Goal: Task Accomplishment & Management: Use online tool/utility

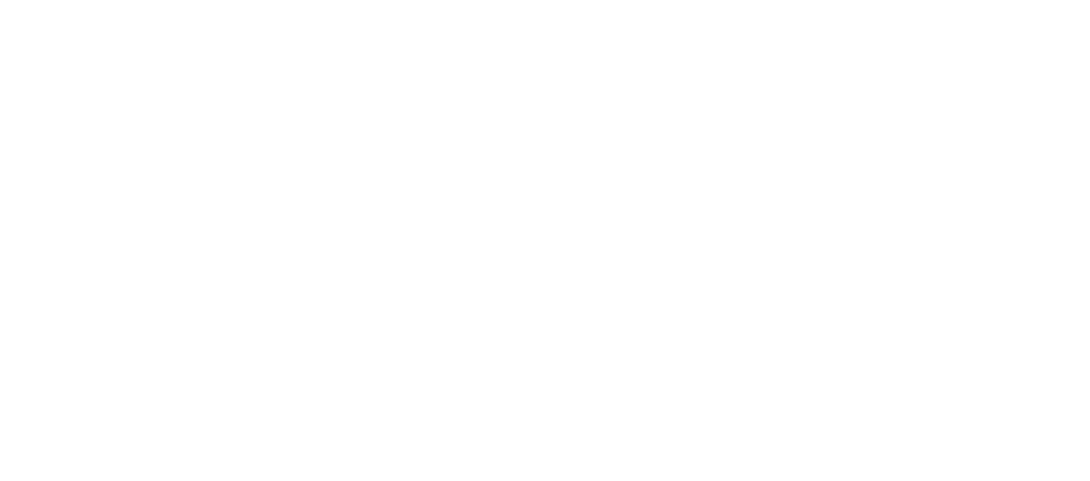
click at [328, 0] on html "We're offline Leave a message" at bounding box center [545, 0] width 1090 height 0
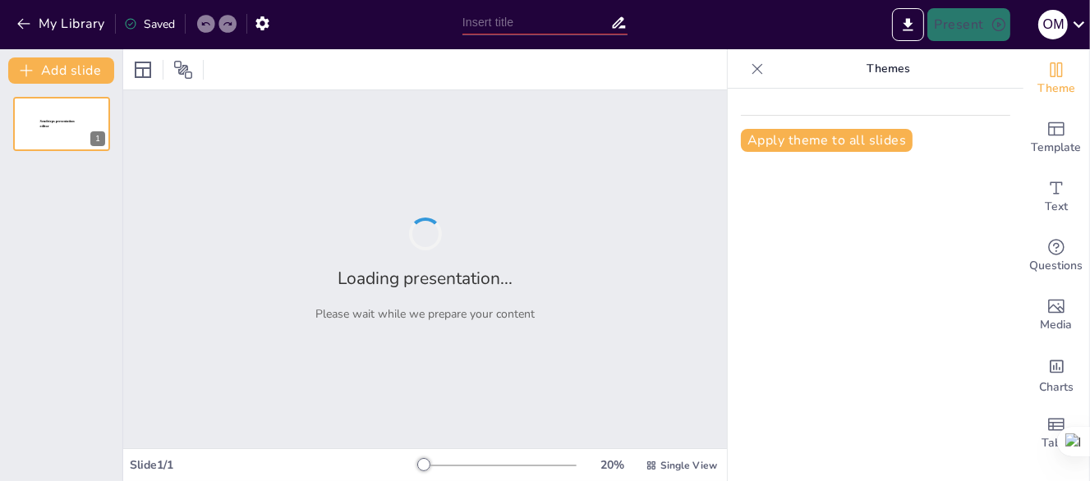
type input "Fundamentos de la Tecnología VoIP en Centrales Telefónicas"
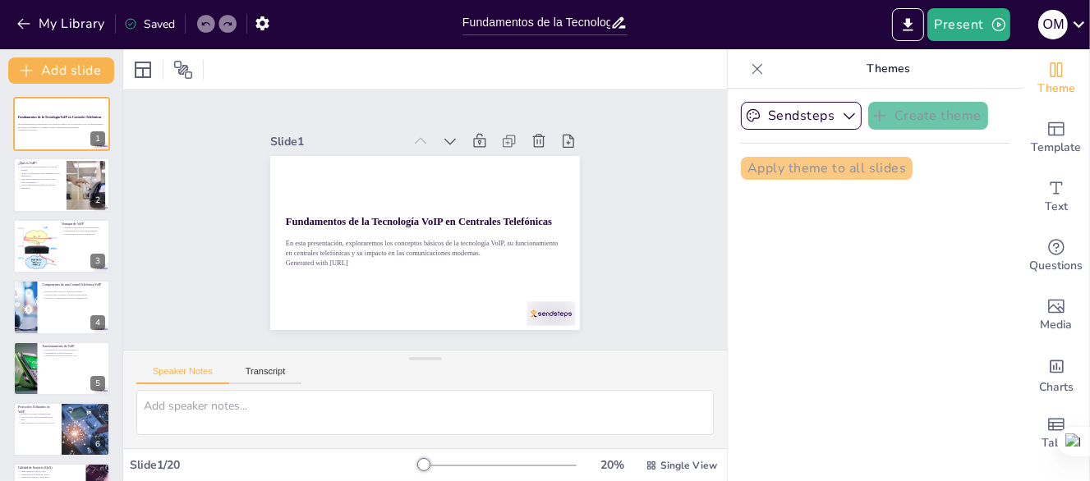
checkbox input "true"
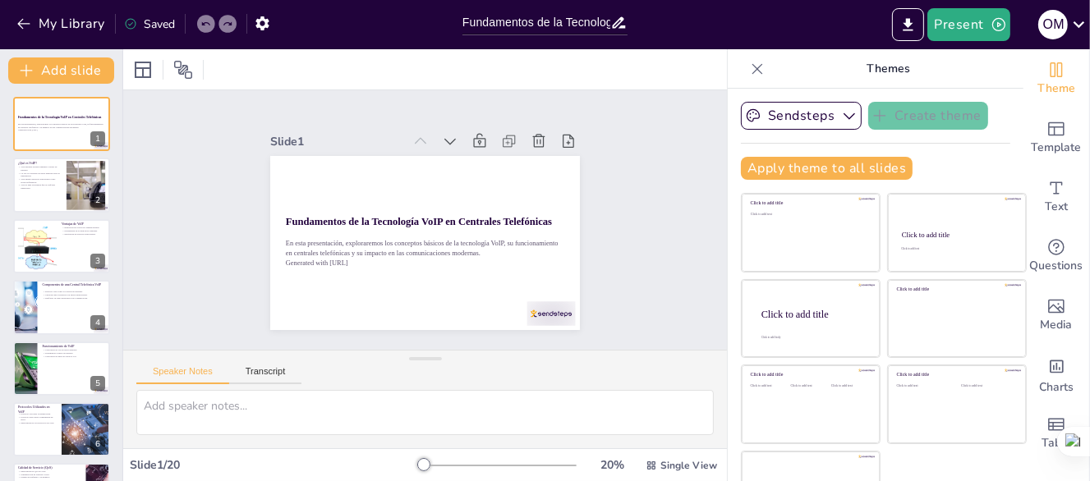
checkbox input "true"
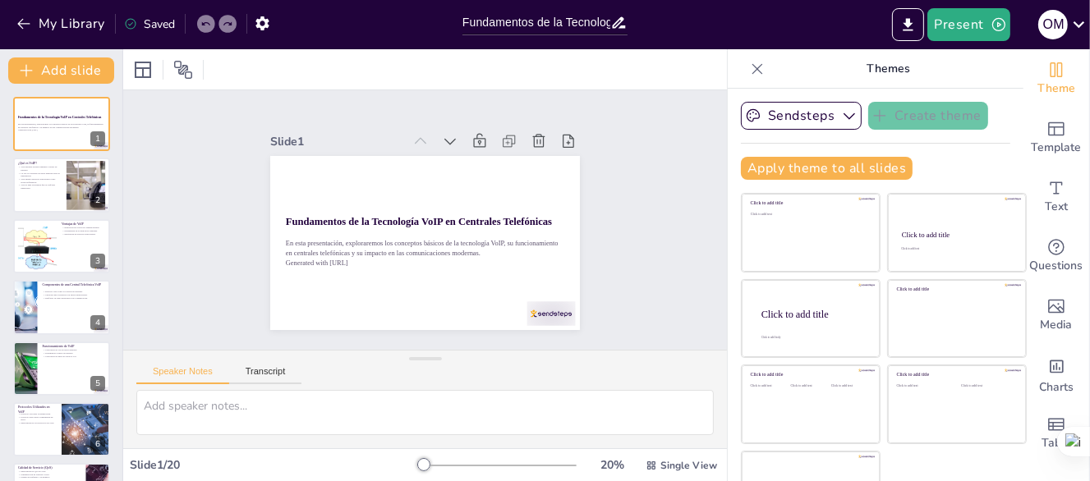
checkbox input "true"
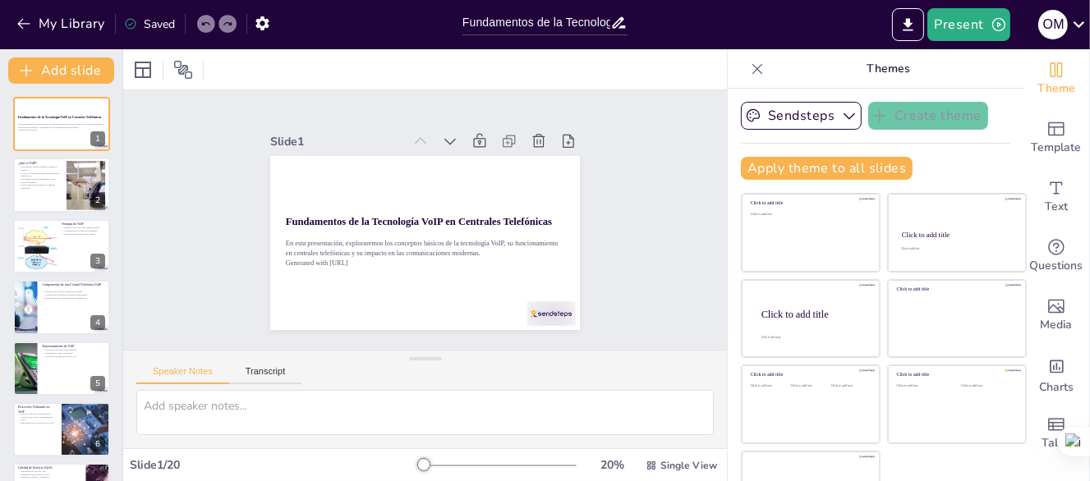
checkbox input "true"
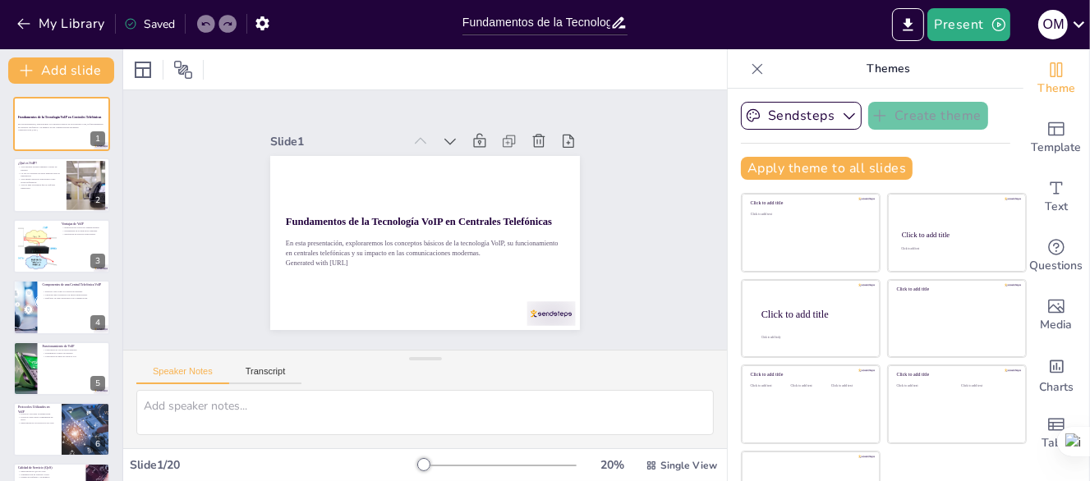
checkbox input "true"
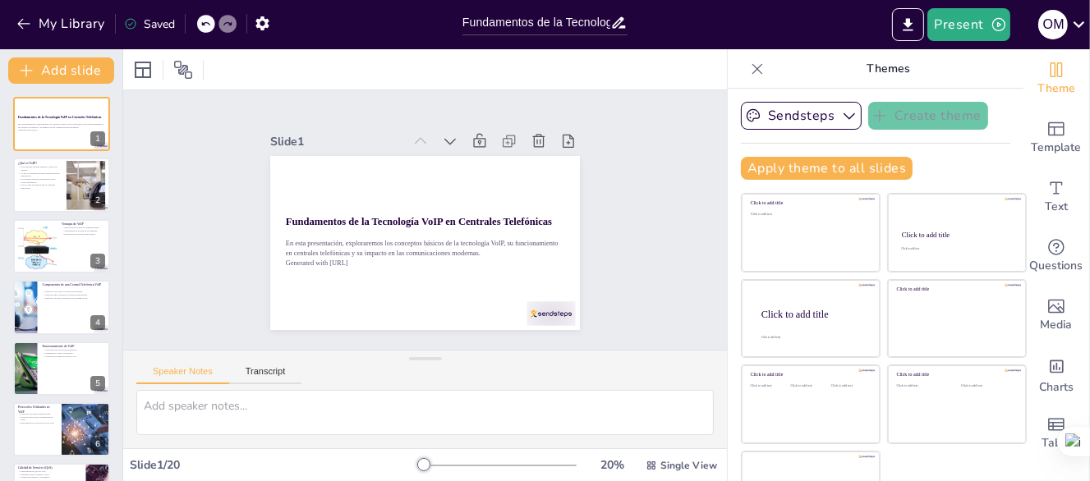
checkbox input "true"
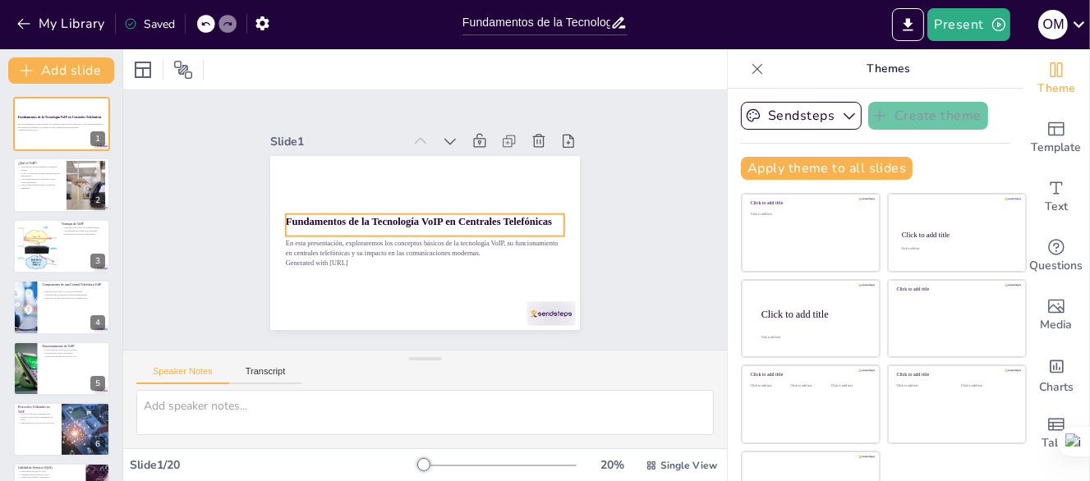
checkbox input "true"
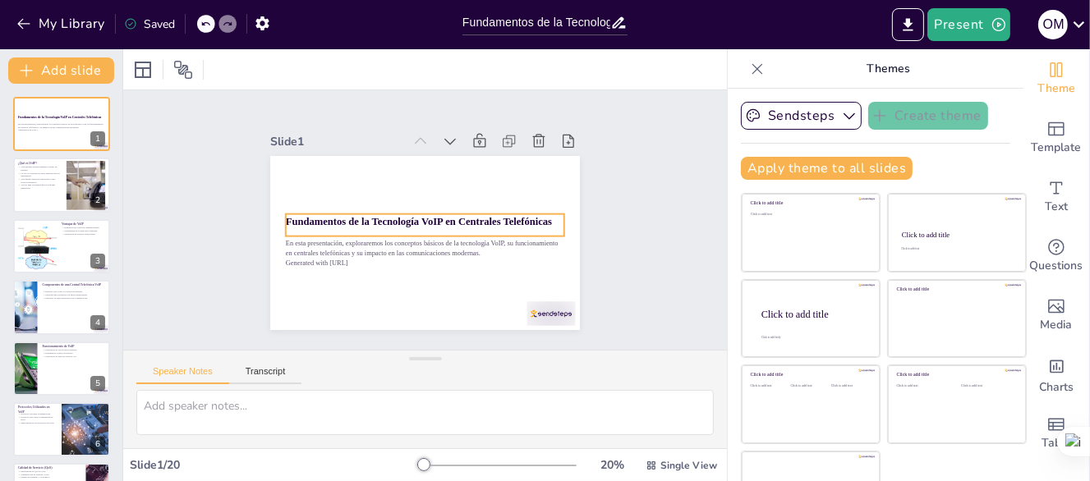
checkbox input "true"
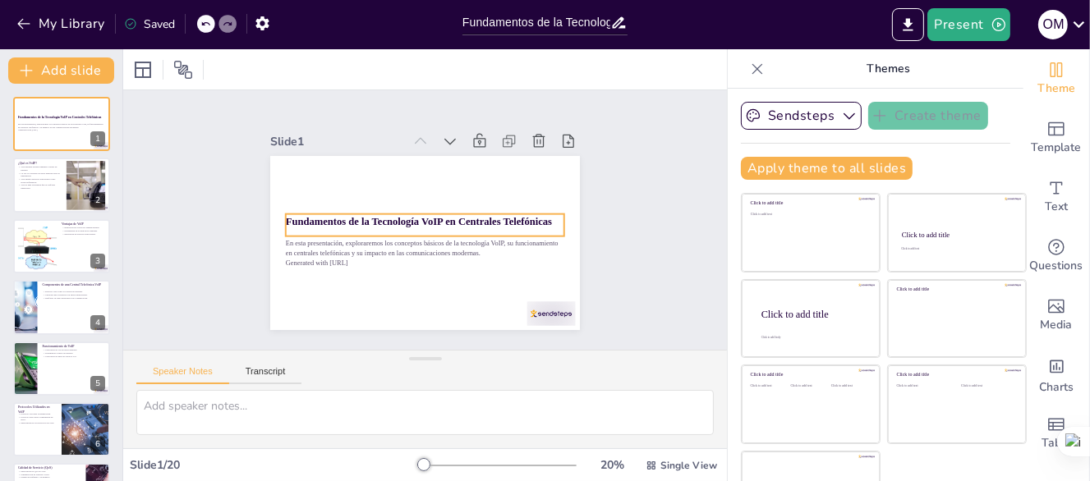
checkbox input "true"
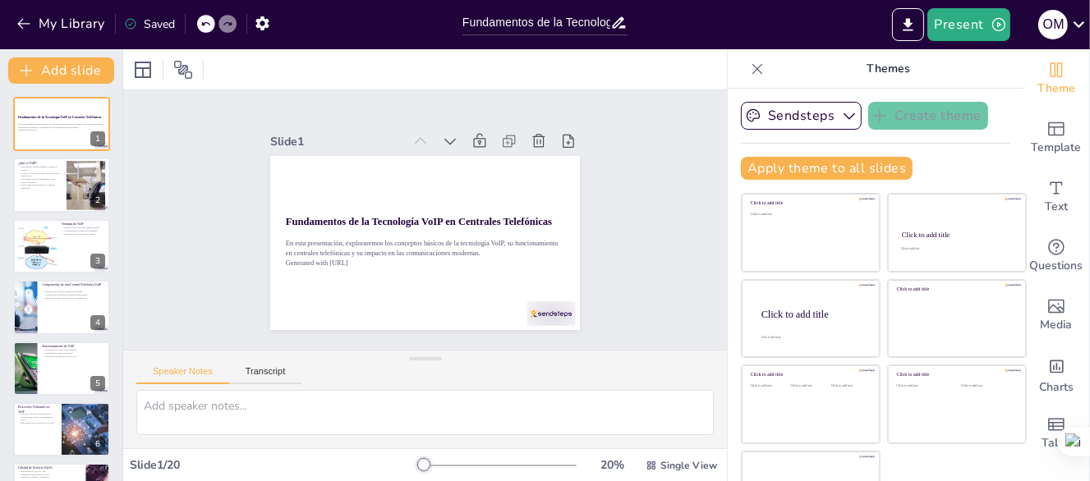
checkbox input "true"
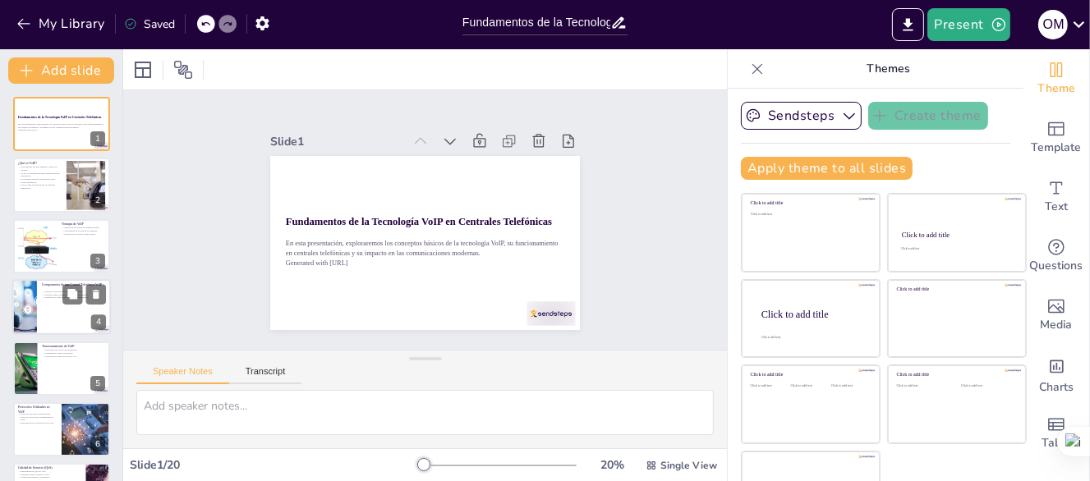
checkbox input "true"
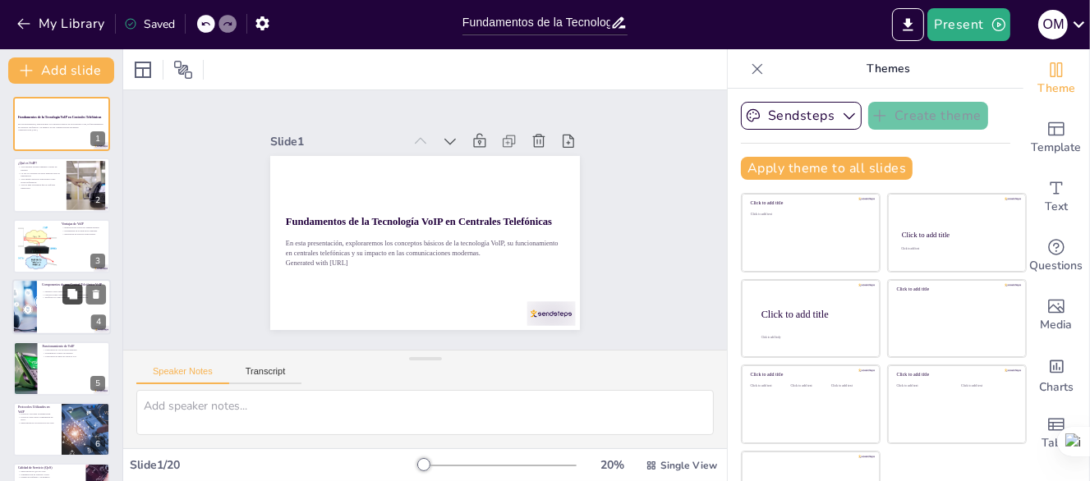
checkbox input "true"
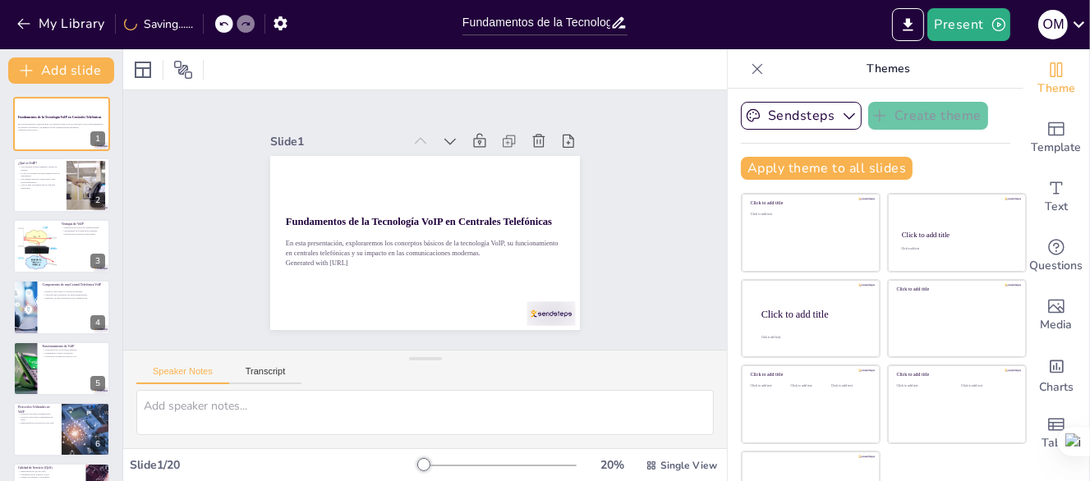
checkbox input "true"
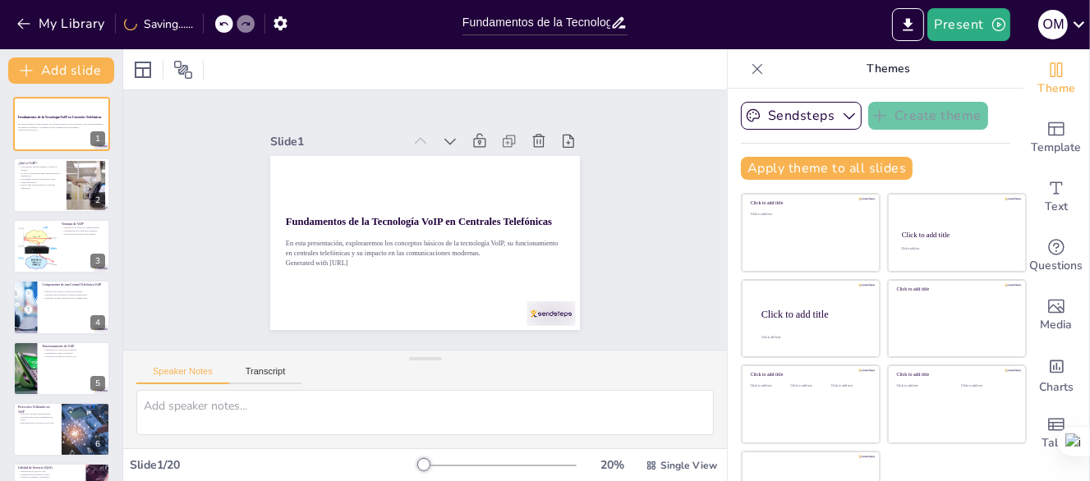
checkbox input "true"
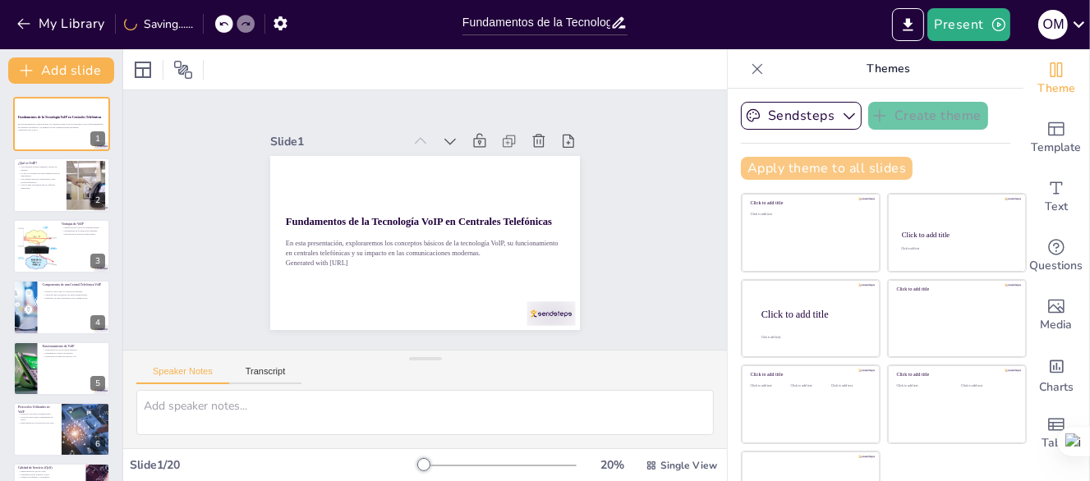
checkbox input "true"
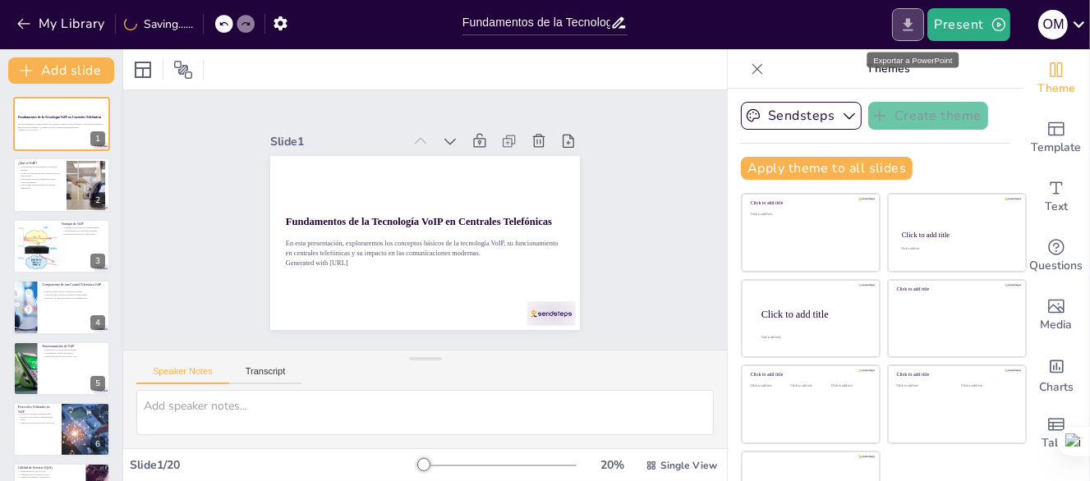
click at [908, 25] on icon "Export to PowerPoint" at bounding box center [908, 24] width 10 height 12
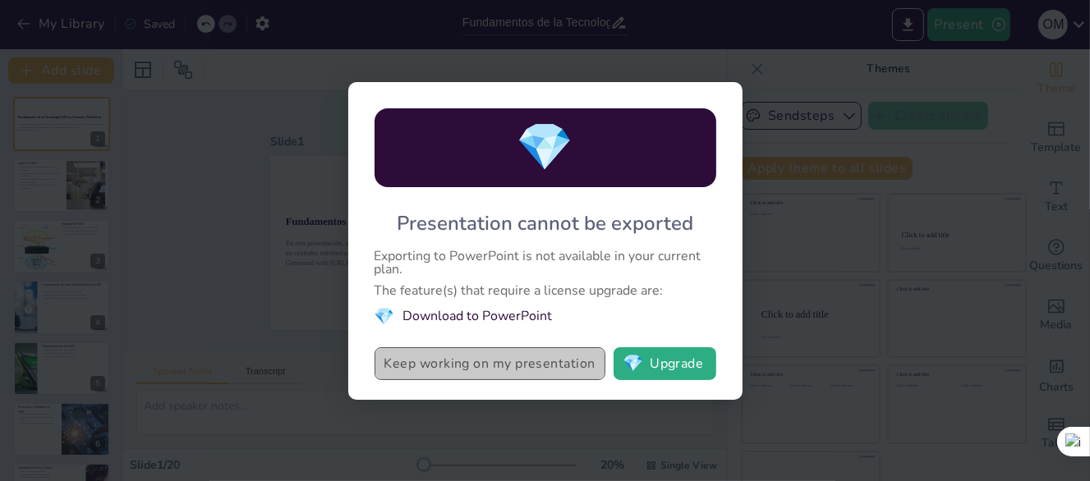
click at [478, 366] on button "Keep working on my presentation" at bounding box center [490, 363] width 231 height 33
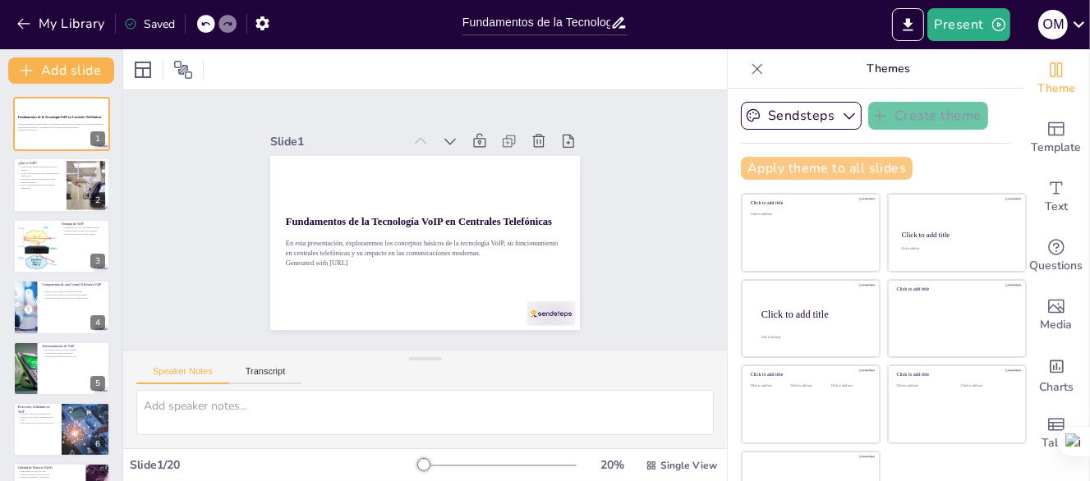
checkbox input "true"
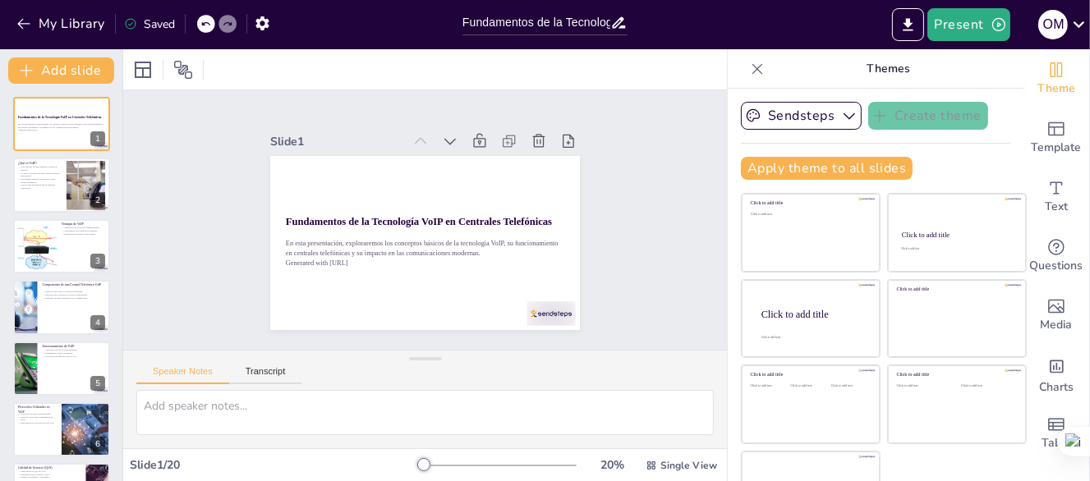
checkbox input "true"
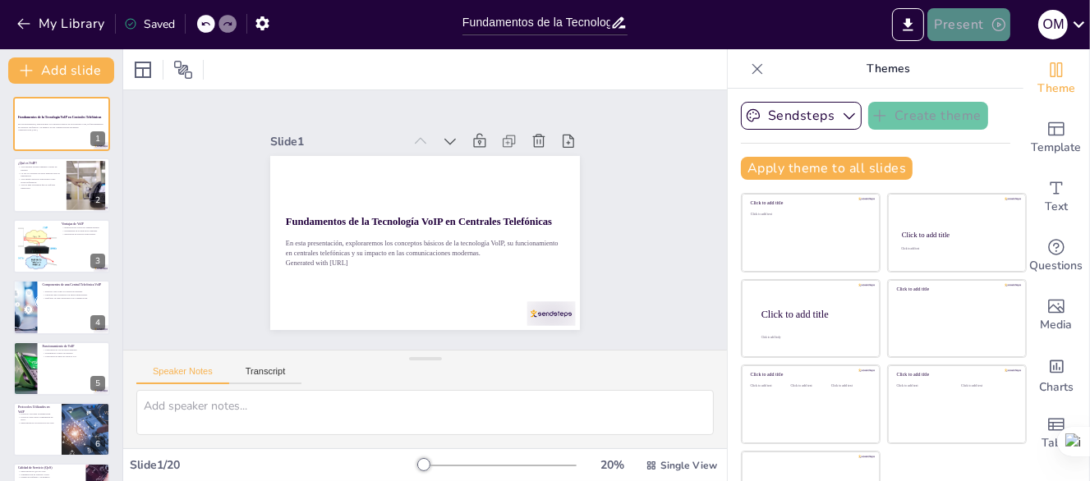
click at [982, 29] on button "Present" at bounding box center [968, 24] width 82 height 33
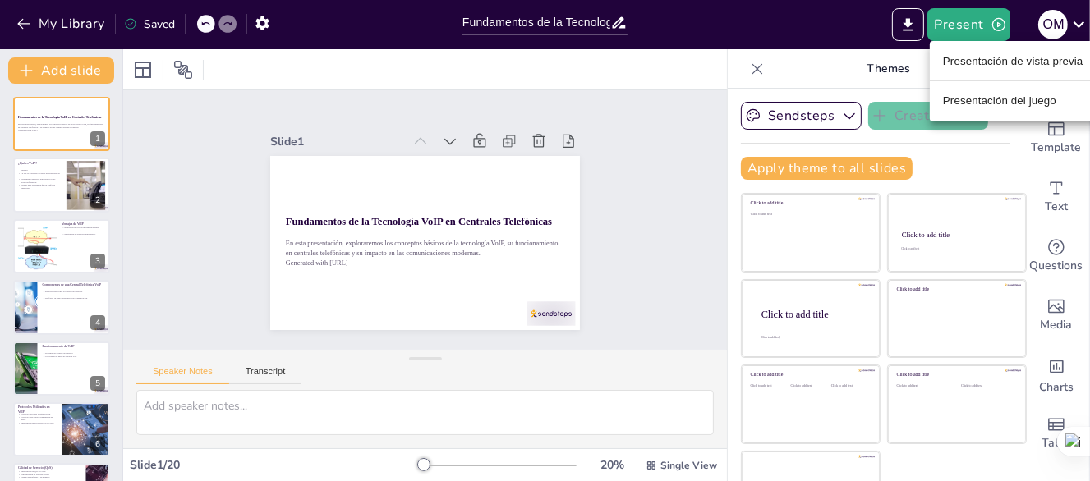
click at [958, 65] on font "Presentación de vista previa" at bounding box center [1013, 61] width 140 height 12
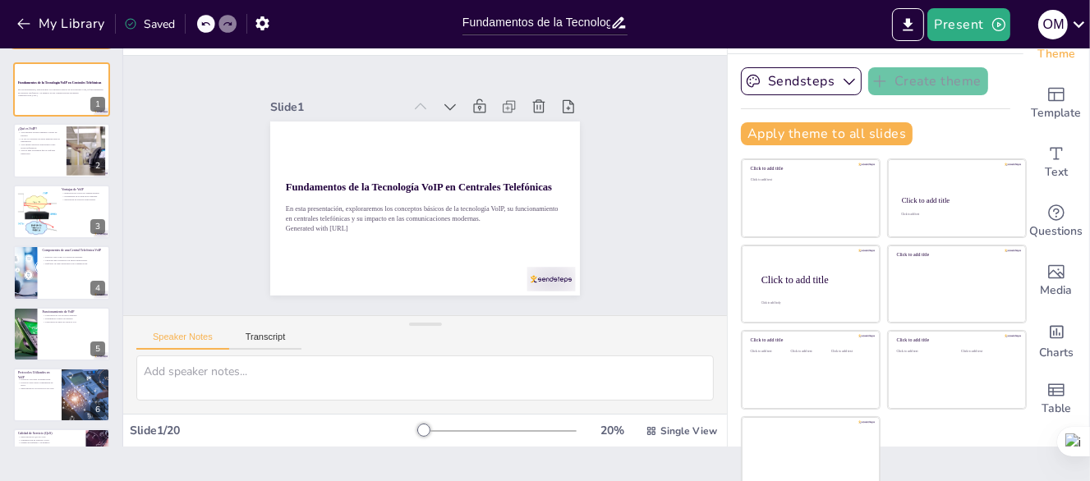
scroll to position [48, 0]
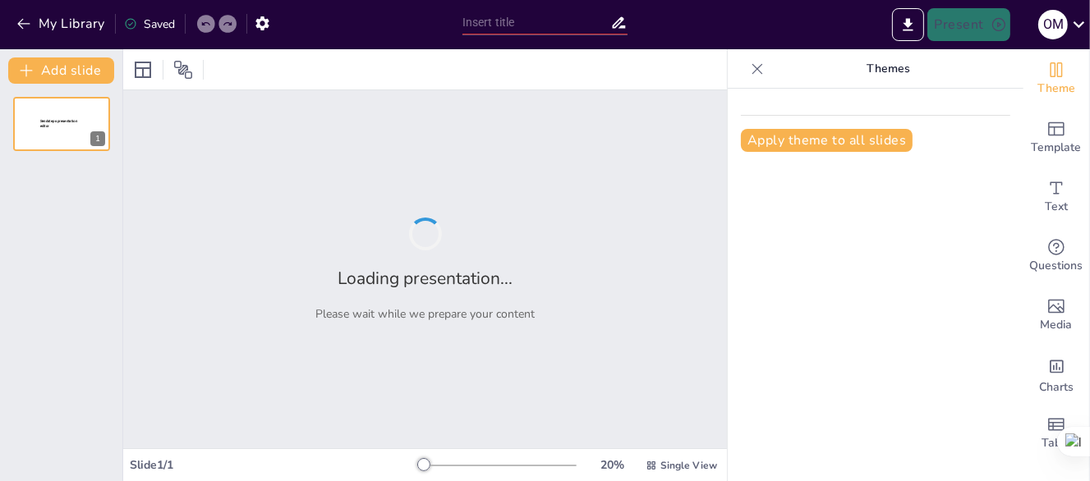
type input "Fundamentos de la Tecnología VoIP en Centrales Telefónicas"
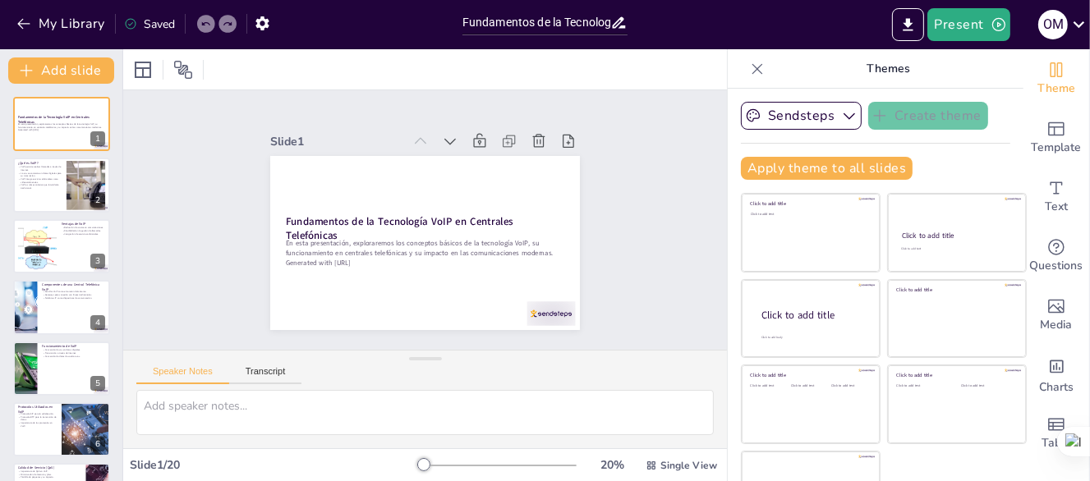
checkbox input "true"
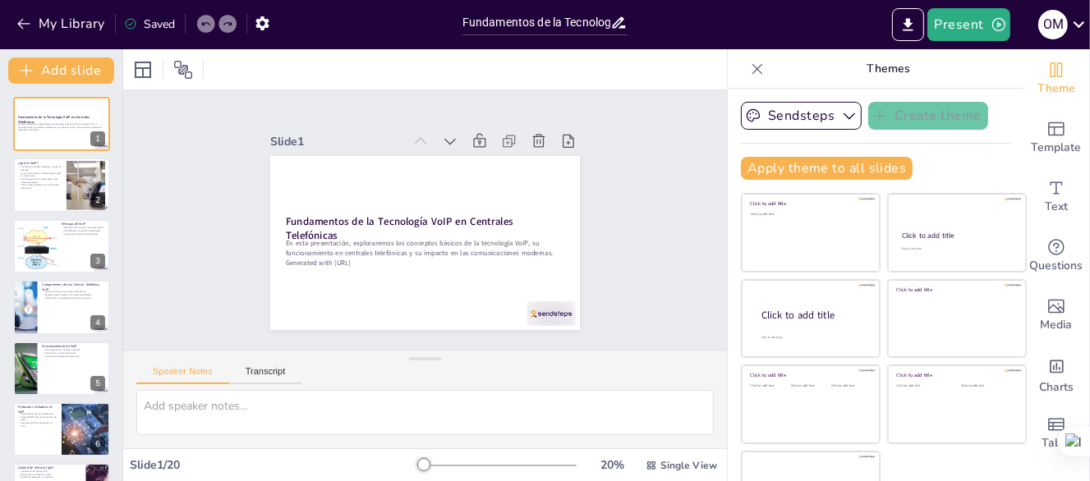
checkbox input "true"
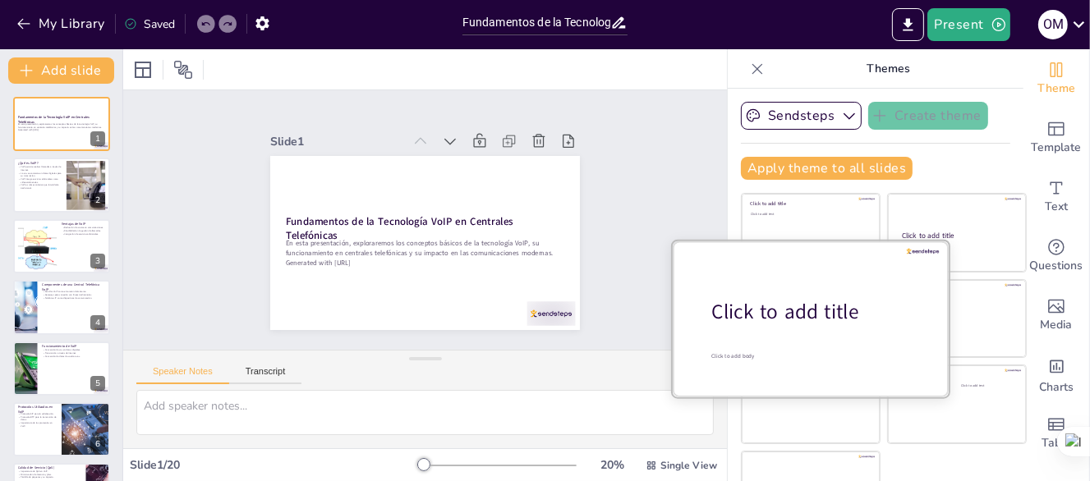
checkbox input "true"
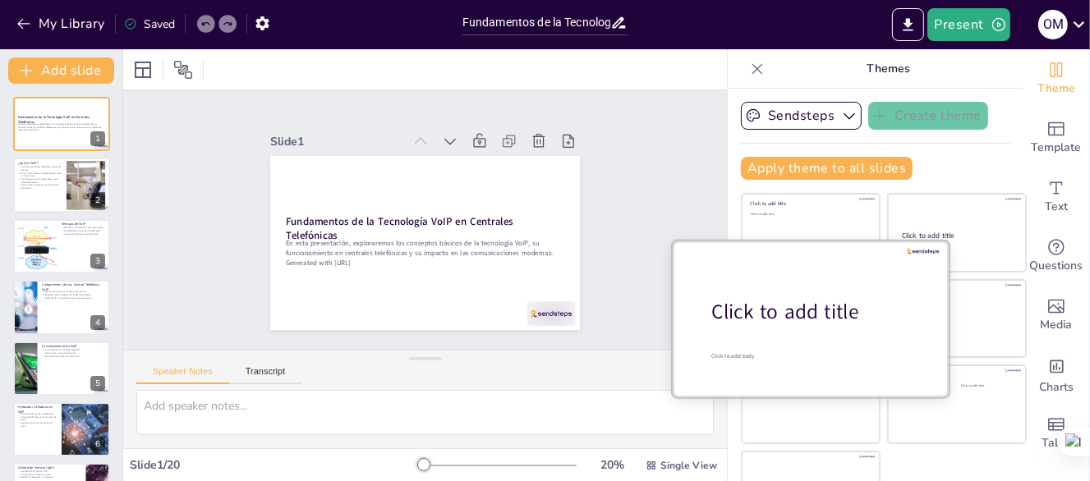
checkbox input "true"
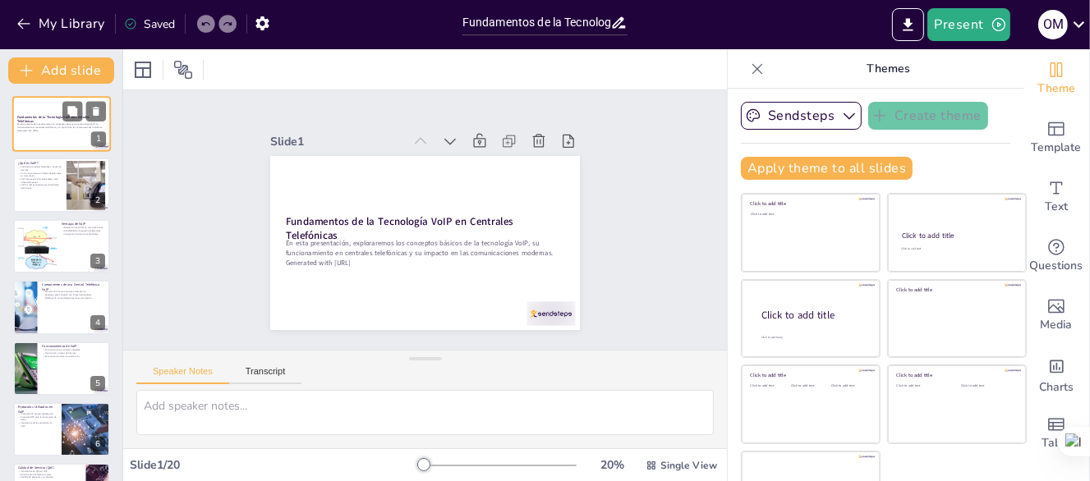
checkbox input "true"
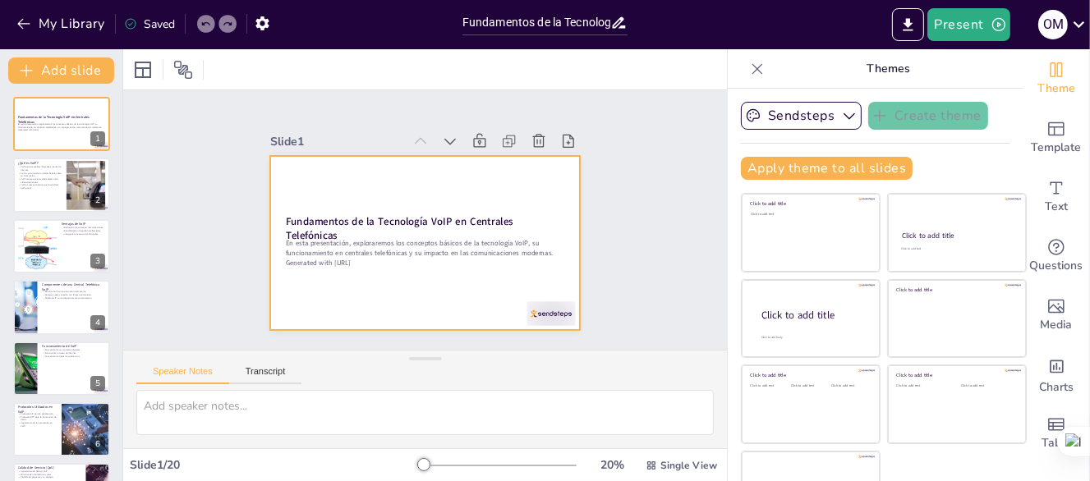
checkbox input "true"
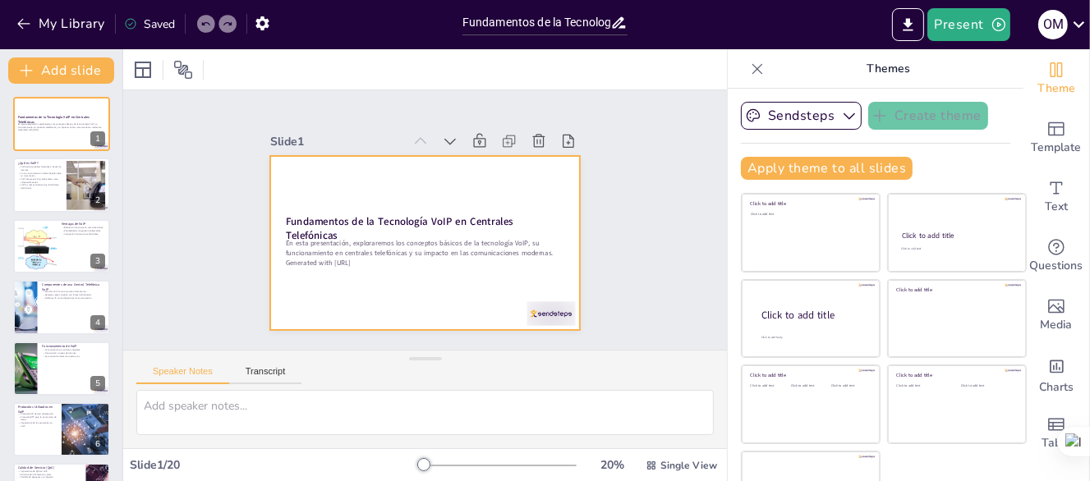
checkbox input "true"
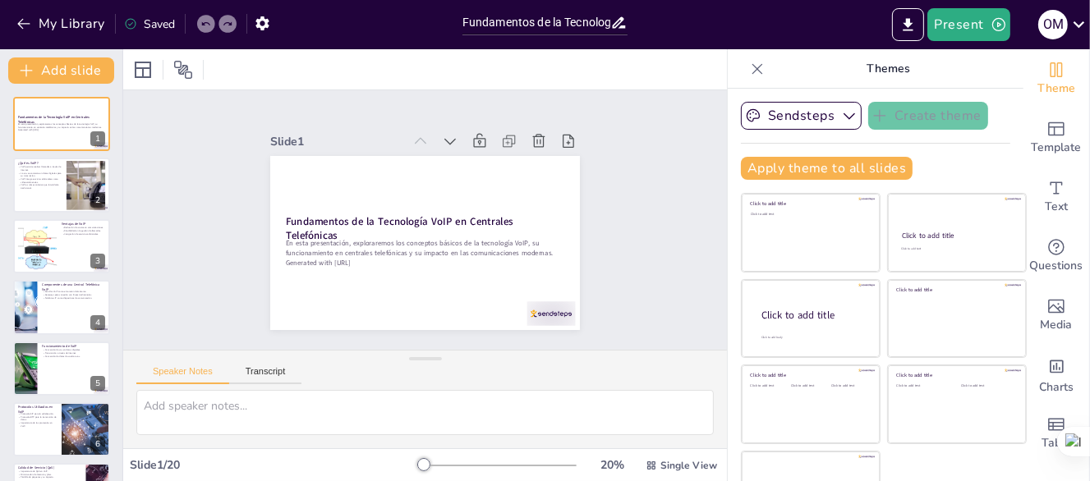
checkbox input "true"
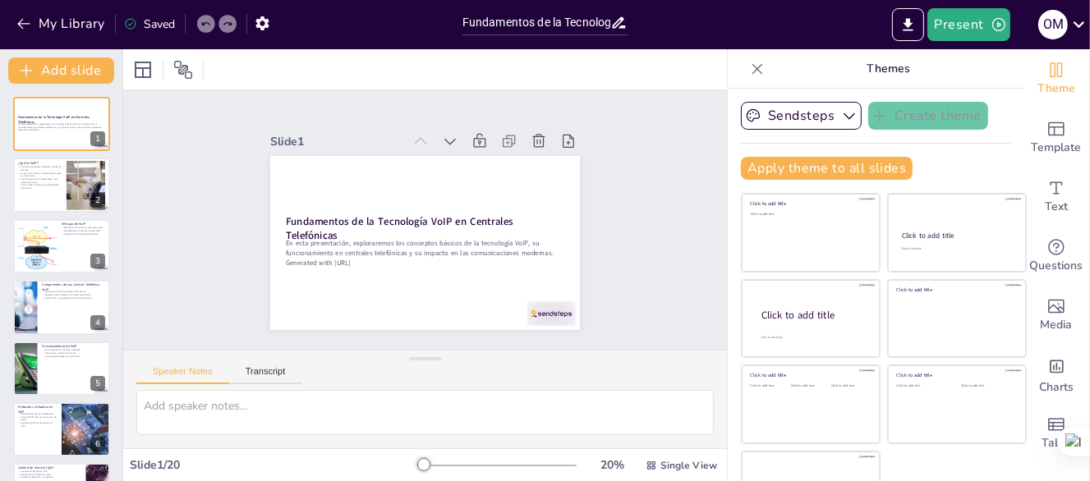
checkbox input "true"
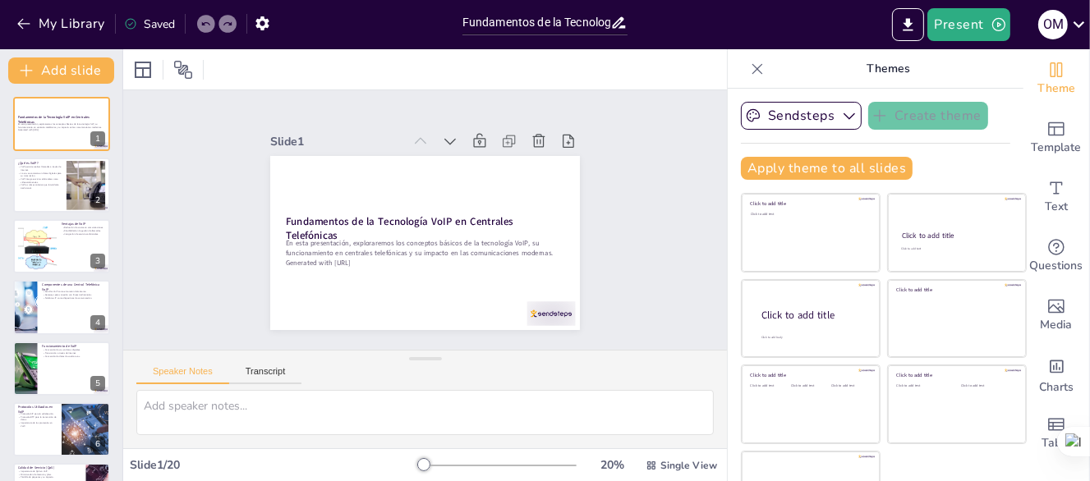
checkbox input "true"
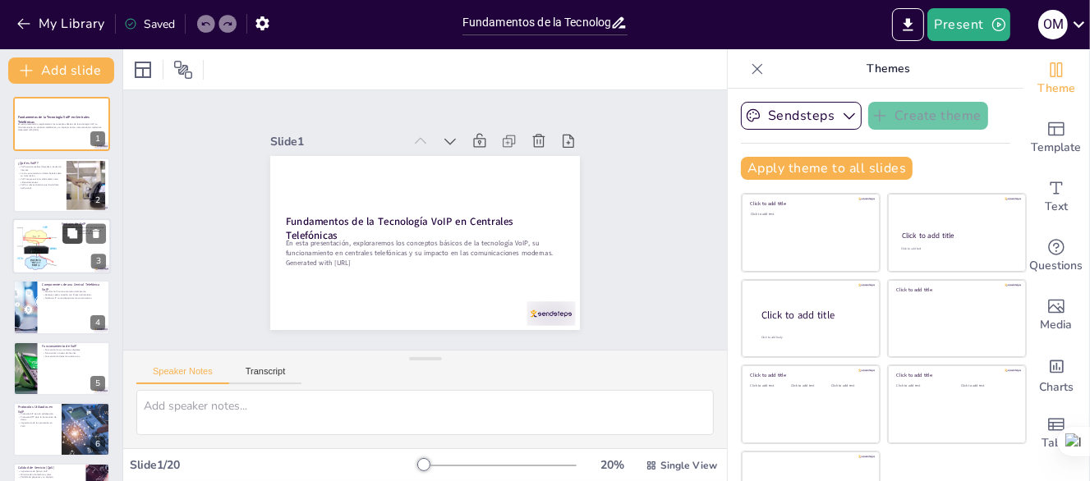
checkbox input "true"
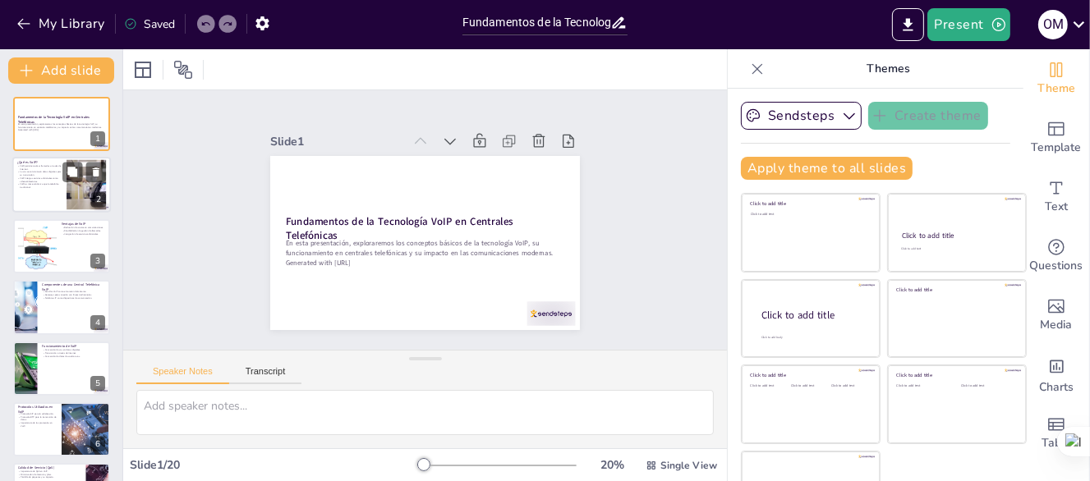
checkbox input "true"
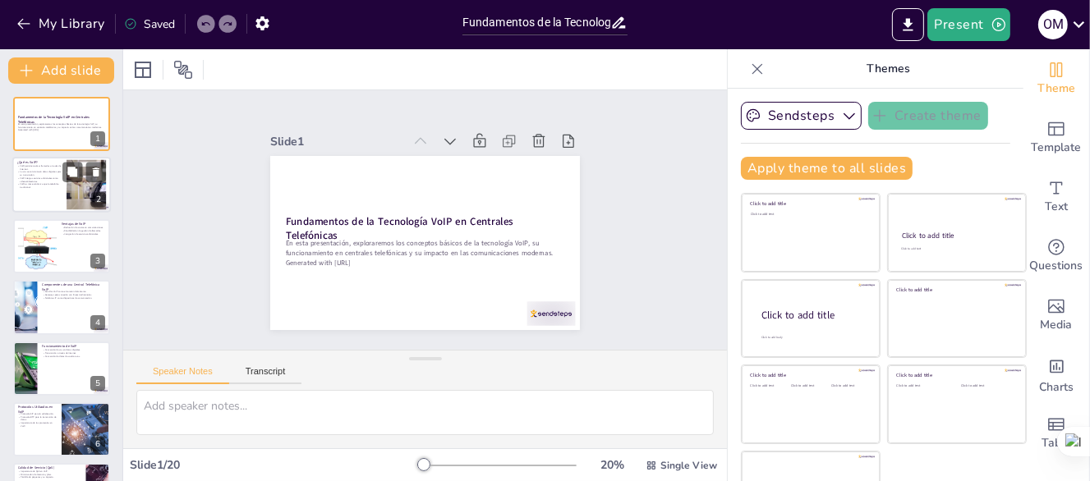
checkbox input "true"
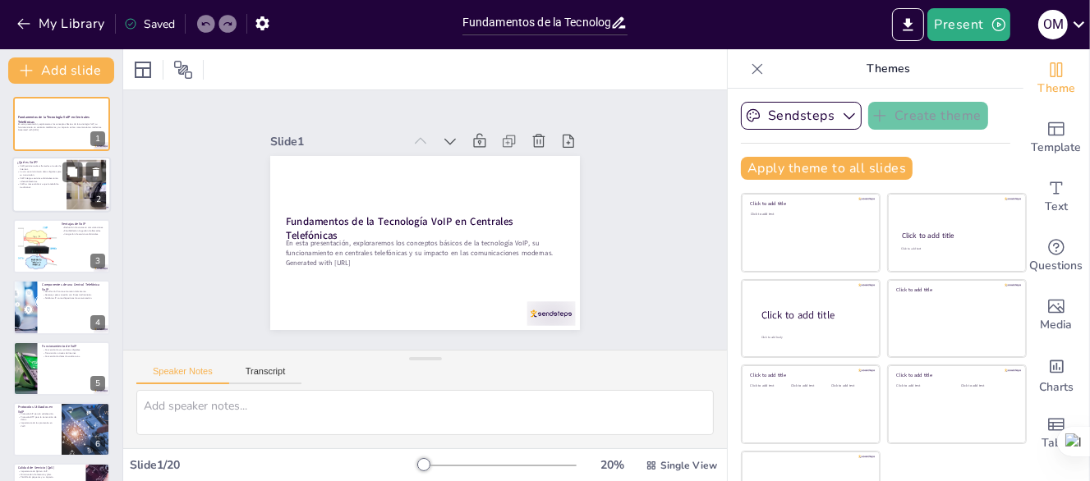
checkbox input "true"
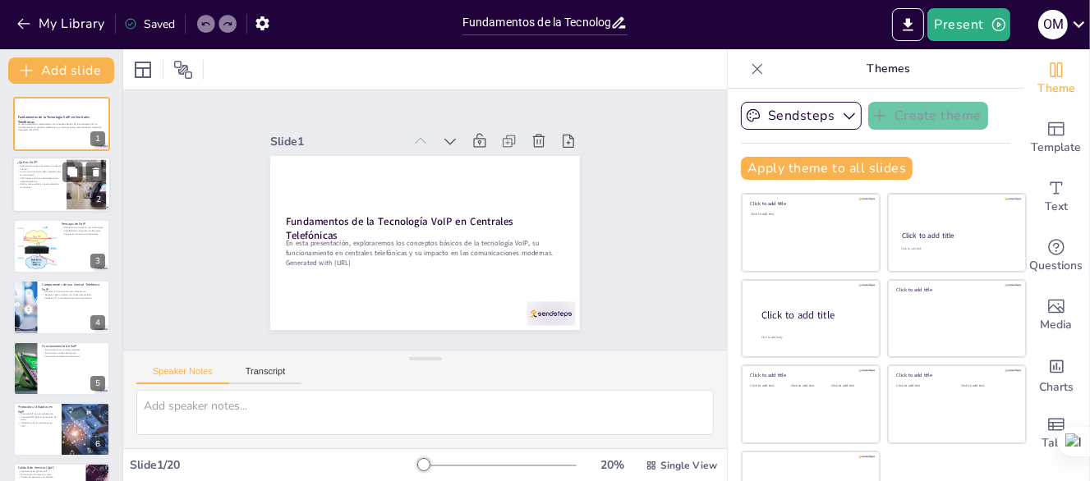
checkbox input "true"
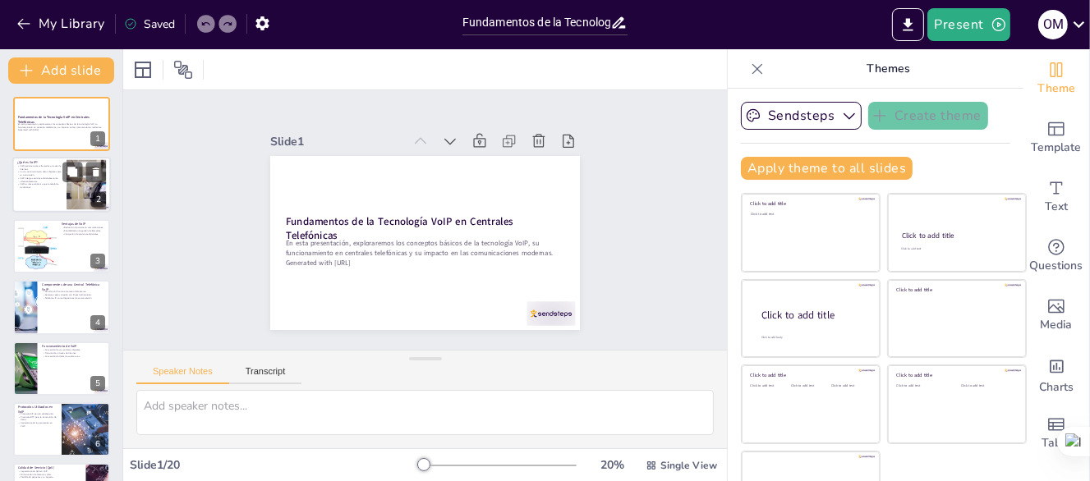
checkbox input "true"
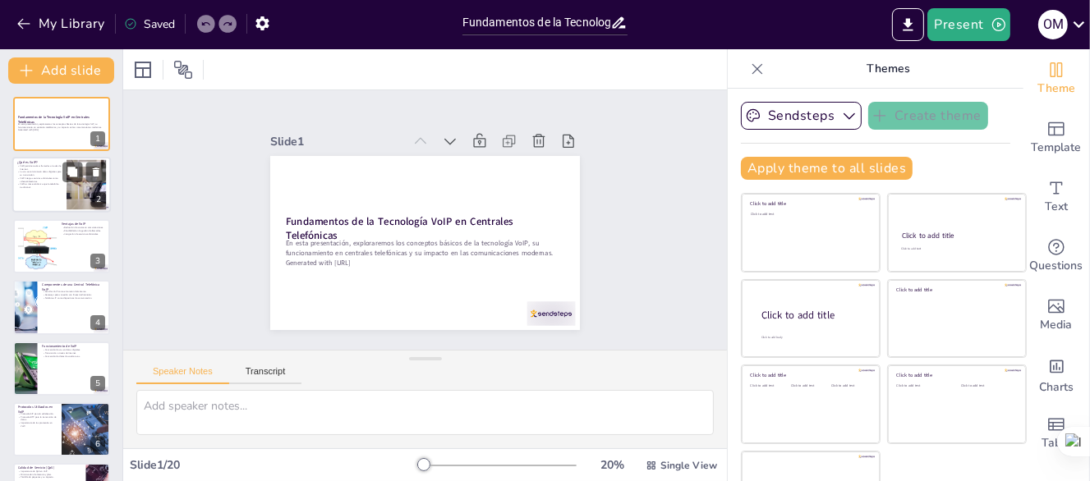
click at [50, 191] on div at bounding box center [61, 186] width 99 height 56
type textarea "VoIP es fundamentalmente una tecnología que transforma la forma en que realizam…"
checkbox input "true"
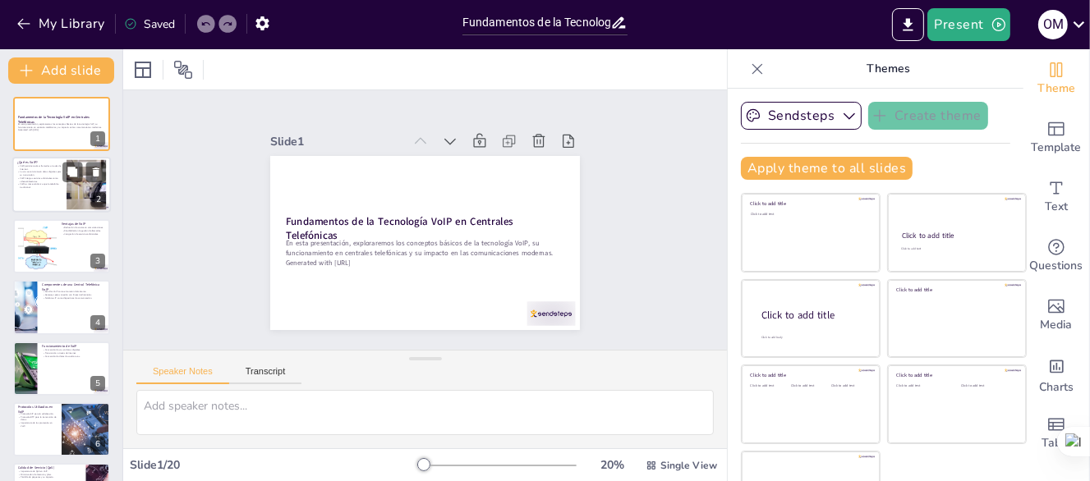
checkbox input "true"
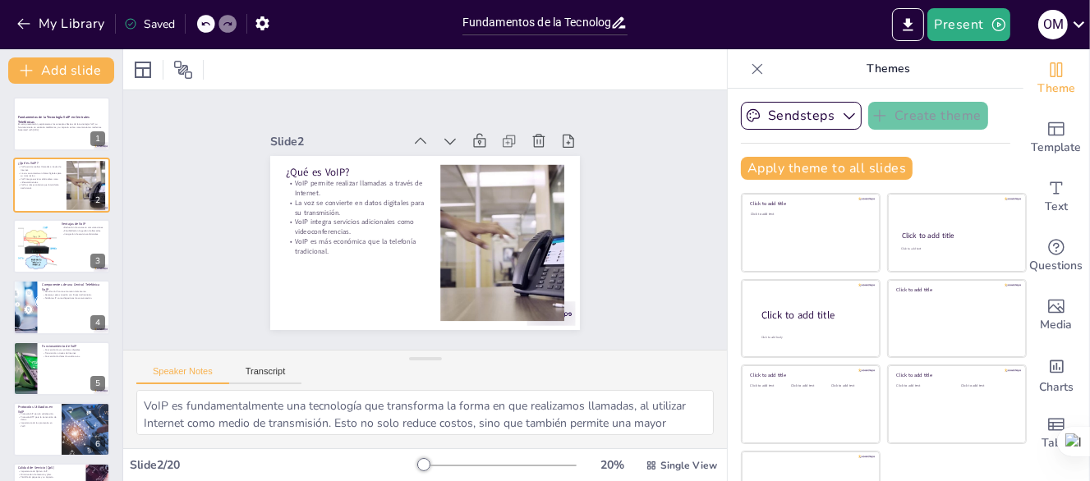
checkbox input "true"
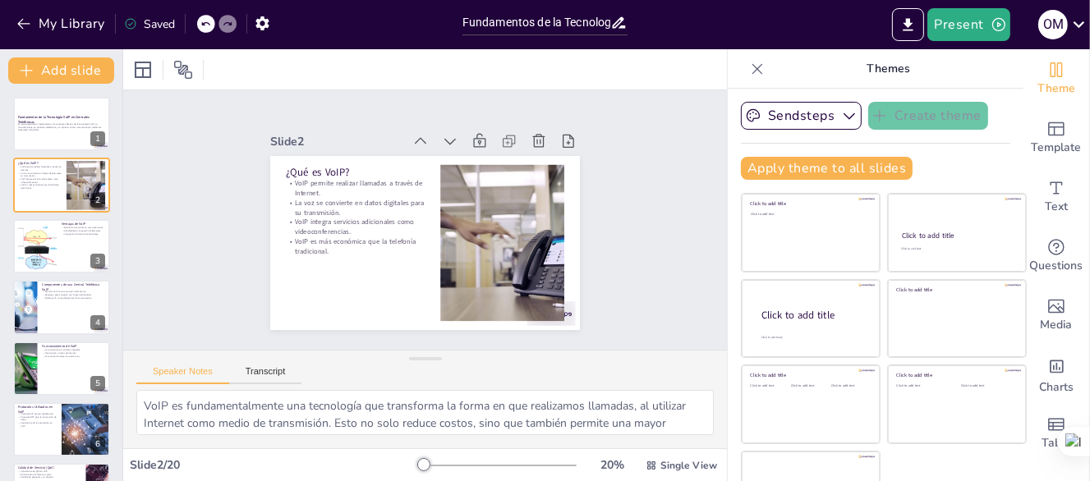
checkbox input "true"
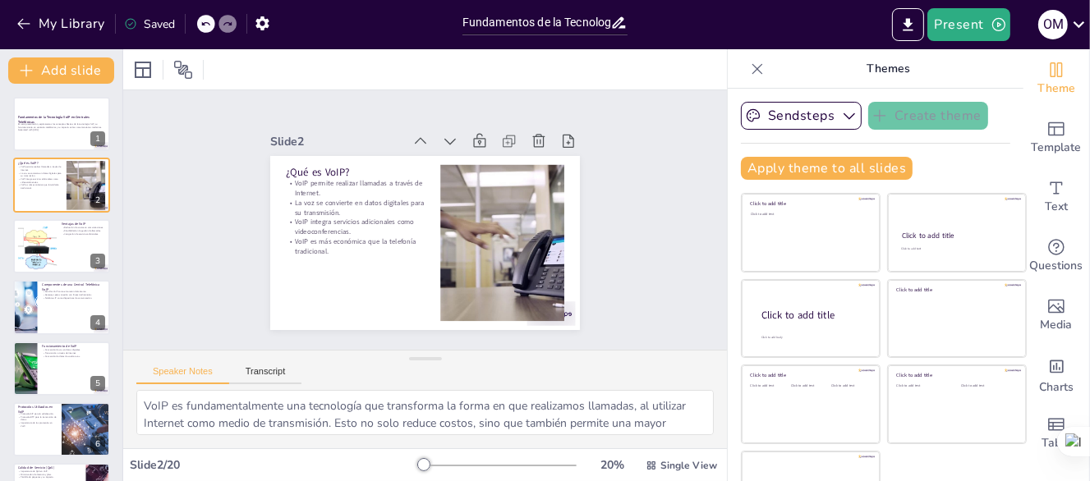
checkbox input "true"
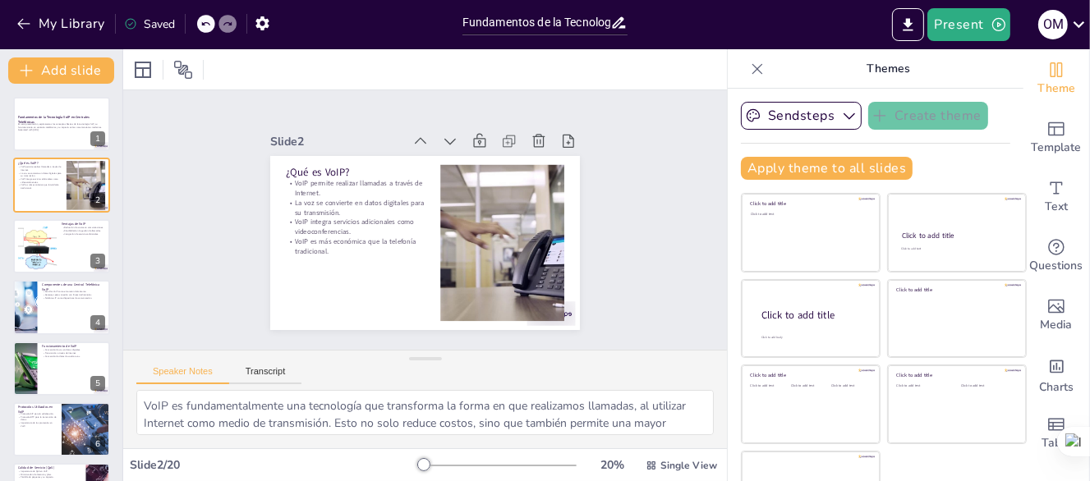
checkbox input "true"
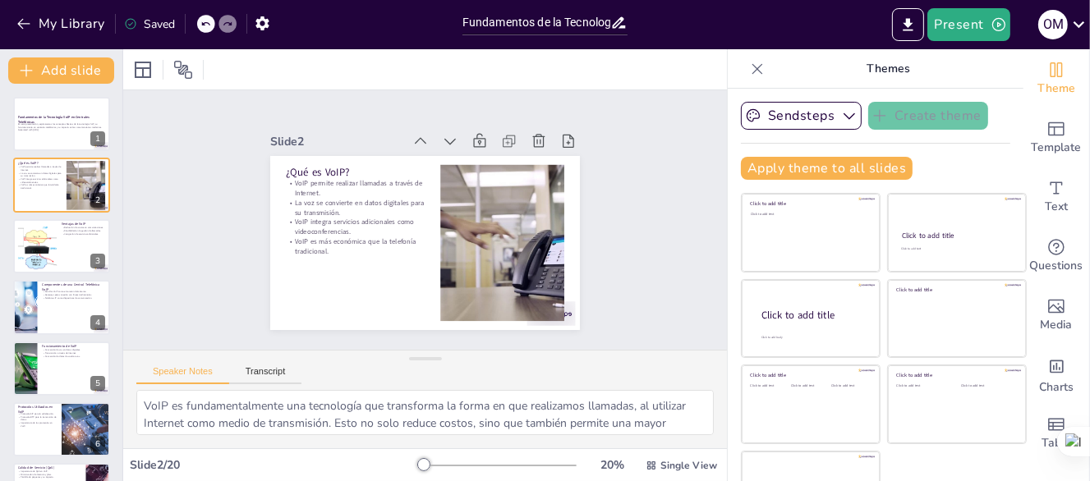
checkbox input "true"
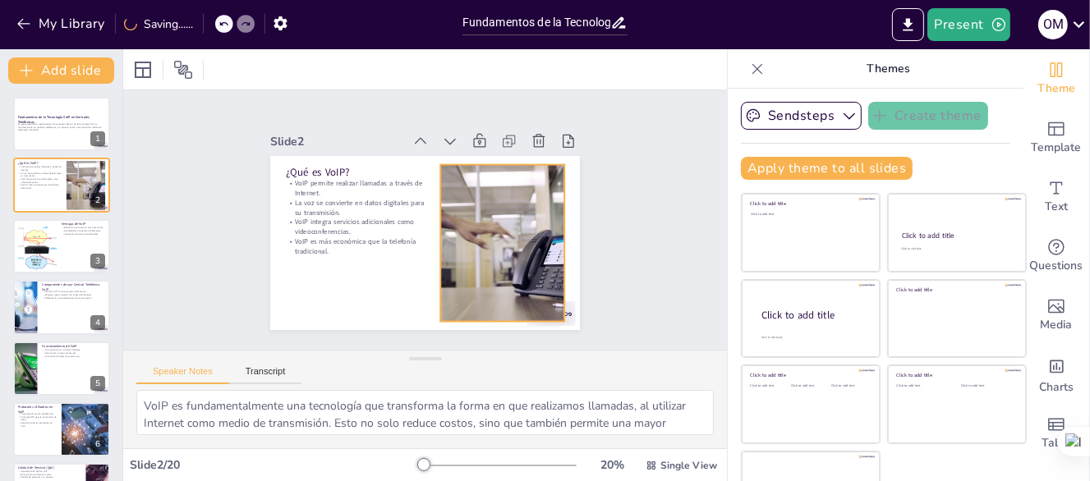
checkbox input "true"
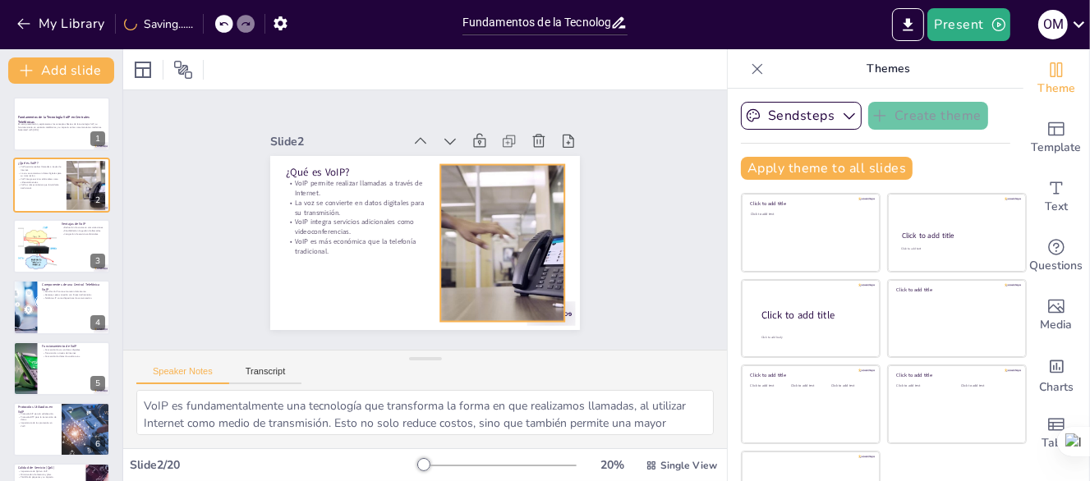
checkbox input "true"
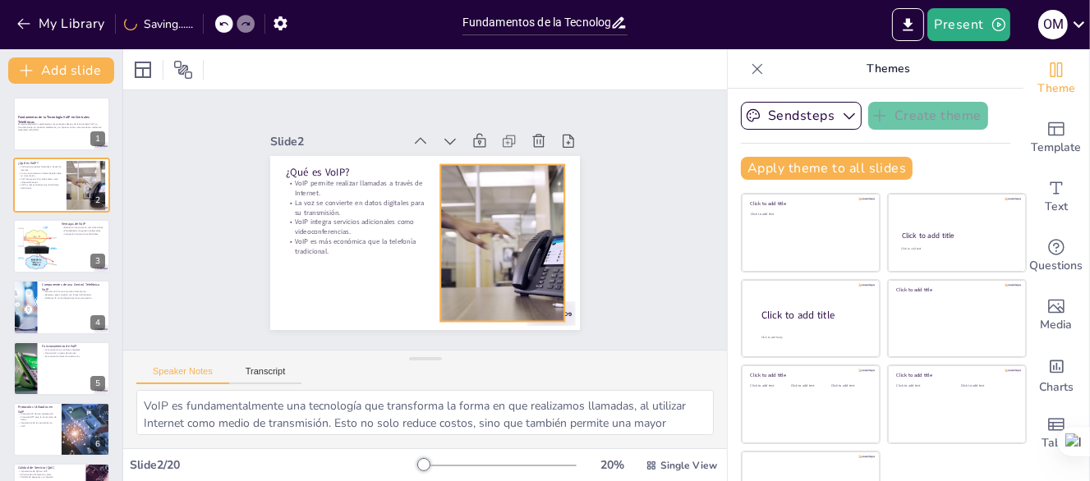
scroll to position [48, 0]
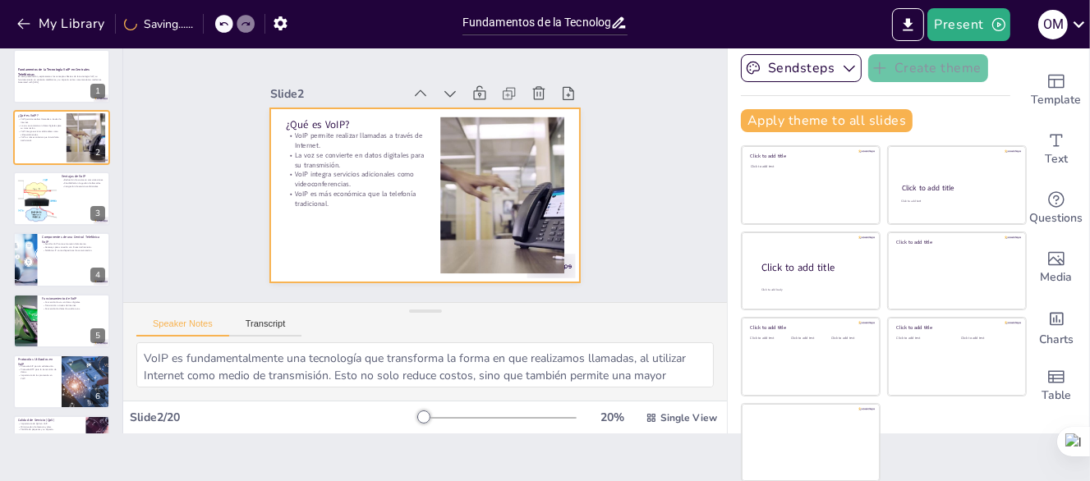
checkbox input "true"
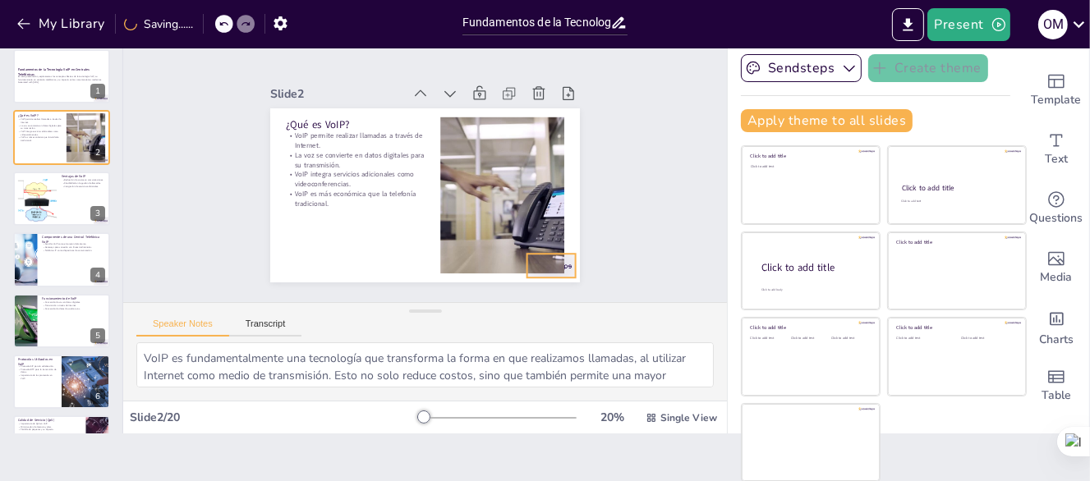
checkbox input "true"
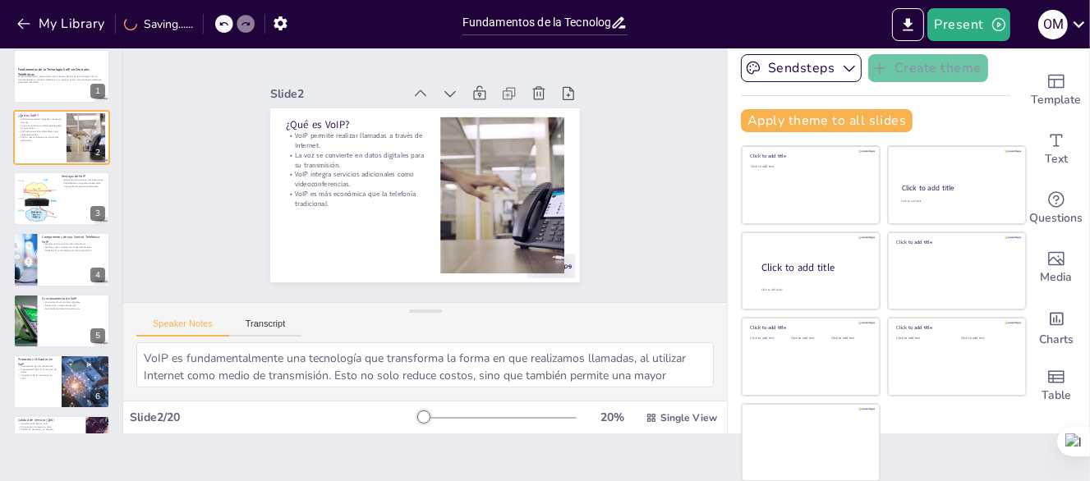
checkbox input "true"
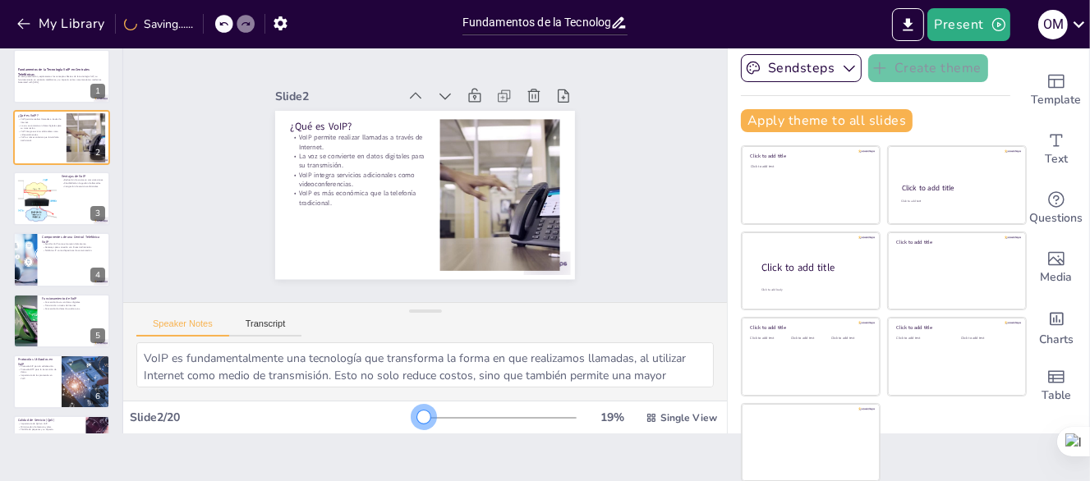
checkbox input "true"
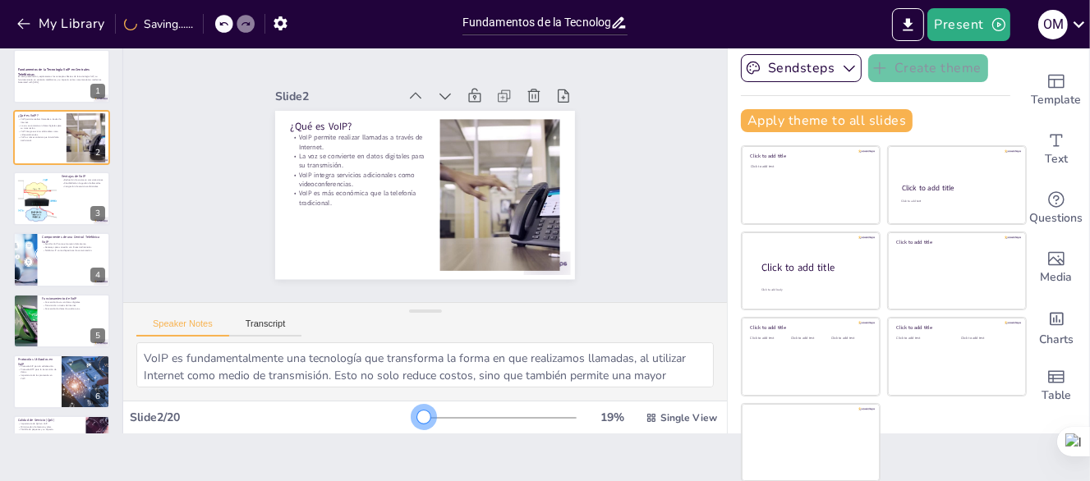
checkbox input "true"
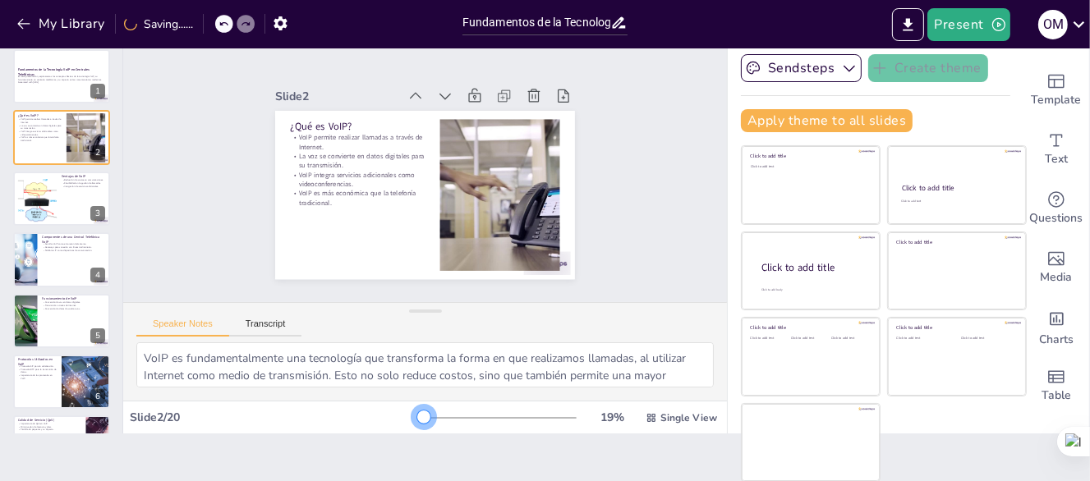
checkbox input "true"
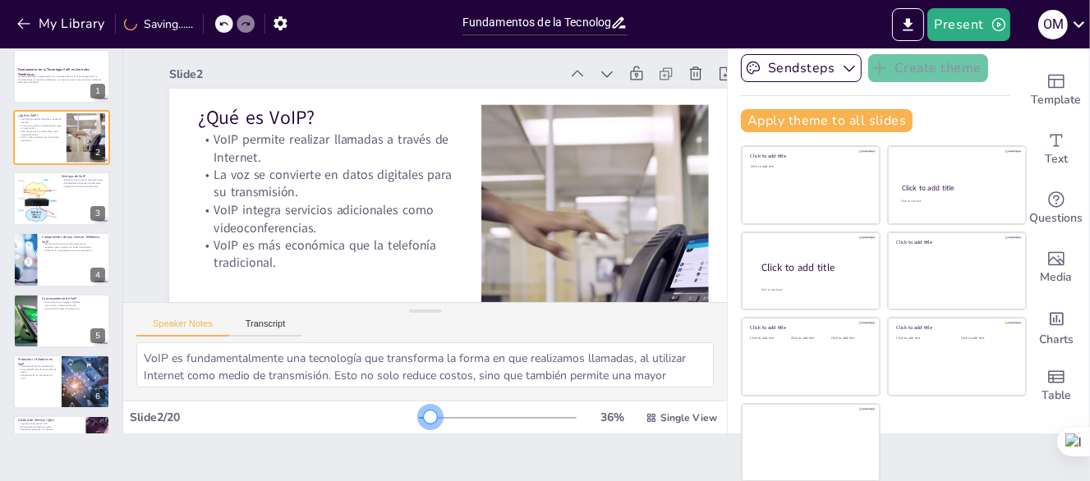
checkbox input "true"
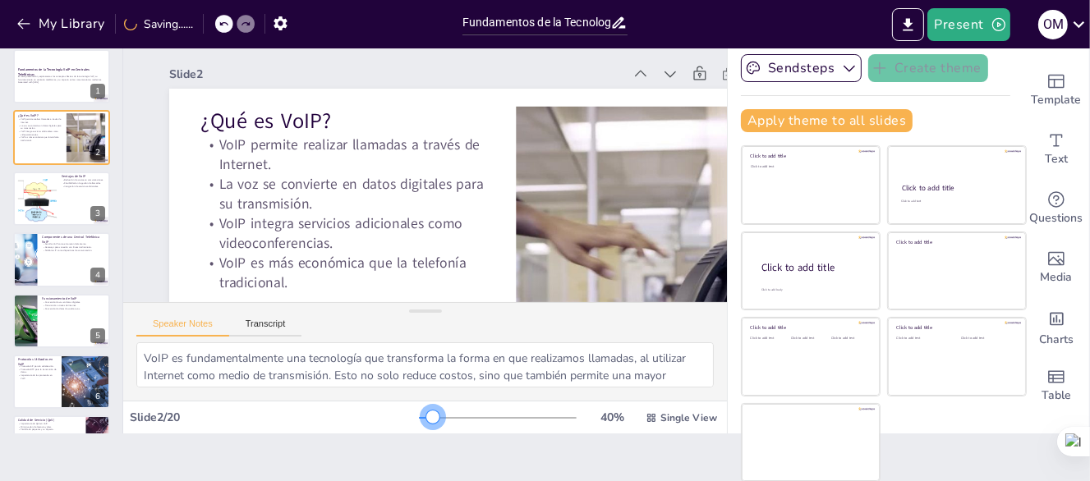
checkbox input "true"
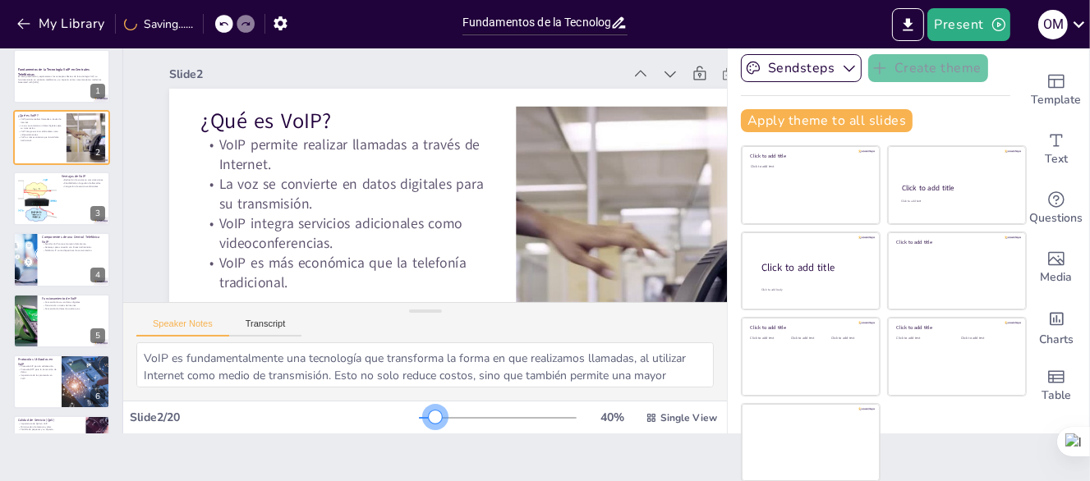
checkbox input "true"
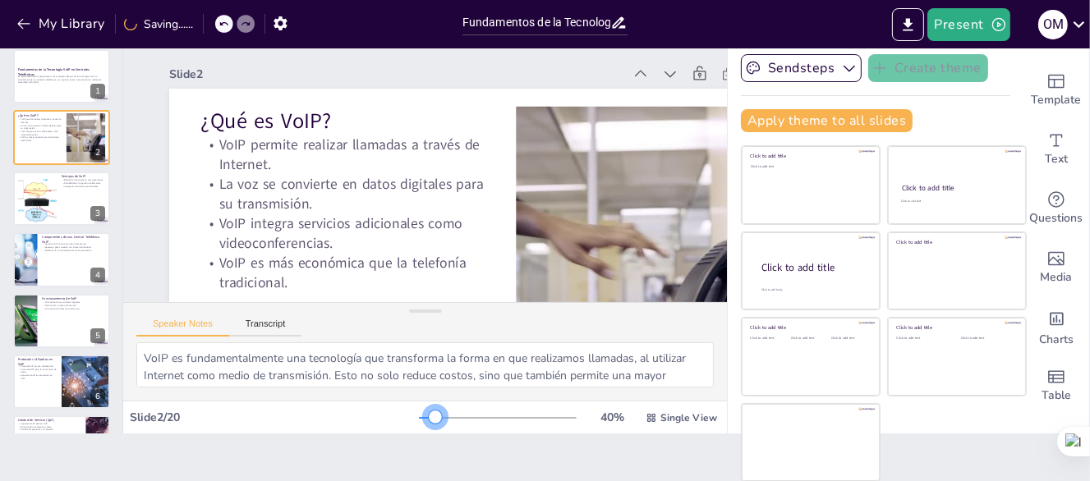
checkbox input "true"
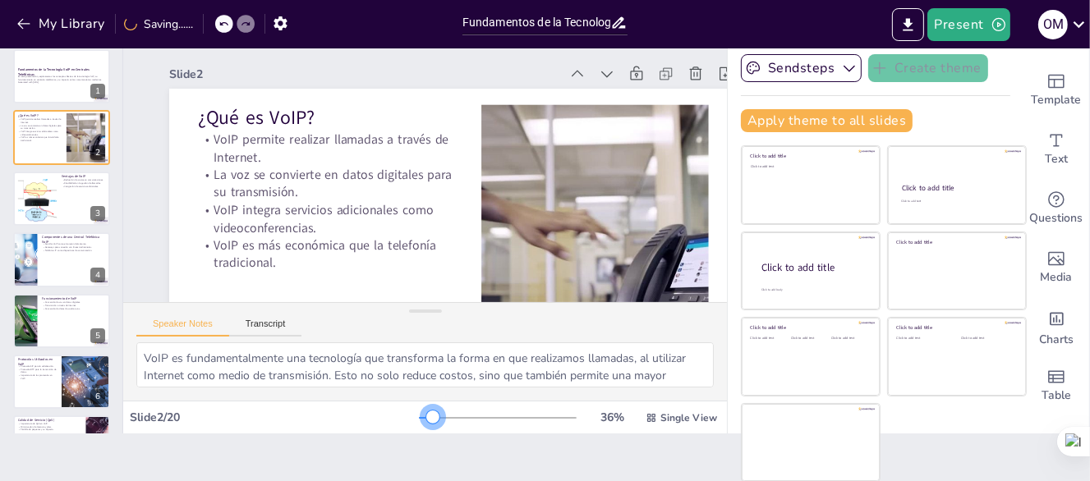
drag, startPoint x: 402, startPoint y: 412, endPoint x: 411, endPoint y: 413, distance: 9.1
click at [426, 413] on div at bounding box center [432, 417] width 13 height 13
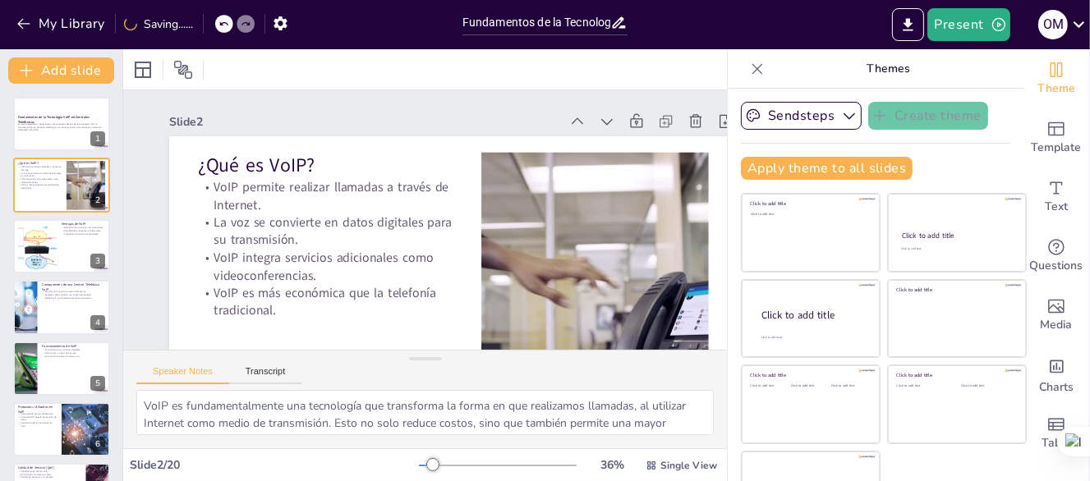
checkbox input "true"
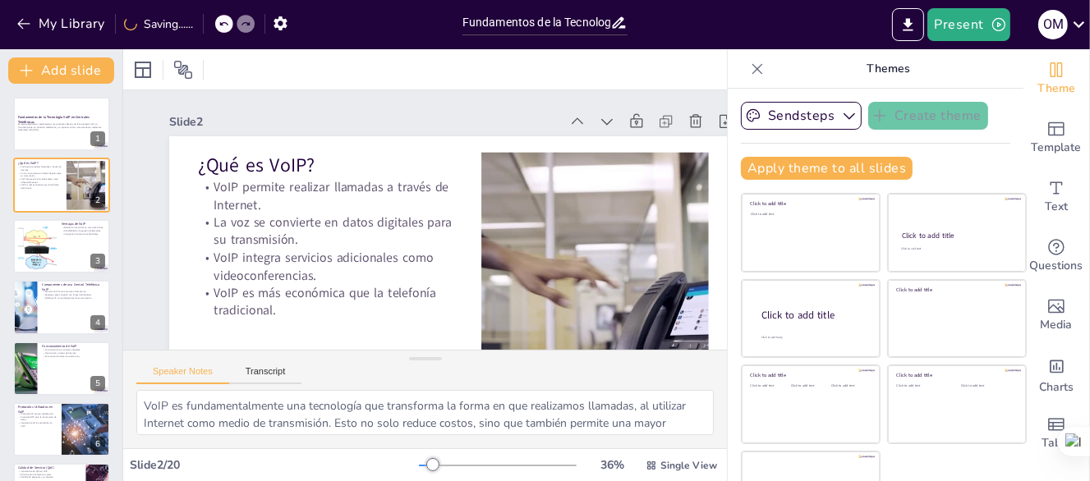
checkbox input "true"
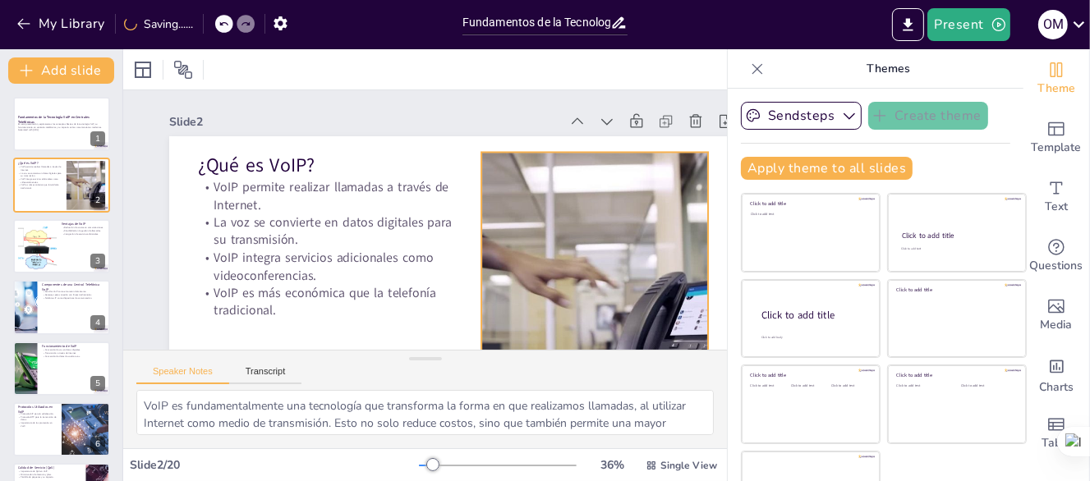
checkbox input "true"
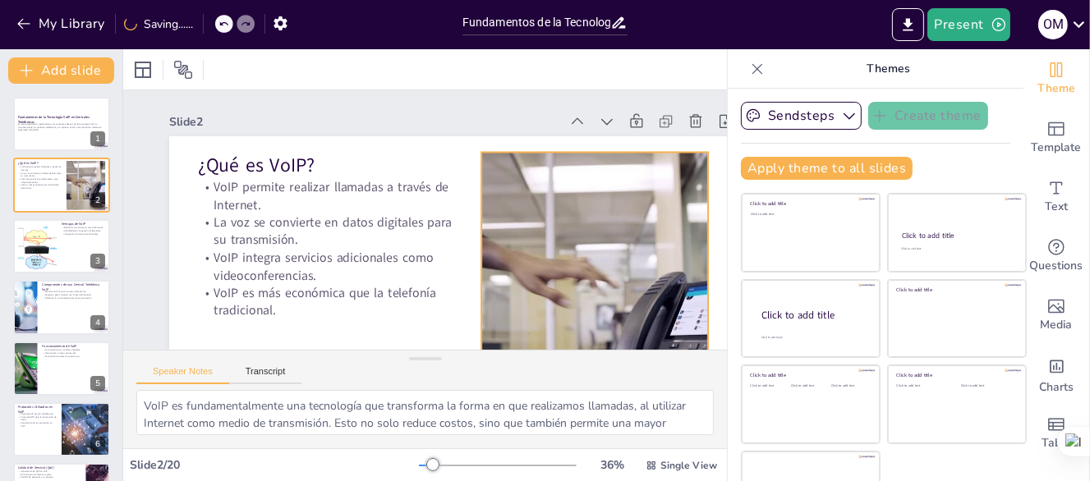
checkbox input "true"
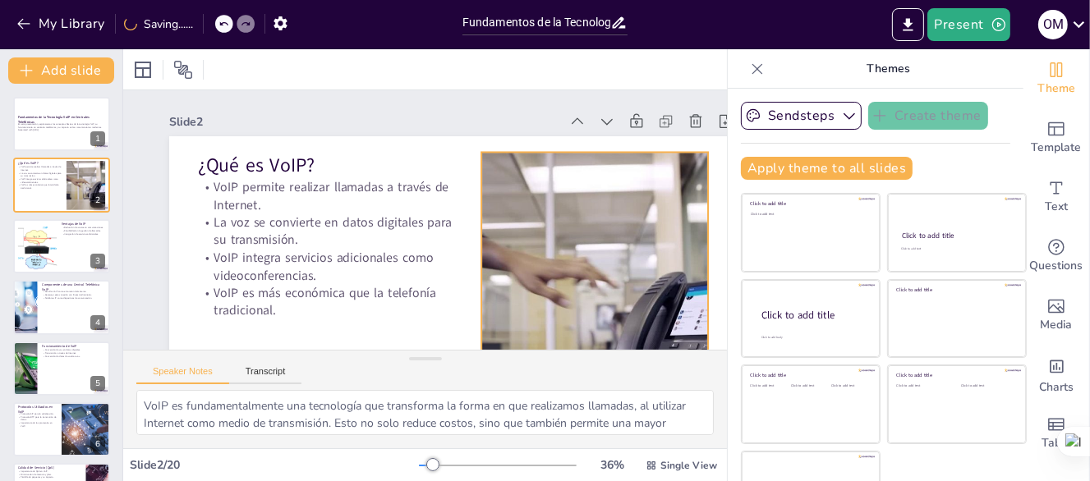
checkbox input "true"
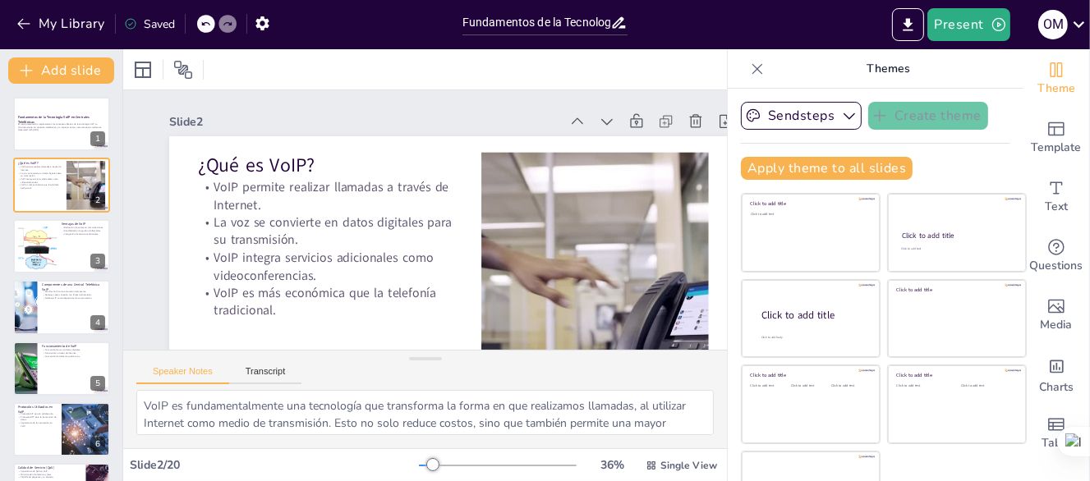
click at [752, 69] on icon at bounding box center [757, 68] width 11 height 11
checkbox input "true"
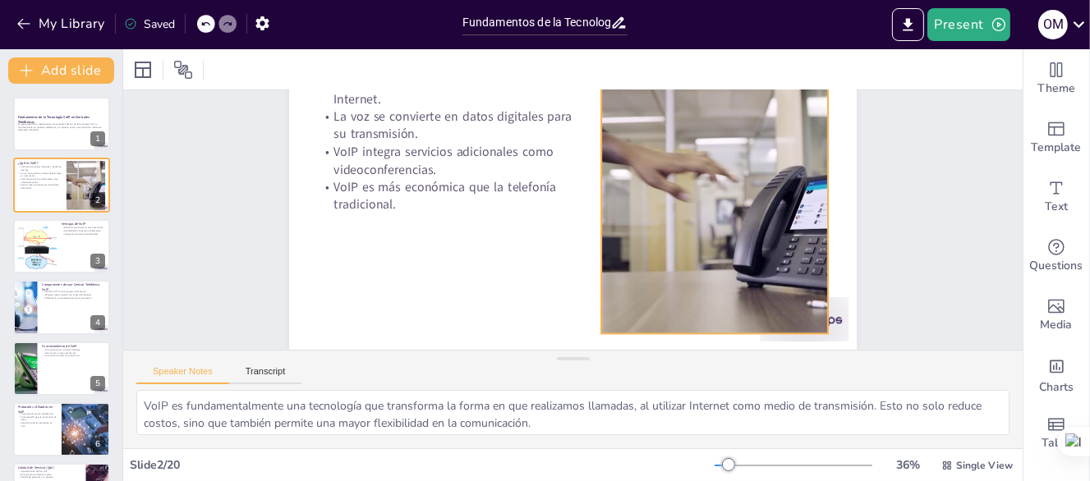
scroll to position [34, 0]
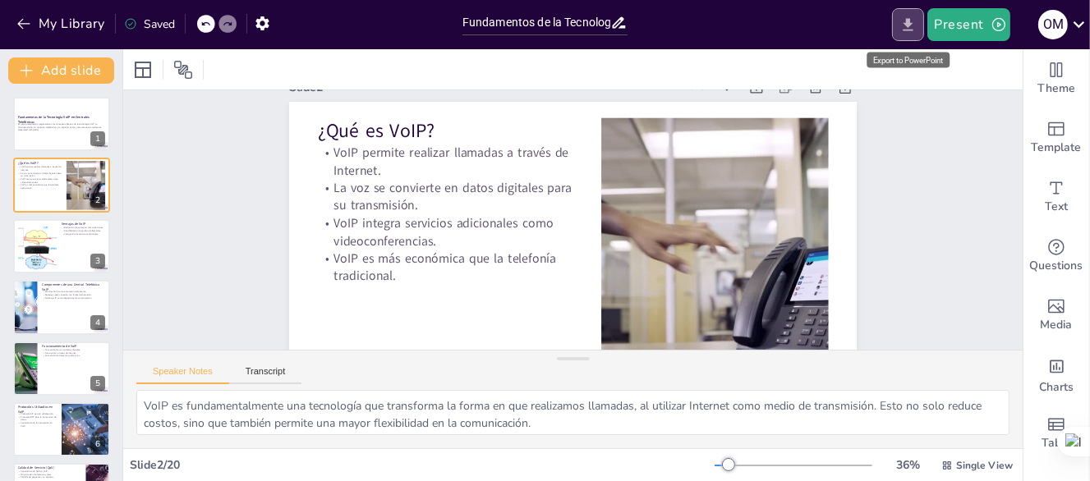
click at [903, 30] on icon "Export to PowerPoint" at bounding box center [907, 24] width 17 height 17
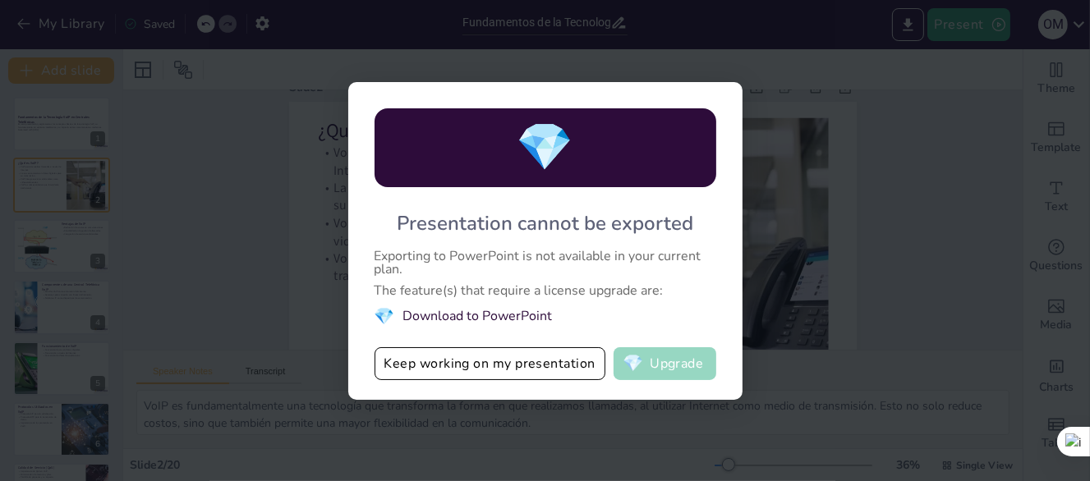
click at [658, 361] on button "💎 Upgrade" at bounding box center [665, 363] width 103 height 33
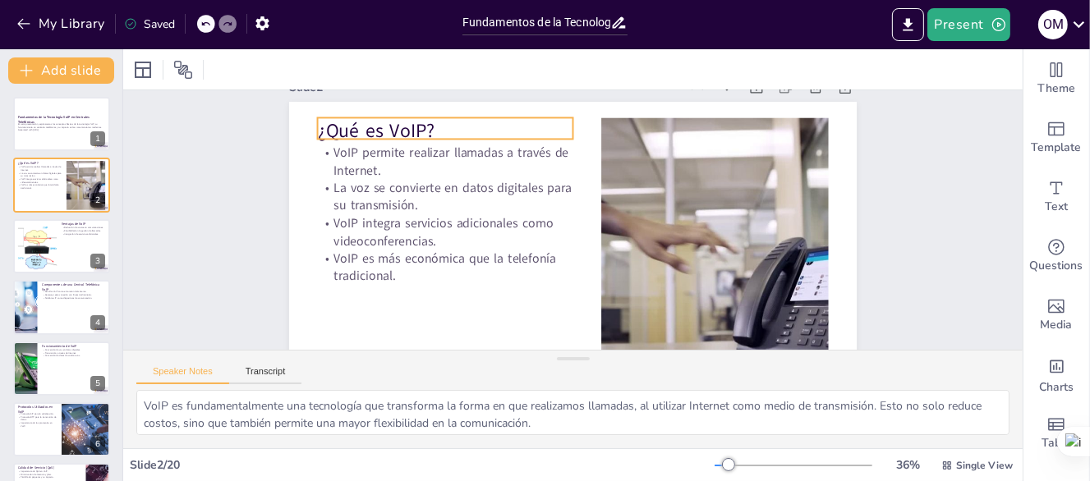
click at [353, 131] on p "¿Qué es VoIP?" at bounding box center [478, 96] width 251 height 104
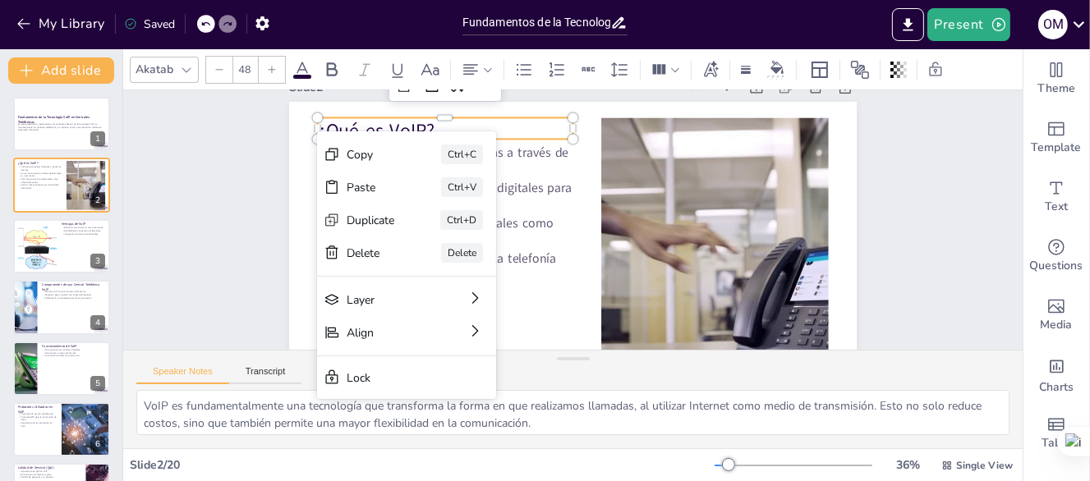
click at [213, 164] on div "Slide 1 Fundamentos de la Tecnología VoIP en Centrales Telefónicas En esta pres…" at bounding box center [577, 202] width 956 height 545
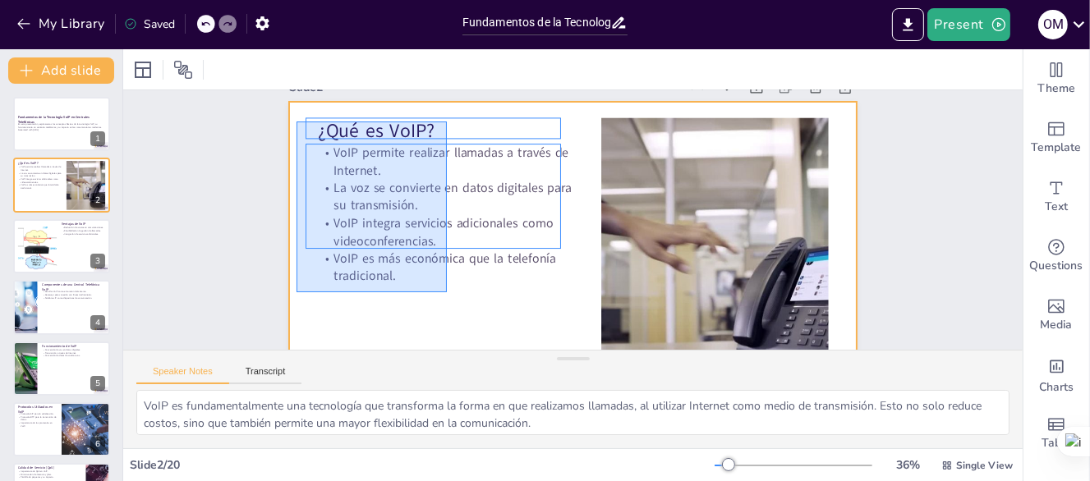
drag, startPoint x: 297, startPoint y: 121, endPoint x: 447, endPoint y: 292, distance: 227.5
click at [447, 292] on div at bounding box center [568, 261] width 598 height 377
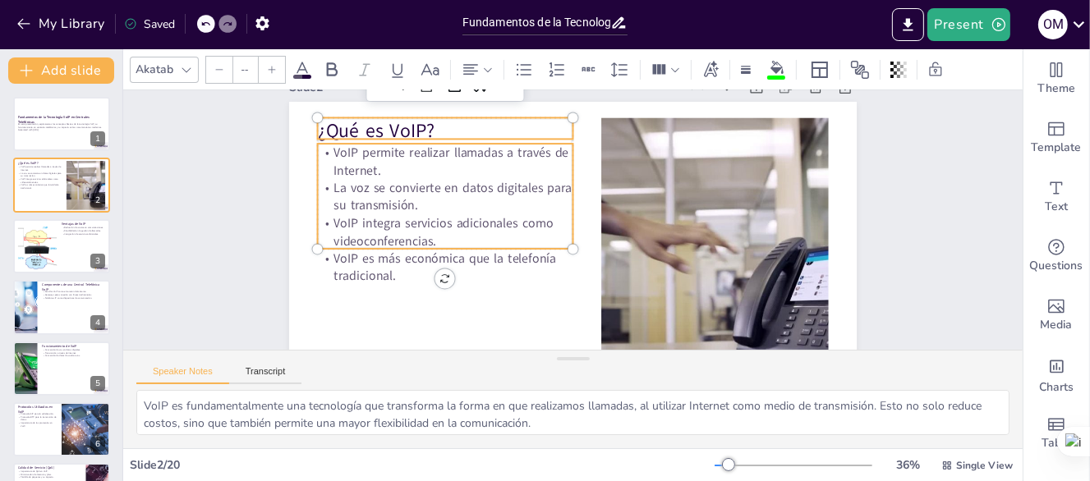
click at [214, 185] on div "Slide 1 Fundamentos de la Tecnología VoIP en Centrales Telefónicas En esta pres…" at bounding box center [567, 237] width 968 height 626
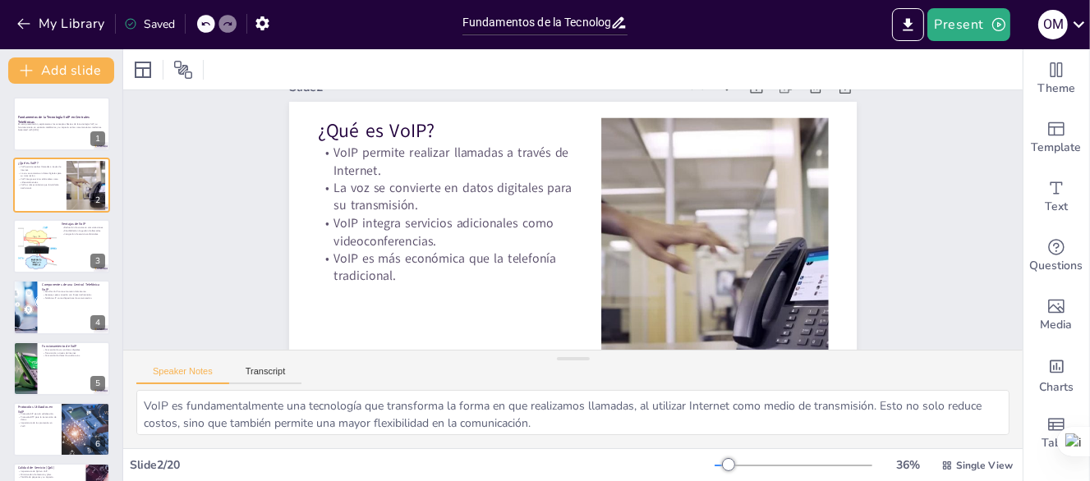
click at [219, 254] on div "Slide 1 Fundamentos de la Tecnología VoIP en Centrales Telefónicas En esta pres…" at bounding box center [569, 238] width 956 height 545
click at [62, 163] on button at bounding box center [72, 173] width 20 height 20
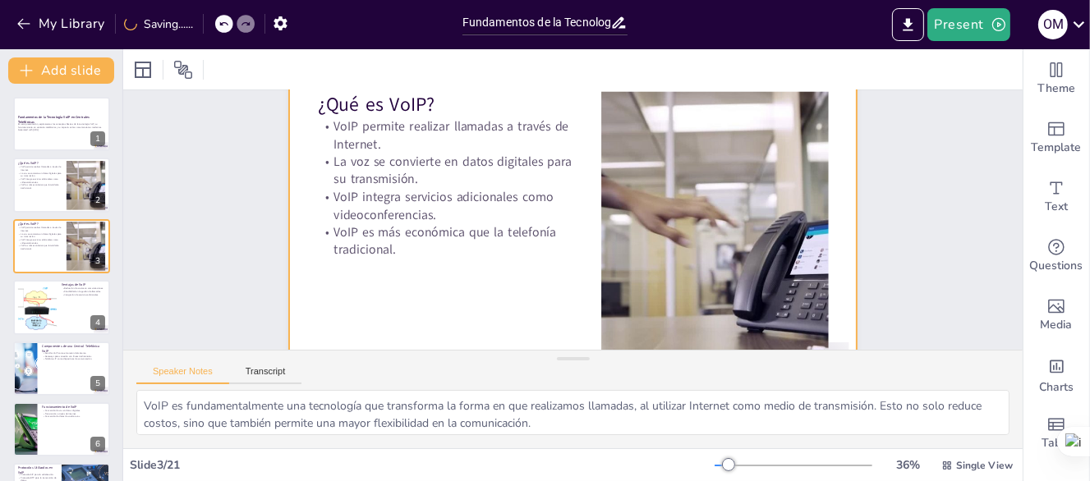
scroll to position [0, 0]
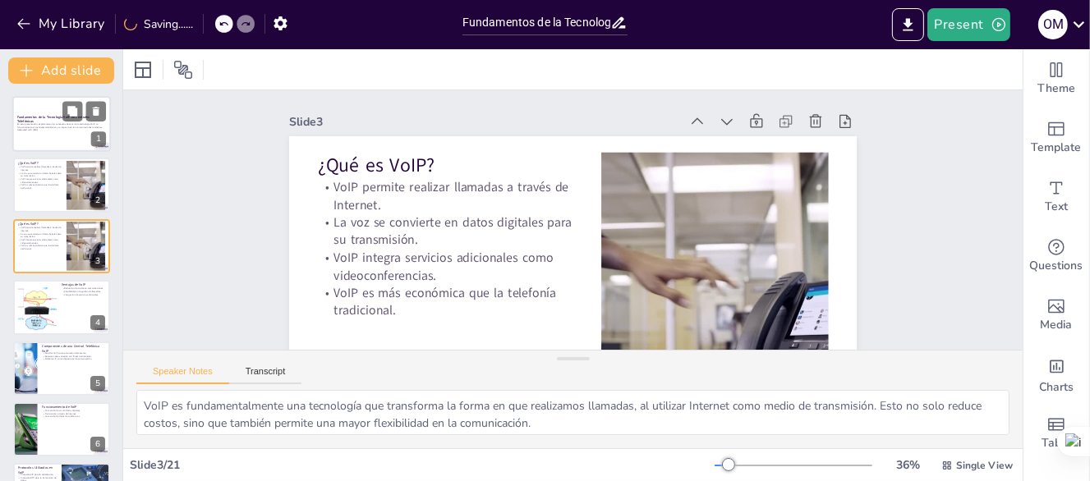
click at [72, 132] on div "En esta presentación, exploraremos los conceptos básicos de la tecnología VoIP,…" at bounding box center [61, 127] width 89 height 11
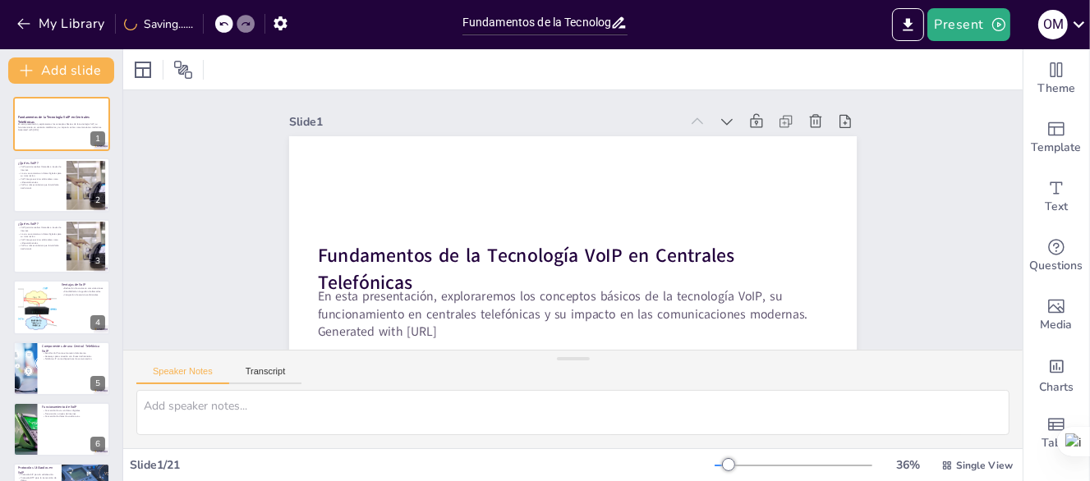
scroll to position [117, 0]
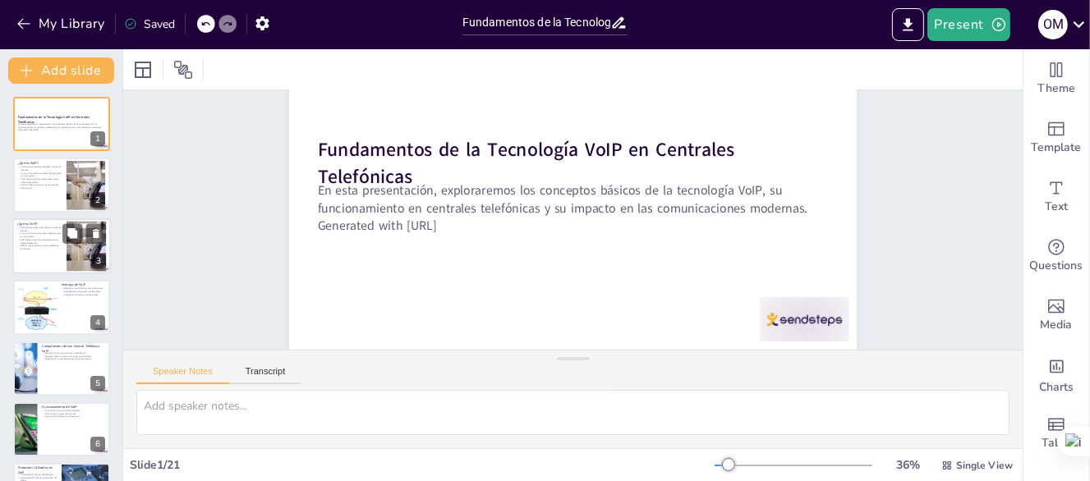
click at [42, 251] on div at bounding box center [61, 246] width 99 height 56
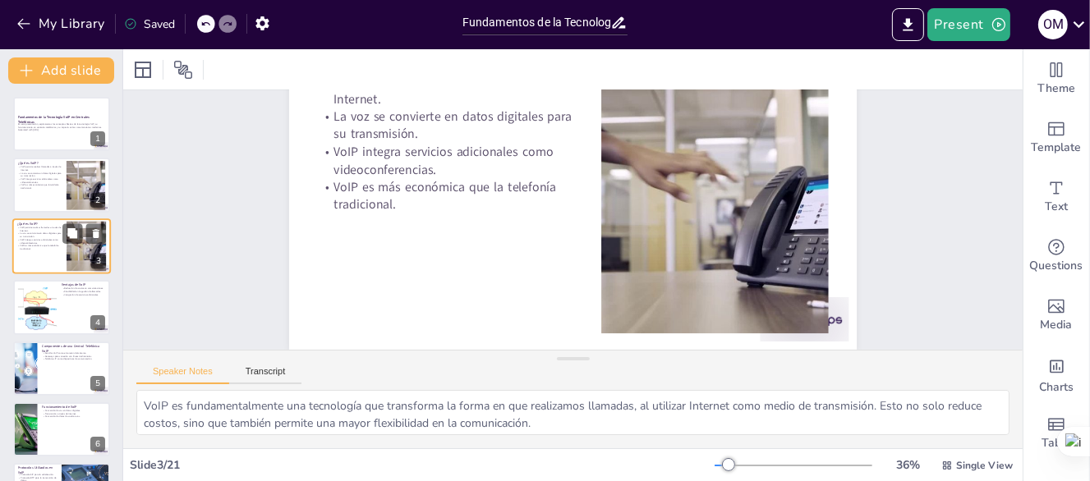
scroll to position [0, 0]
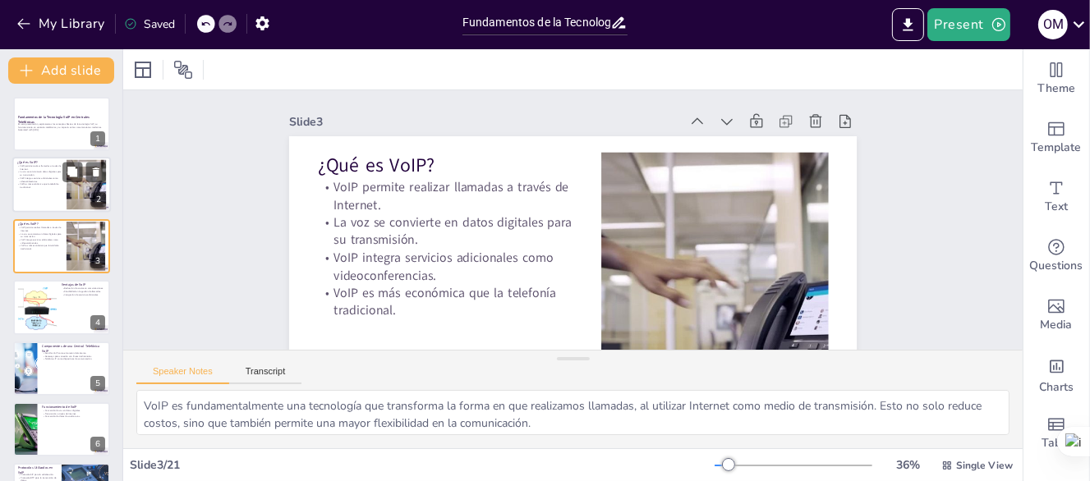
click at [34, 189] on div at bounding box center [61, 186] width 99 height 56
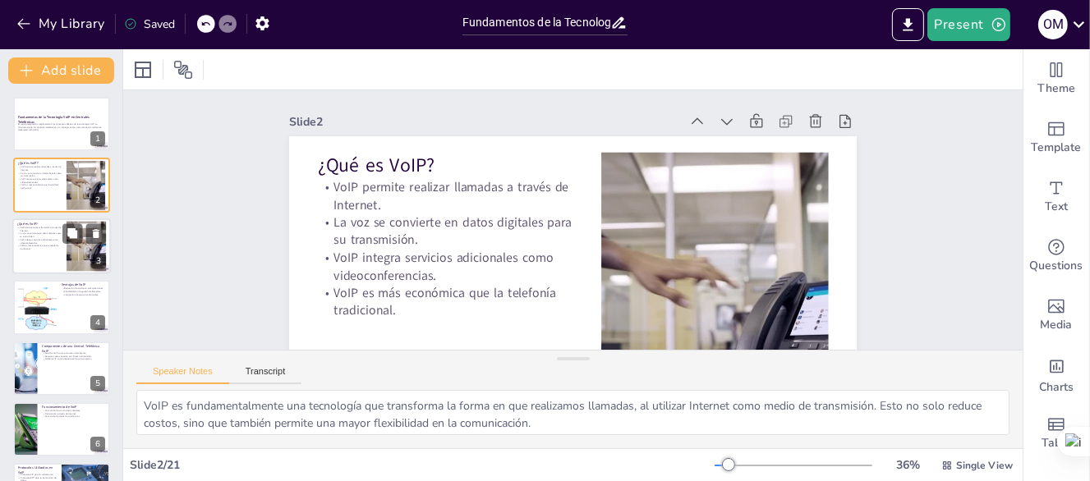
click at [30, 252] on div at bounding box center [61, 246] width 99 height 56
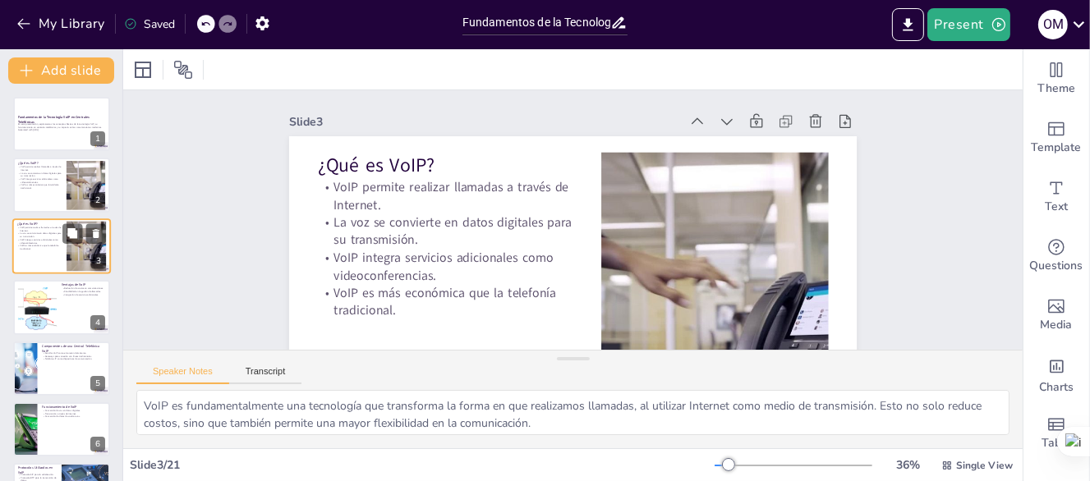
click at [41, 257] on div at bounding box center [61, 246] width 99 height 56
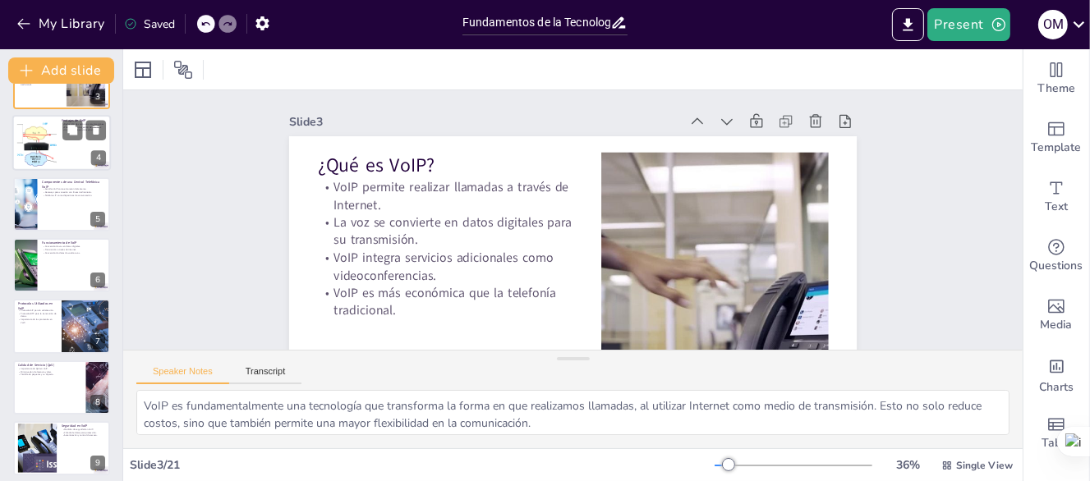
click at [36, 136] on div at bounding box center [36, 143] width 115 height 50
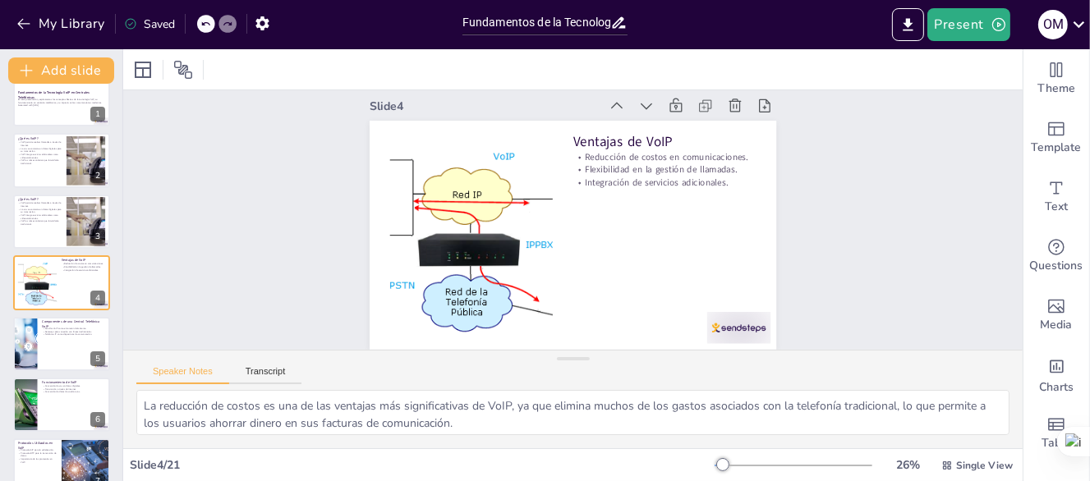
scroll to position [27, 0]
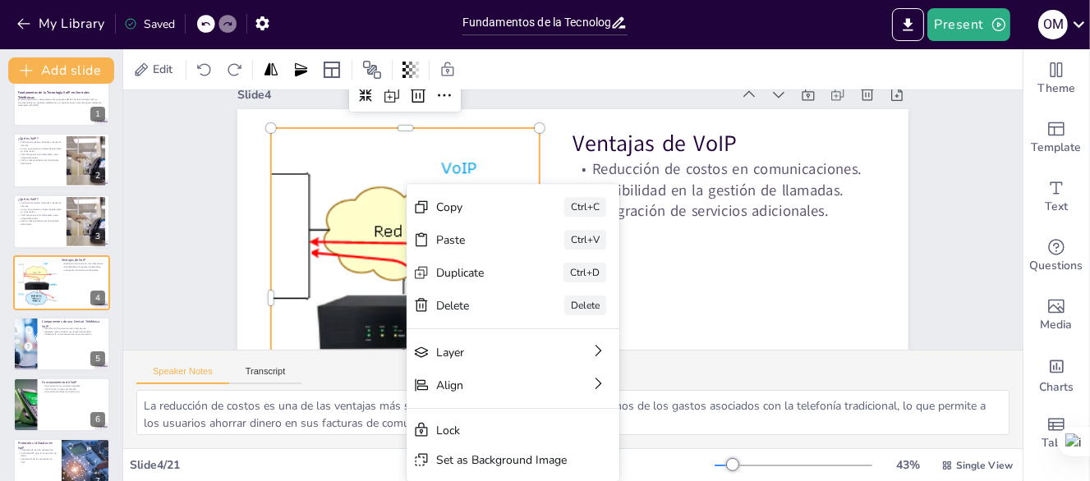
click at [213, 217] on div "Slide 1 Fundamentos de la Tecnología VoIP en Centrales Telefónicas En esta pres…" at bounding box center [567, 274] width 802 height 501
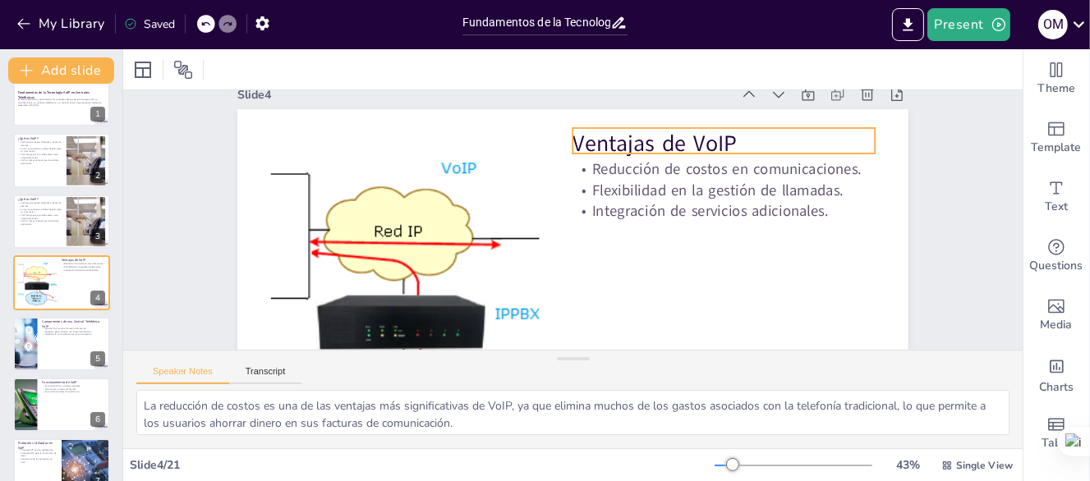
click at [602, 151] on p "Ventajas de VoIP" at bounding box center [730, 160] width 303 height 63
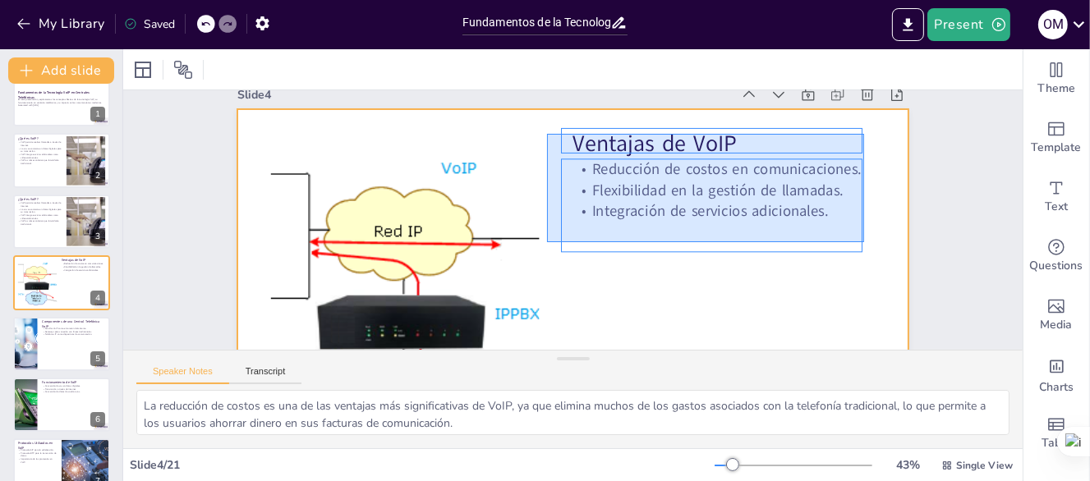
drag, startPoint x: 547, startPoint y: 134, endPoint x: 864, endPoint y: 242, distance: 335.1
click at [864, 242] on div at bounding box center [549, 294] width 755 height 566
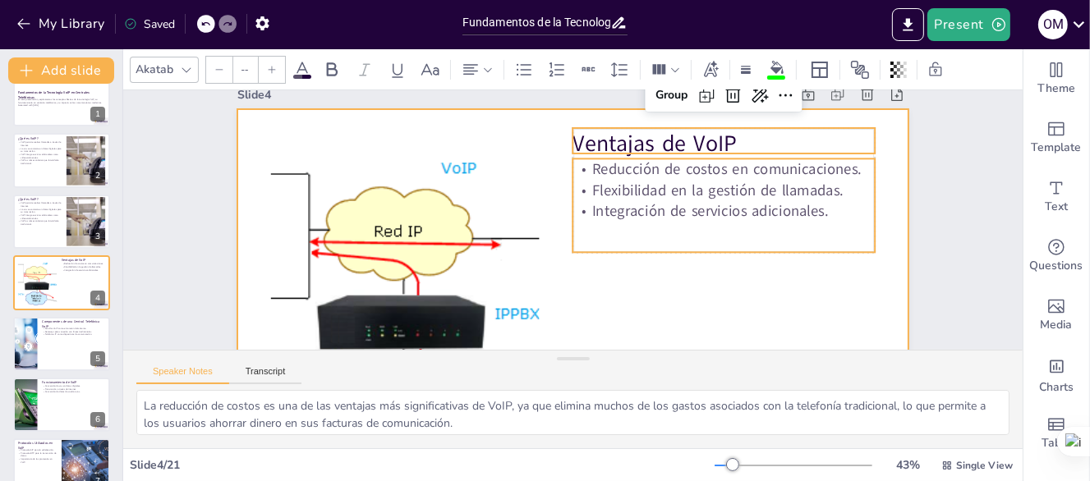
click at [833, 310] on div at bounding box center [557, 296] width 734 height 508
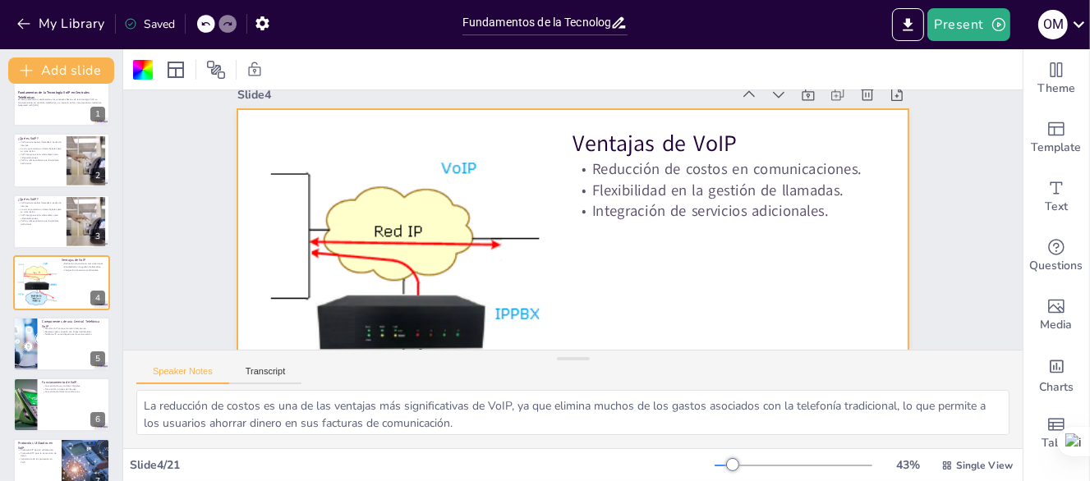
click at [381, 262] on div at bounding box center [461, 71] width 494 height 835
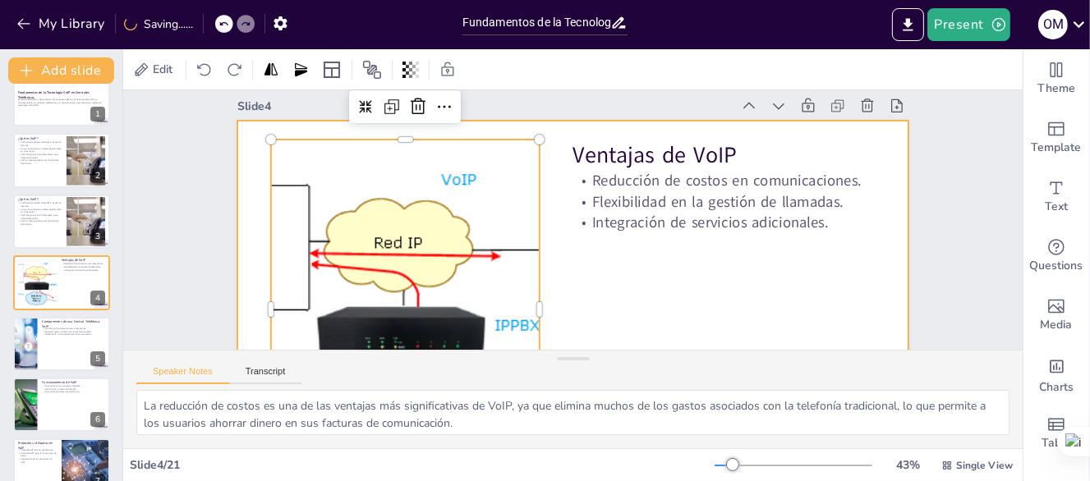
scroll to position [0, 0]
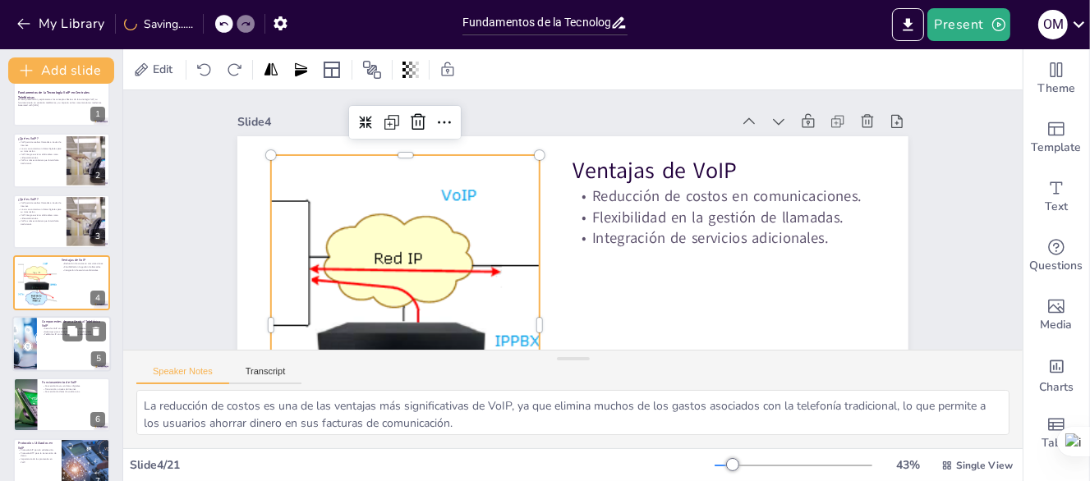
click at [56, 343] on div at bounding box center [61, 344] width 99 height 56
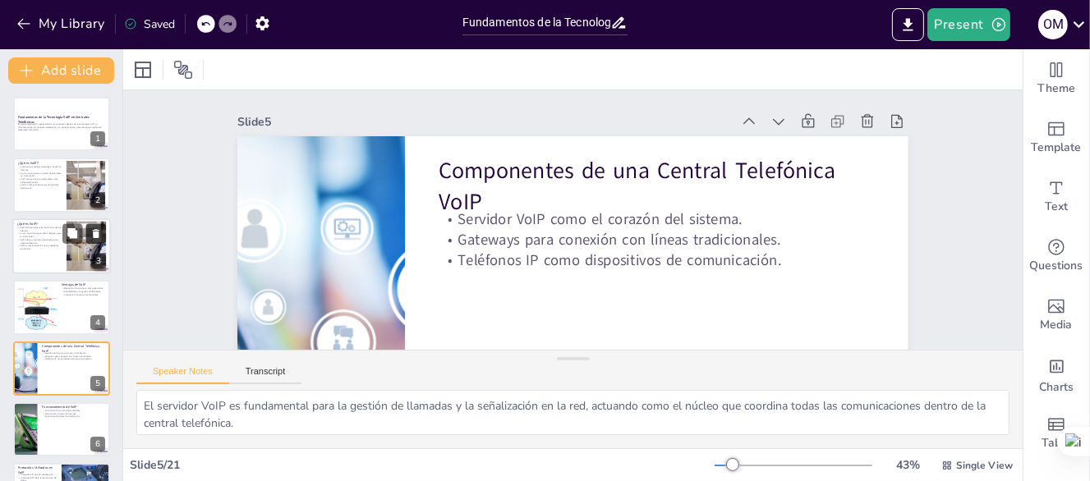
click at [94, 229] on icon at bounding box center [95, 233] width 11 height 11
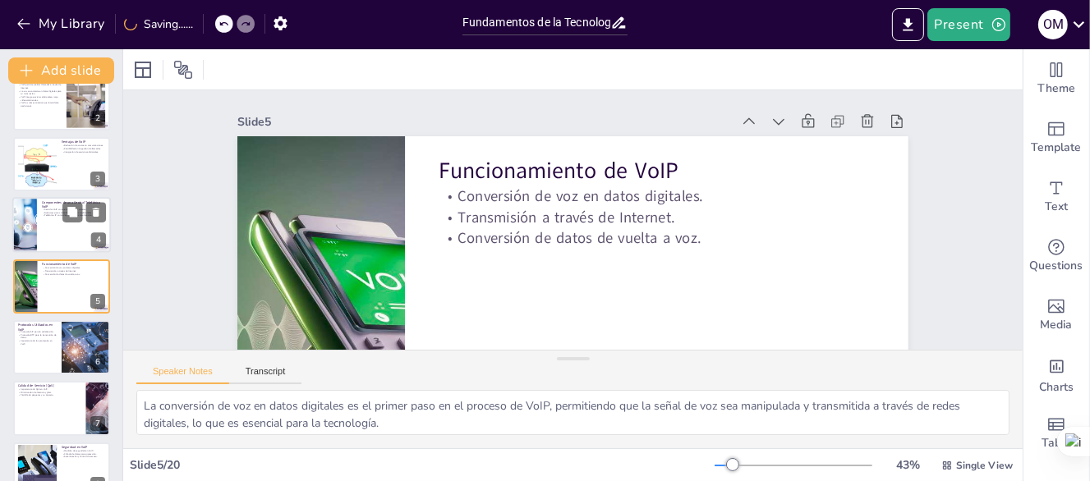
click at [28, 225] on div at bounding box center [24, 225] width 111 height 56
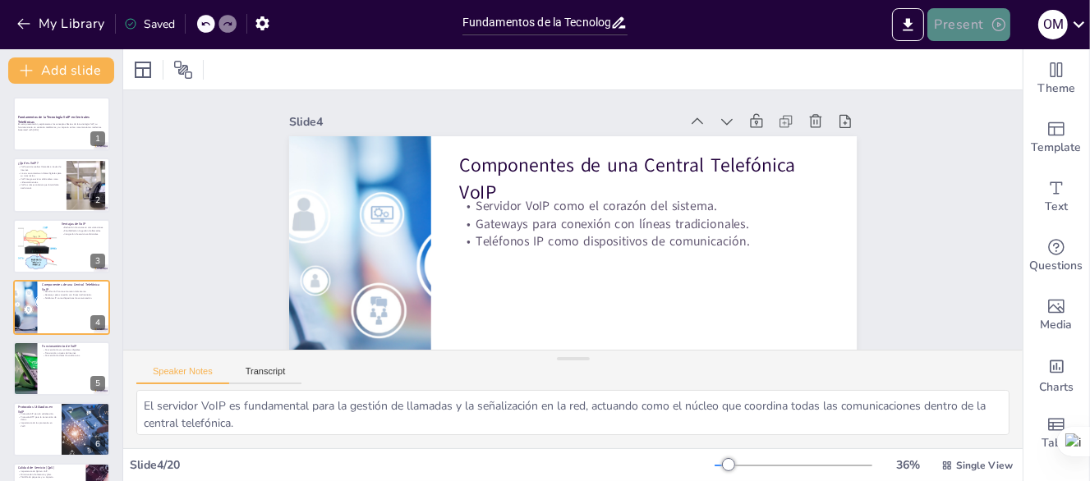
click at [986, 31] on button "Present" at bounding box center [968, 24] width 82 height 33
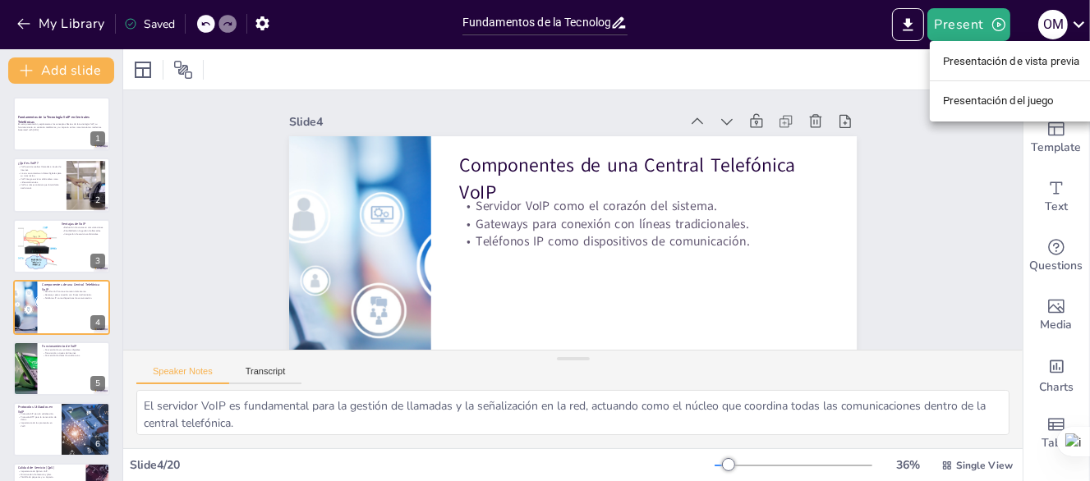
click at [868, 214] on div at bounding box center [545, 240] width 1090 height 481
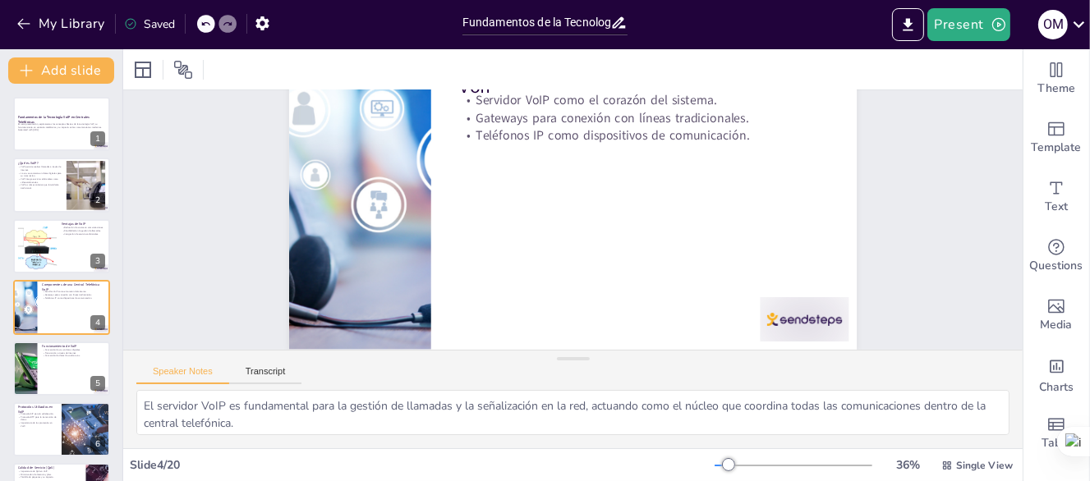
scroll to position [117, 0]
click at [275, 368] on button "Transcript" at bounding box center [265, 375] width 73 height 18
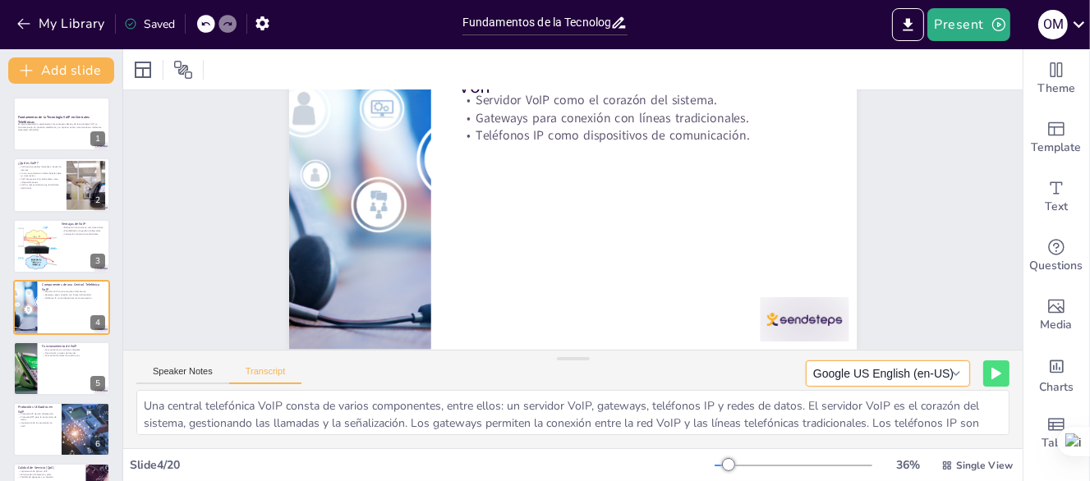
click at [950, 378] on button "Google US English (en-US)" at bounding box center [888, 374] width 164 height 26
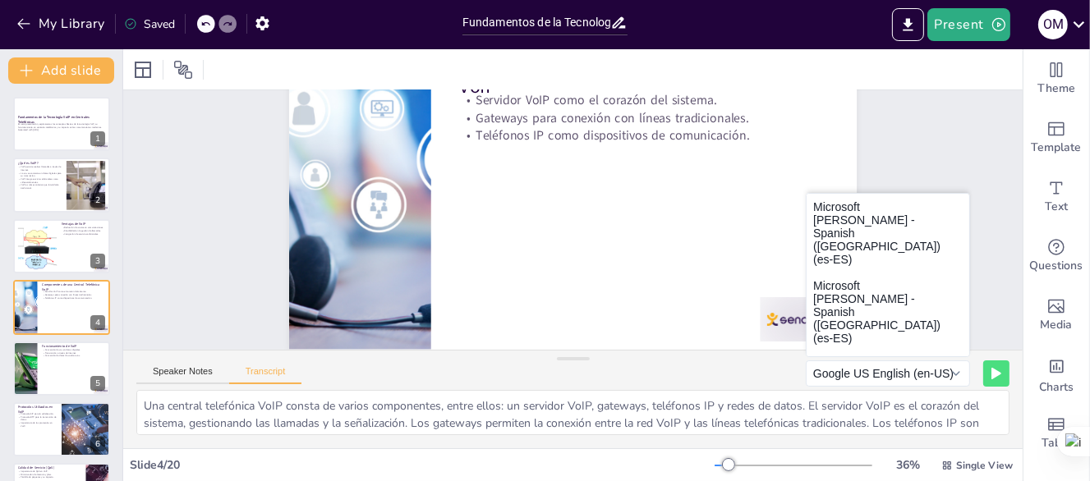
click at [915, 147] on div "Slide 1 Fundamentos de la Tecnología VoIP en Centrales Telefónicas En esta pres…" at bounding box center [608, 180] width 913 height 873
click at [90, 192] on div at bounding box center [86, 185] width 89 height 50
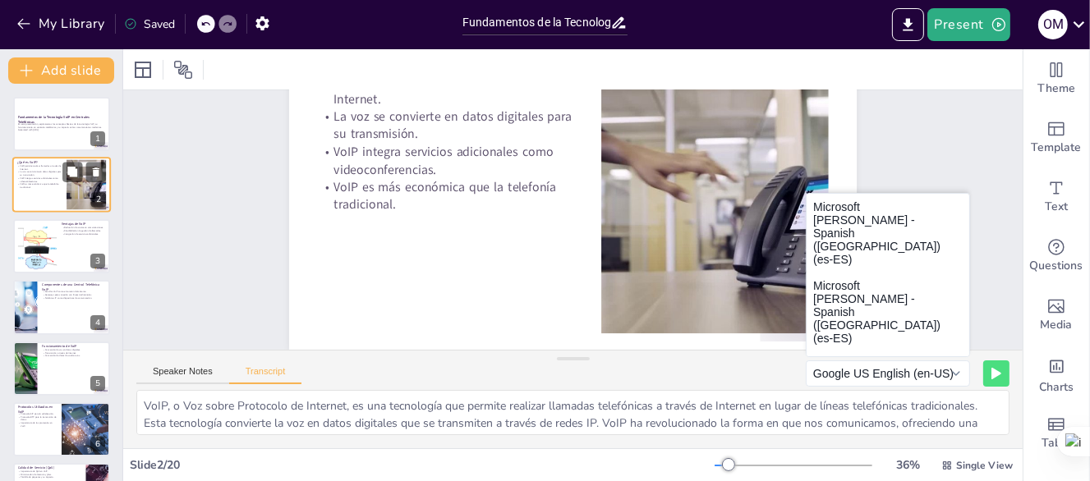
scroll to position [0, 0]
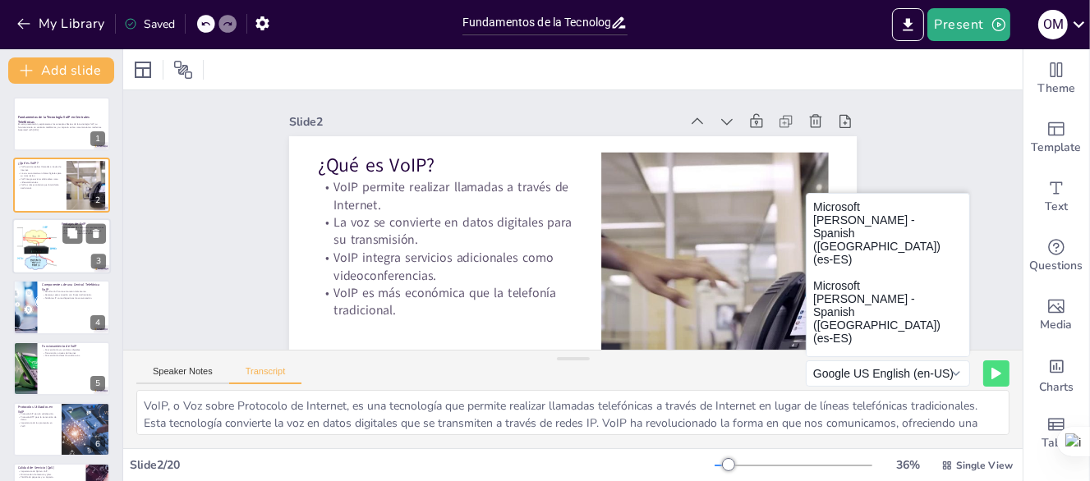
click at [41, 255] on div at bounding box center [36, 246] width 115 height 50
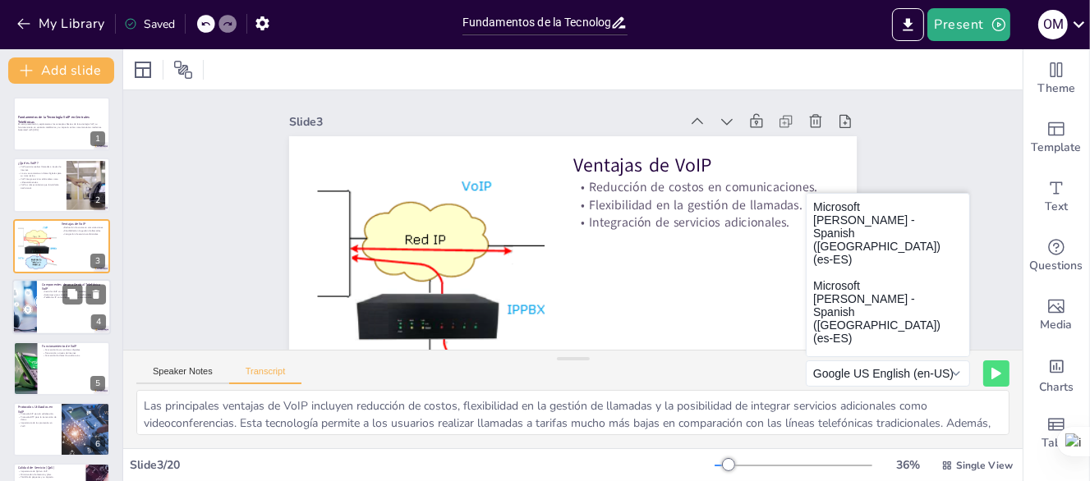
click at [49, 307] on div at bounding box center [61, 307] width 99 height 56
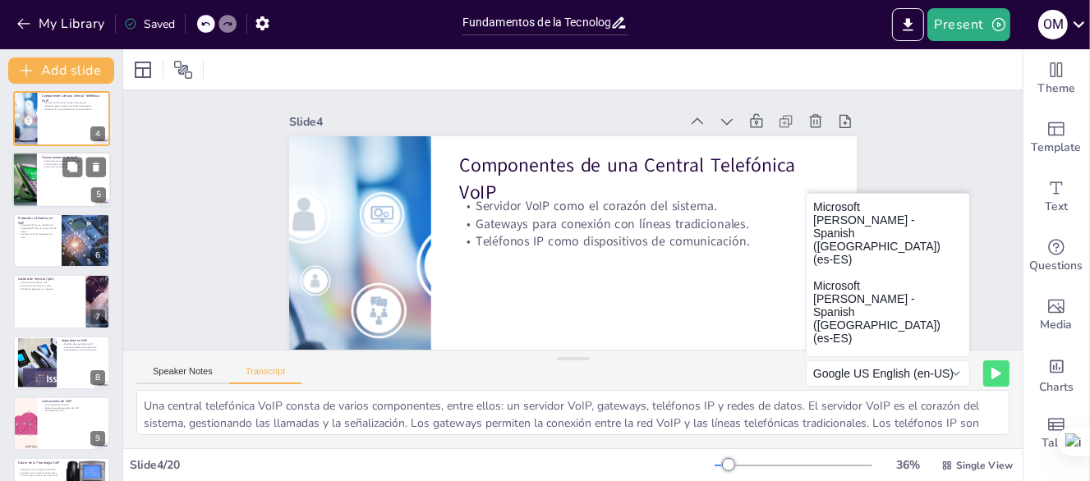
click at [26, 172] on div at bounding box center [24, 180] width 99 height 56
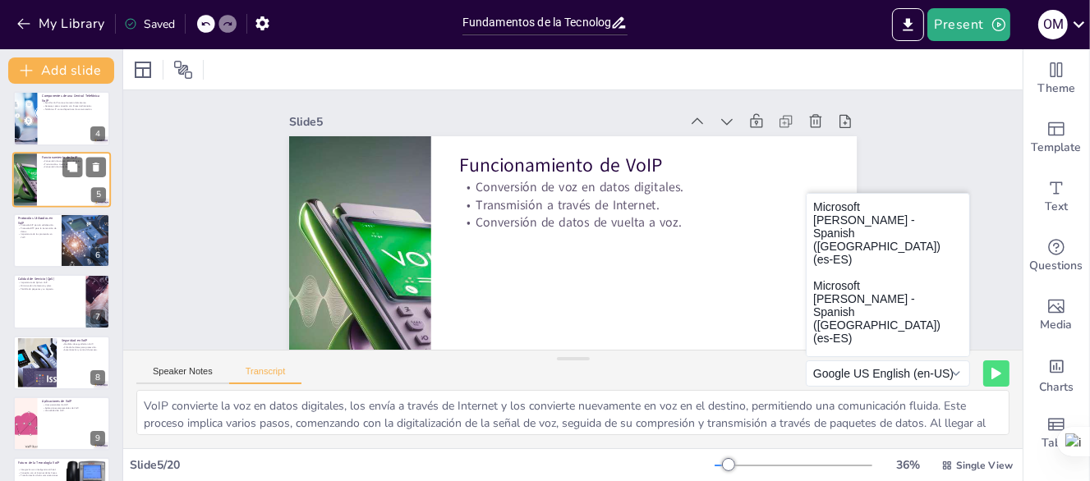
scroll to position [85, 0]
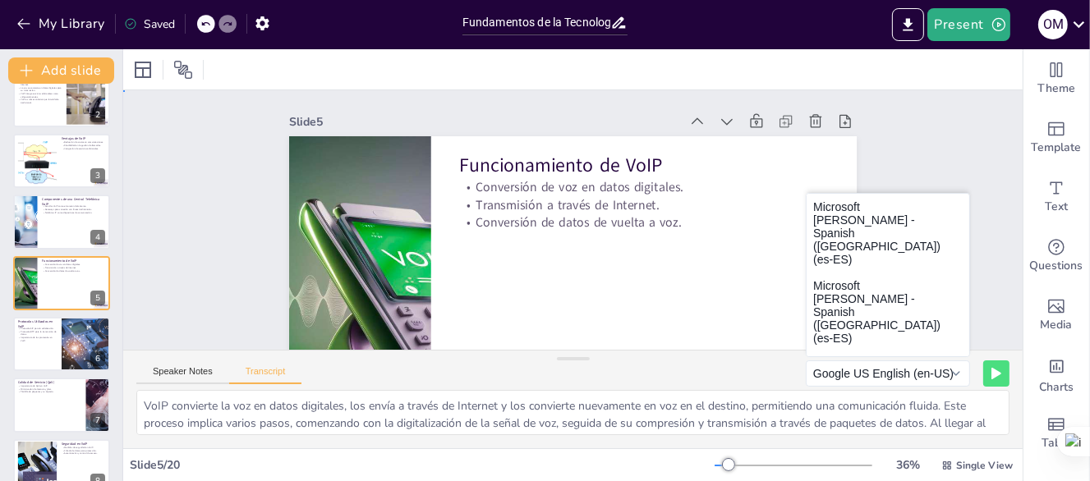
click at [209, 219] on div "Slide 1 Fundamentos de la Tecnología VoIP en Centrales Telefónicas En esta pres…" at bounding box center [522, 236] width 626 height 968
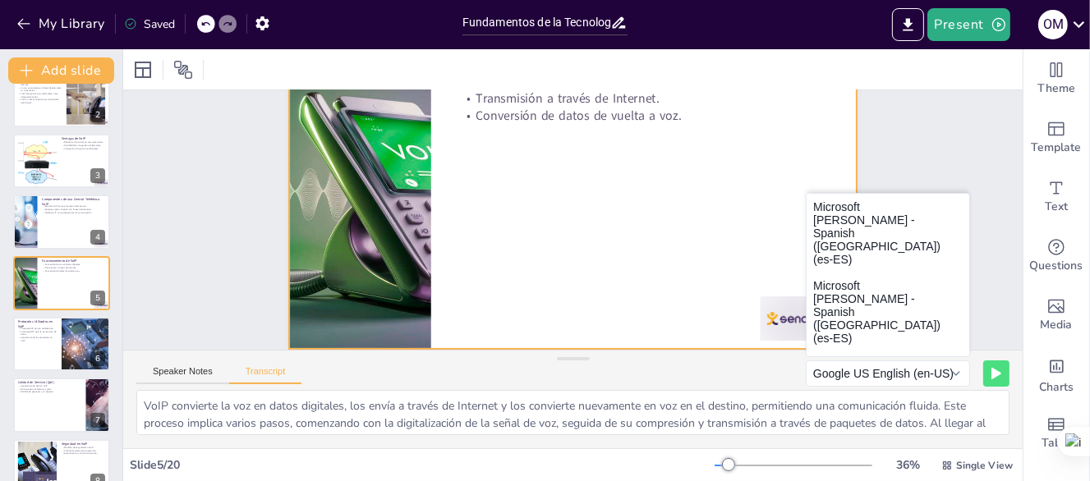
scroll to position [117, 0]
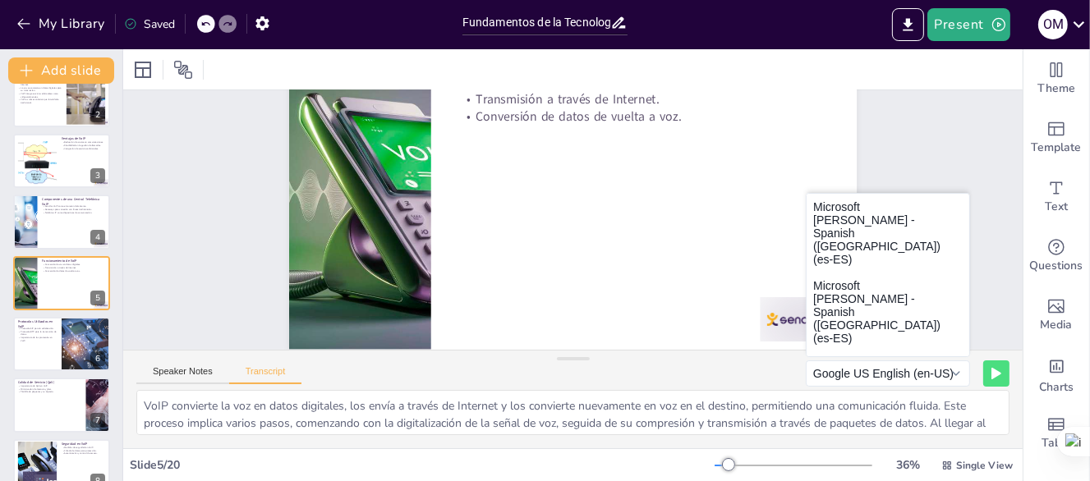
click at [211, 174] on div "Slide 1 Fundamentos de la Tecnología VoIP en Centrales Telefónicas En esta pres…" at bounding box center [589, 170] width 968 height 626
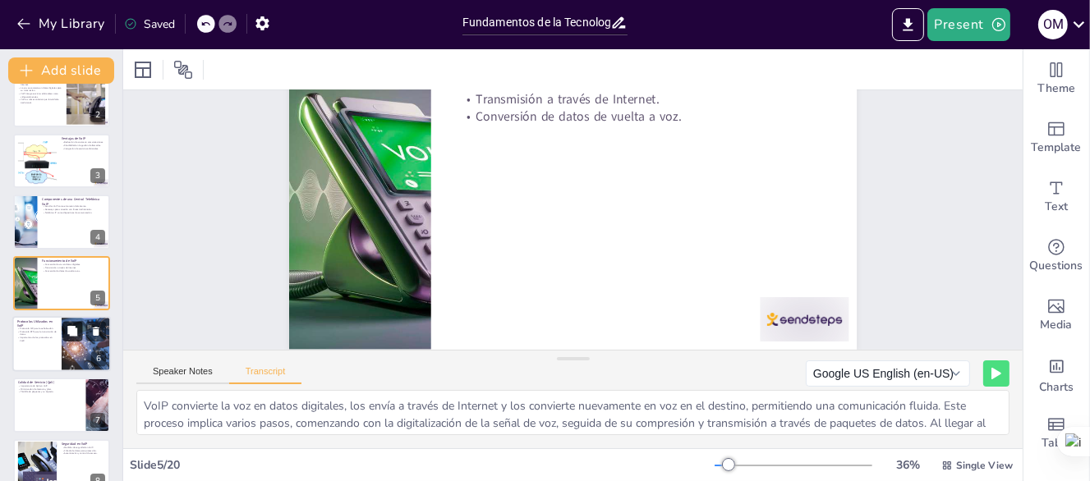
click at [62, 329] on button at bounding box center [72, 331] width 20 height 20
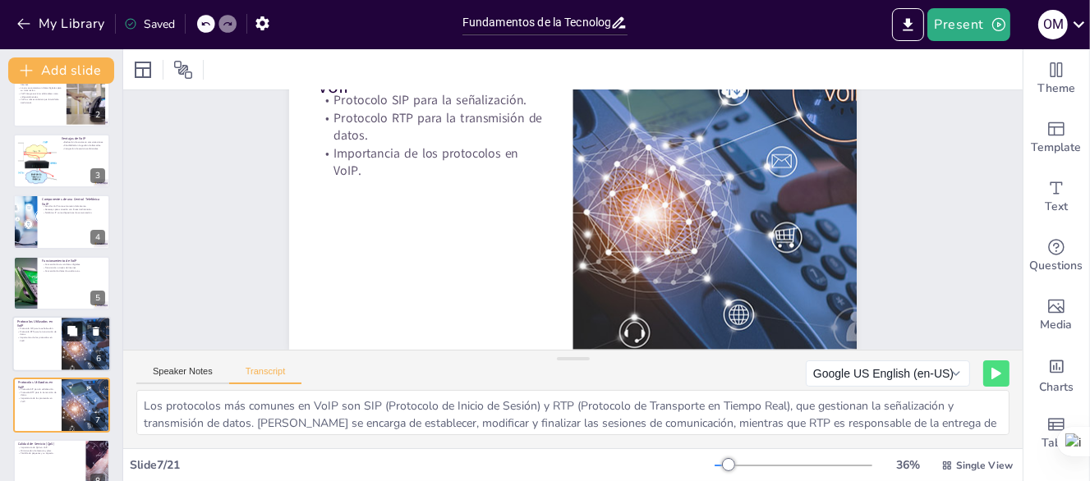
scroll to position [76, 0]
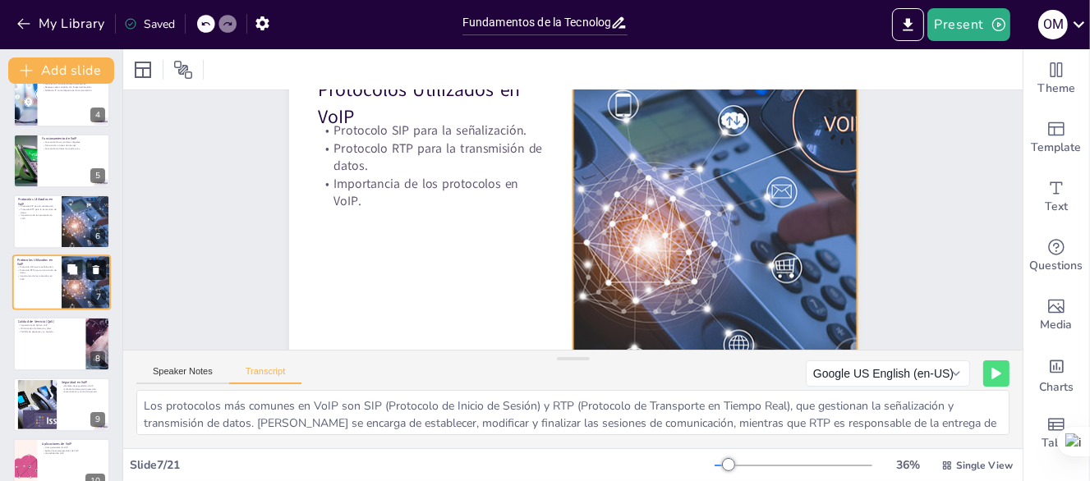
click at [94, 266] on icon at bounding box center [96, 270] width 7 height 9
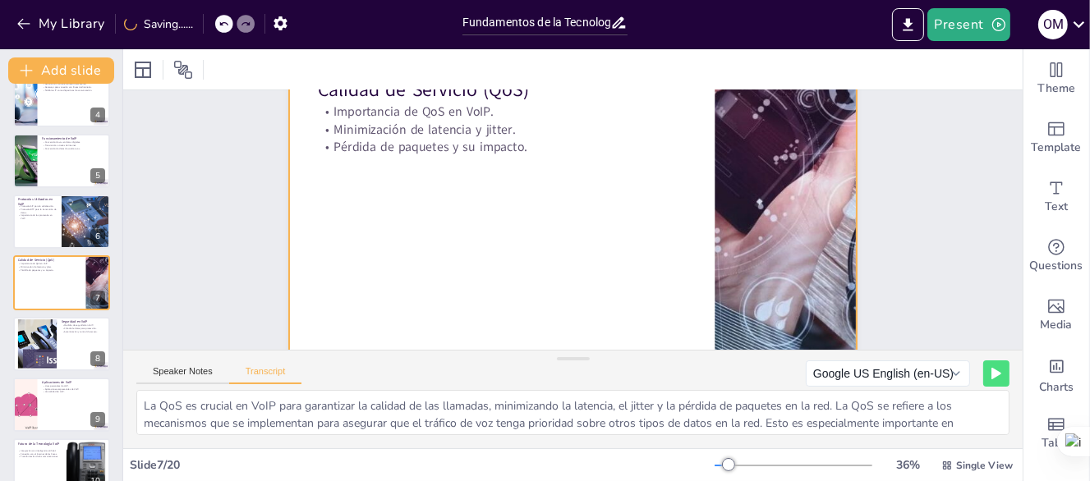
click at [325, 247] on div at bounding box center [573, 220] width 649 height 522
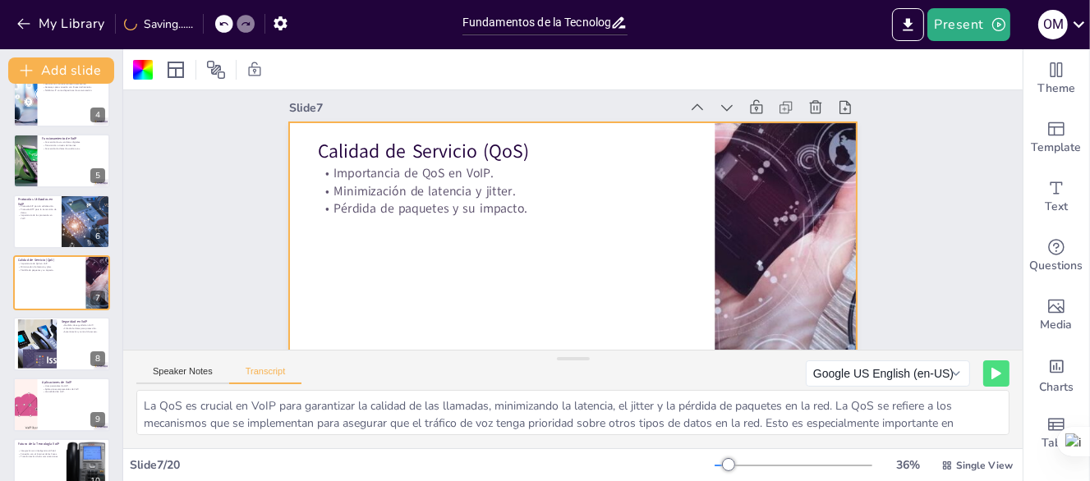
scroll to position [0, 0]
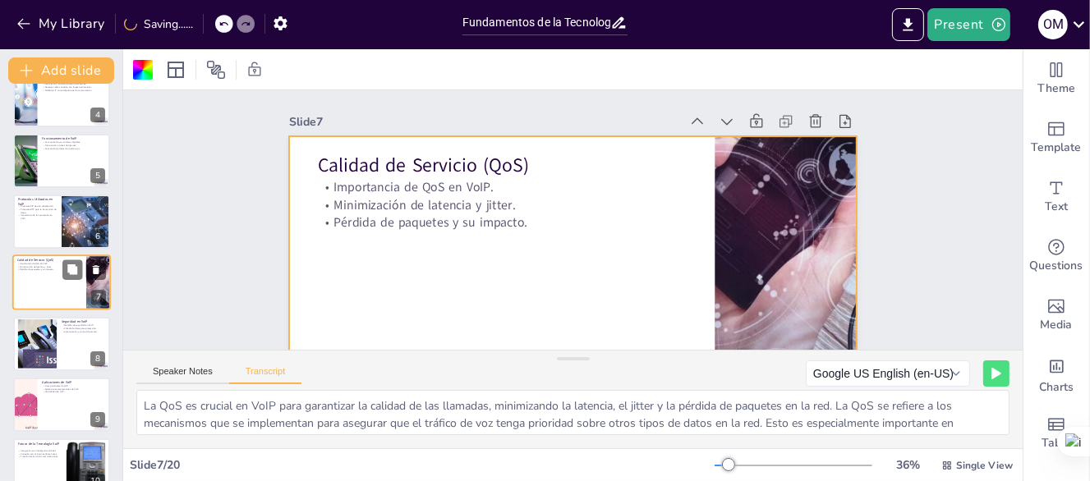
click at [40, 296] on div at bounding box center [61, 283] width 99 height 56
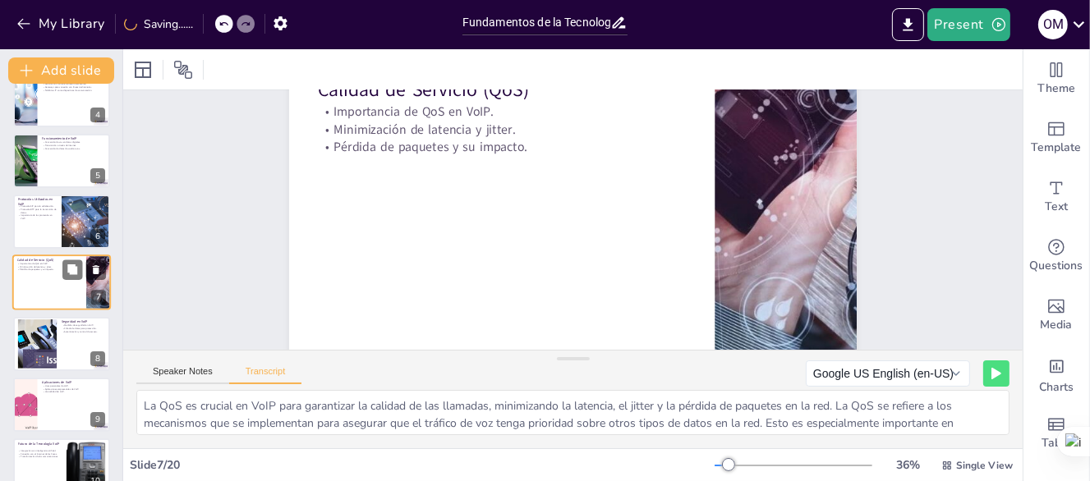
scroll to position [290, 0]
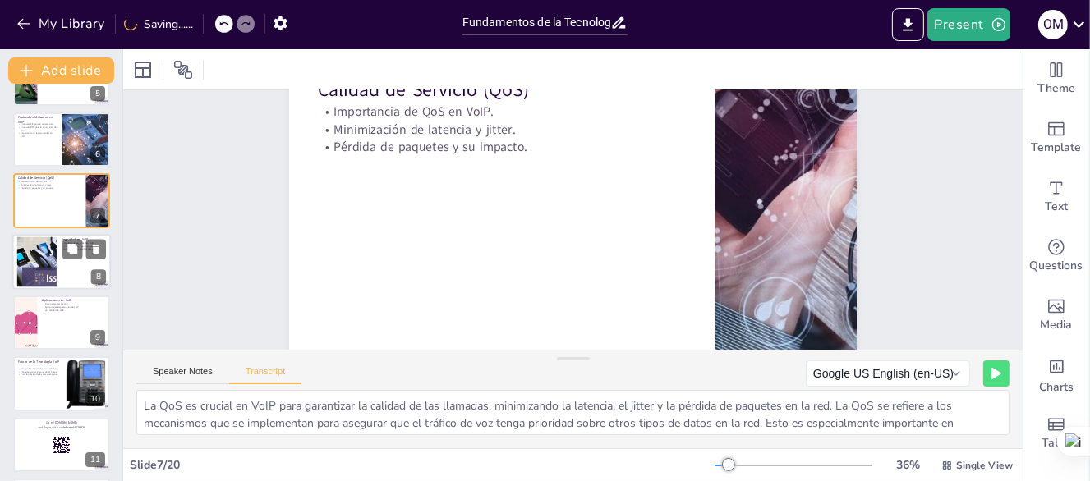
click at [42, 273] on div at bounding box center [37, 262] width 89 height 50
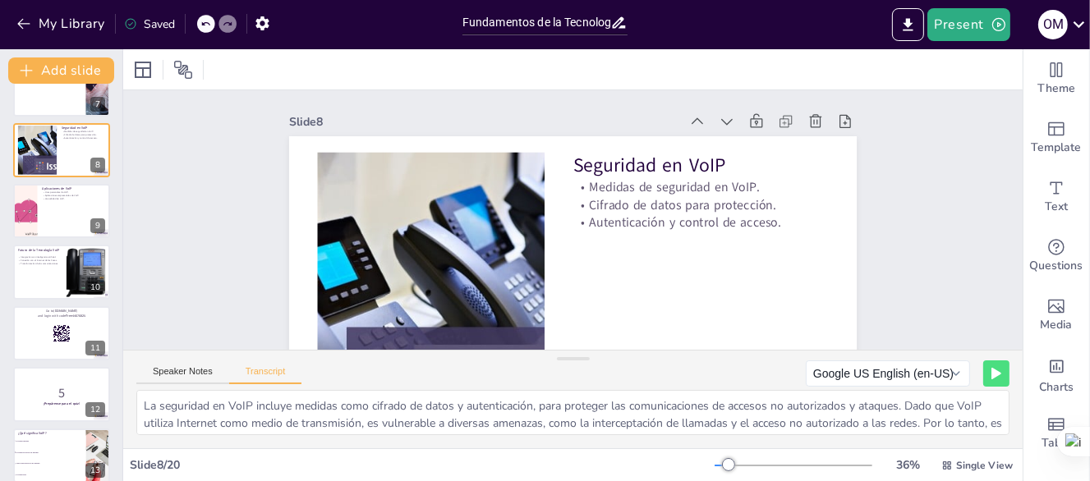
scroll to position [434, 0]
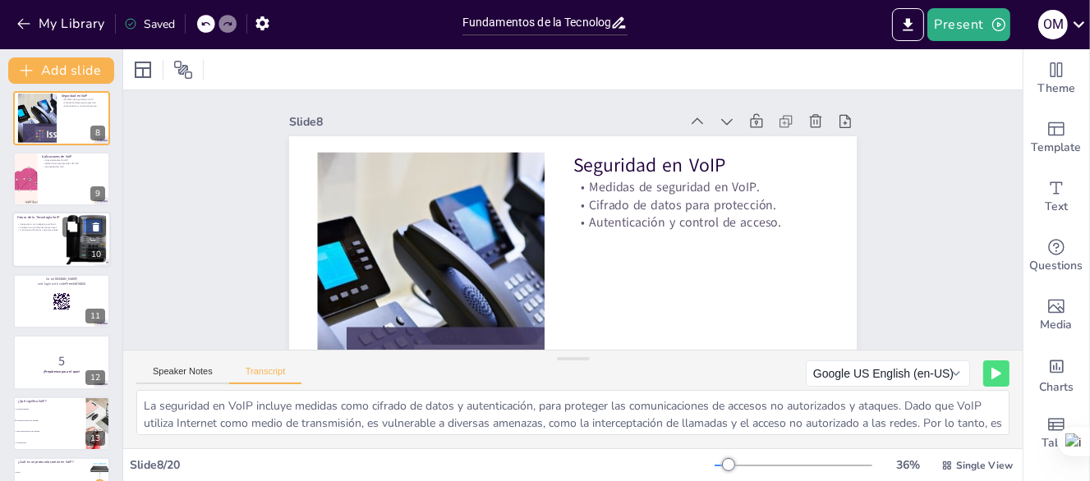
click at [44, 249] on div at bounding box center [61, 241] width 99 height 56
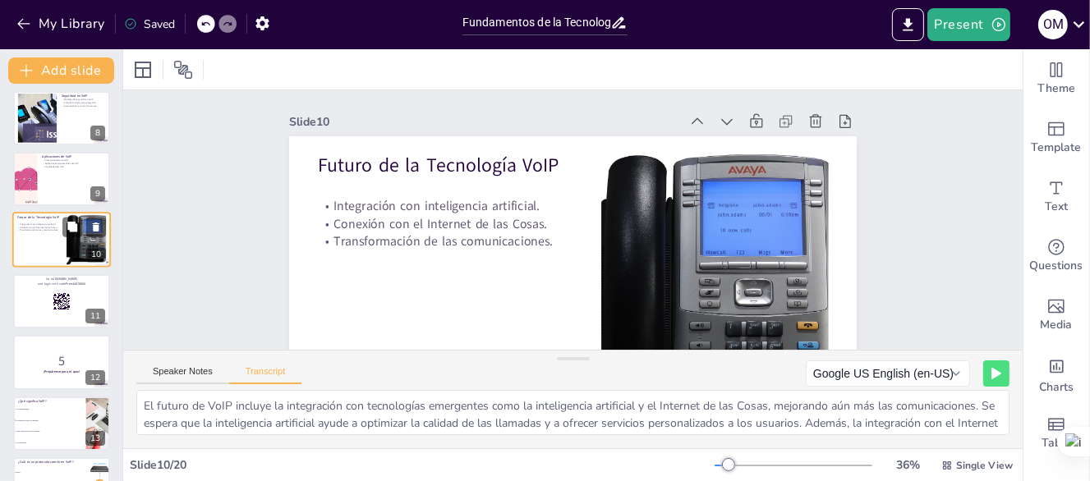
scroll to position [391, 0]
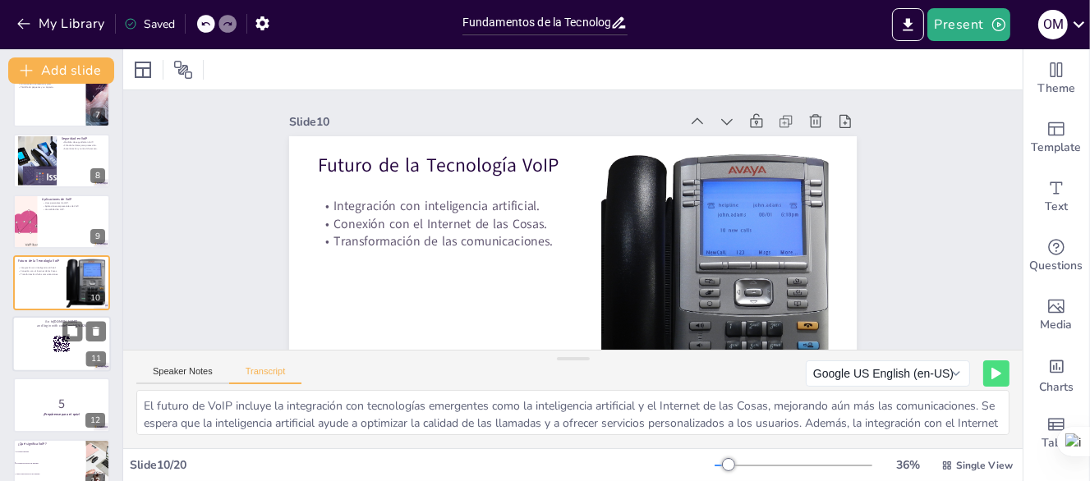
click at [31, 347] on div at bounding box center [61, 344] width 99 height 56
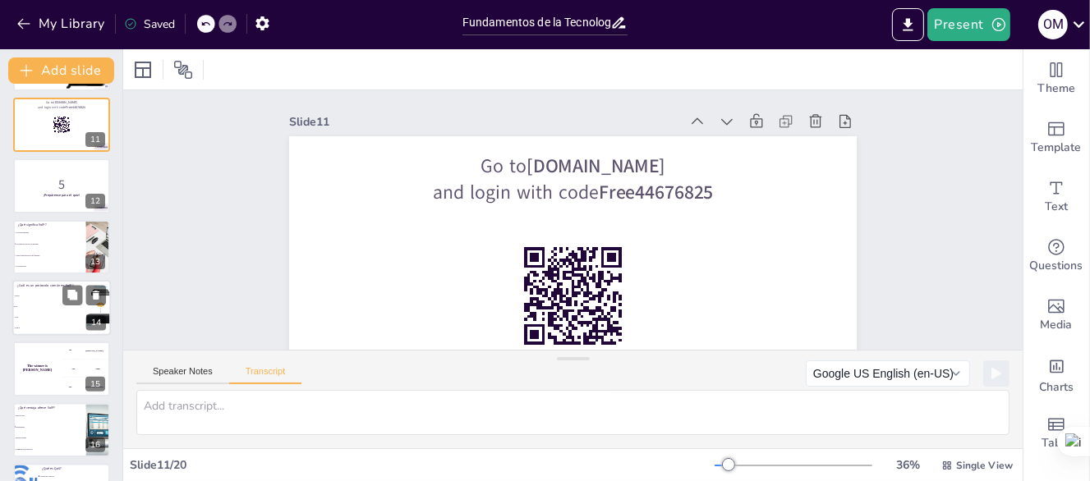
scroll to position [616, 0]
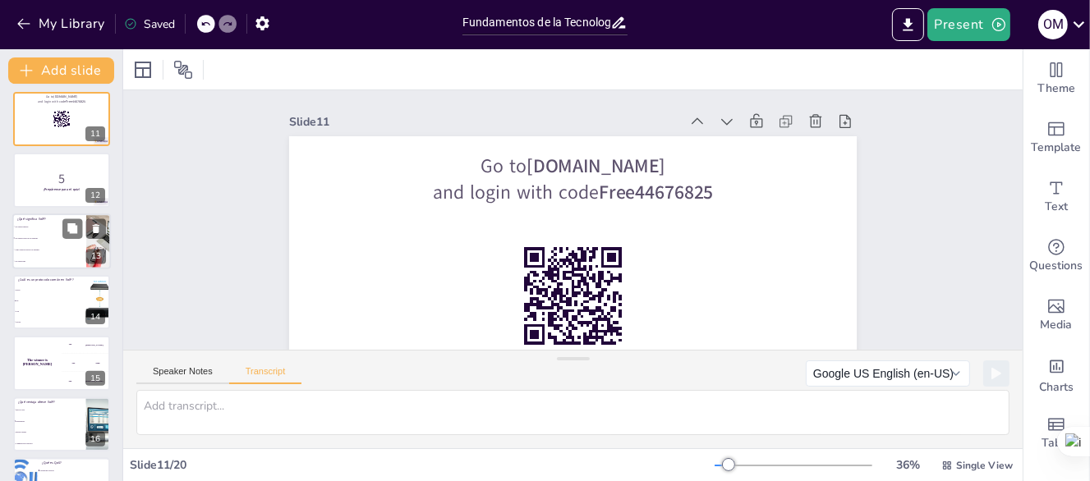
click at [31, 240] on li "Voz sobre Protocolo de Internet" at bounding box center [49, 237] width 74 height 11
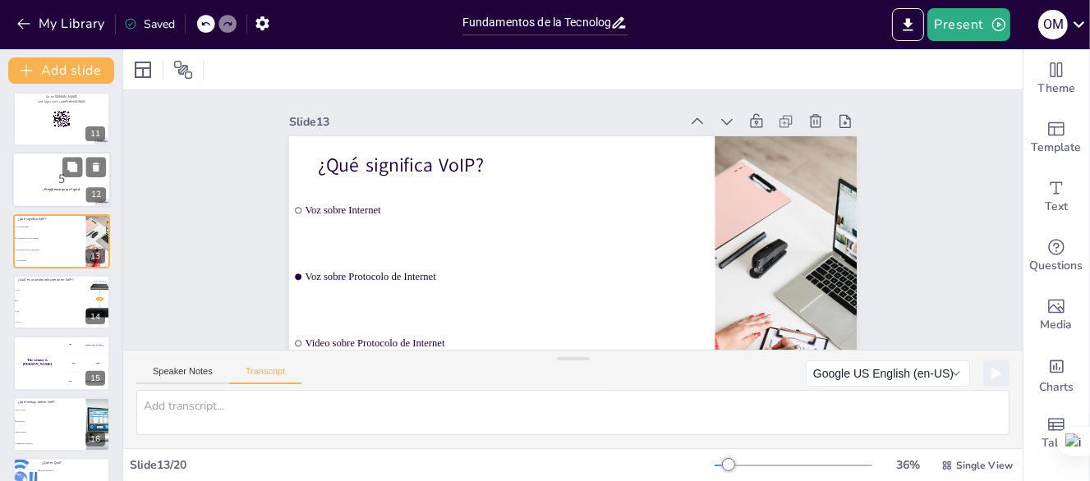
scroll to position [574, 0]
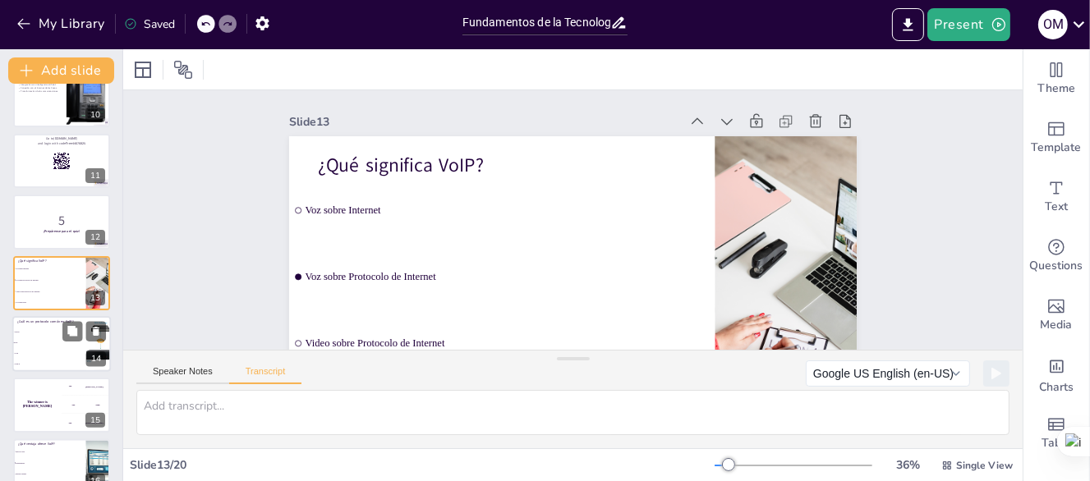
click at [43, 361] on li "SMTP" at bounding box center [49, 364] width 74 height 11
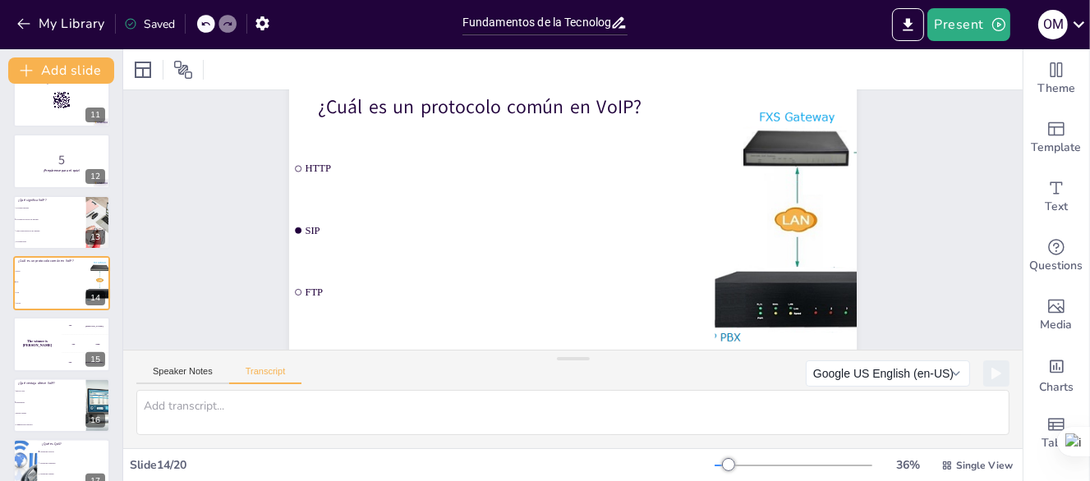
scroll to position [34, 0]
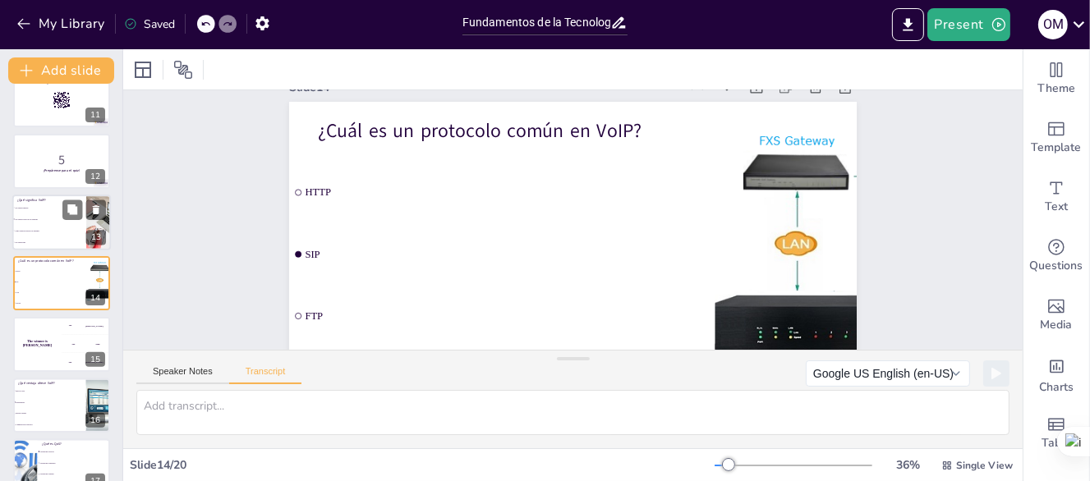
click at [30, 229] on span "Video sobre Protocolo de Internet" at bounding box center [50, 230] width 71 height 2
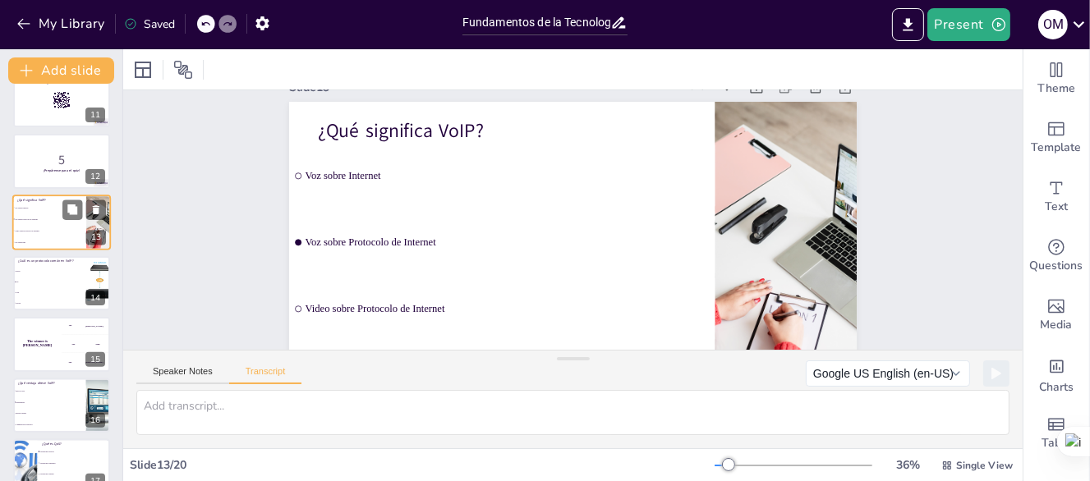
scroll to position [0, 0]
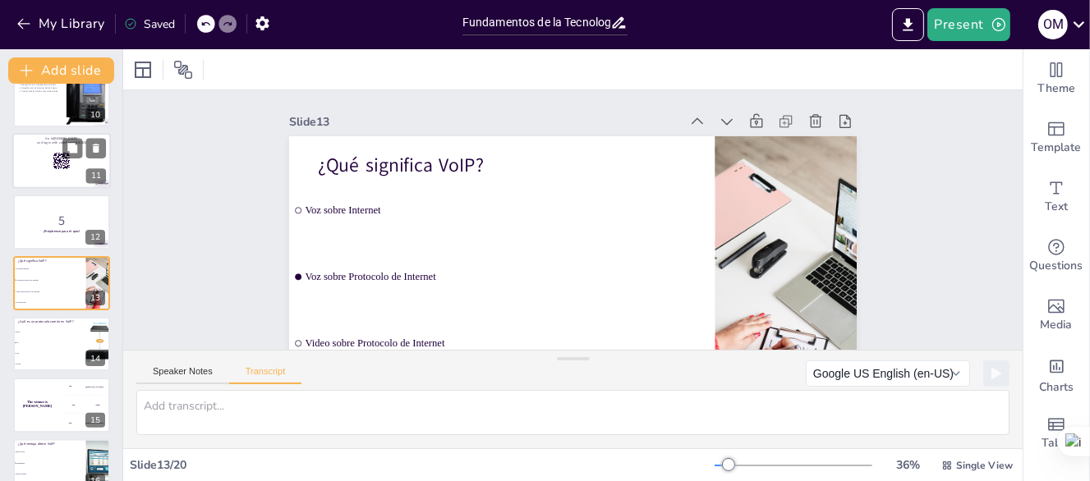
click at [37, 166] on div at bounding box center [61, 161] width 99 height 56
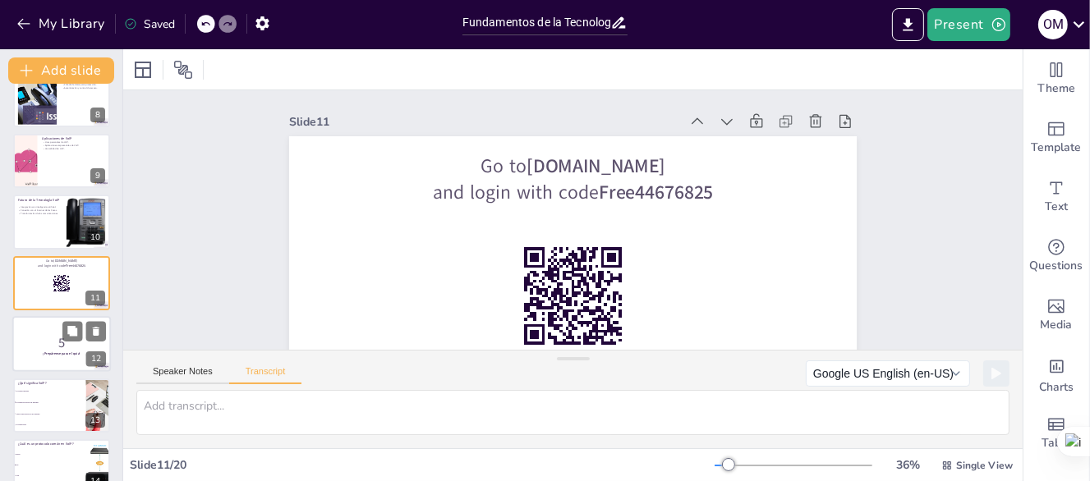
scroll to position [616, 0]
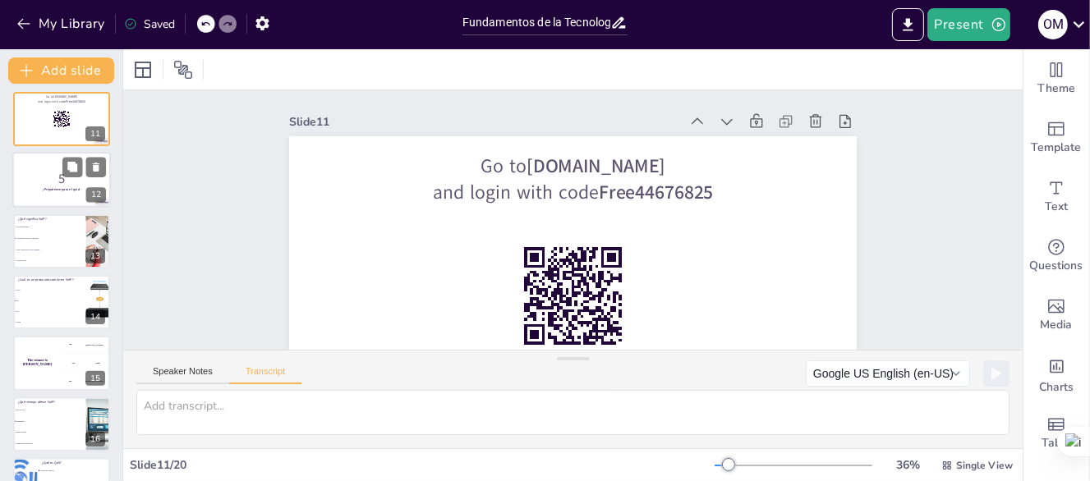
click at [30, 175] on p "5" at bounding box center [61, 179] width 89 height 18
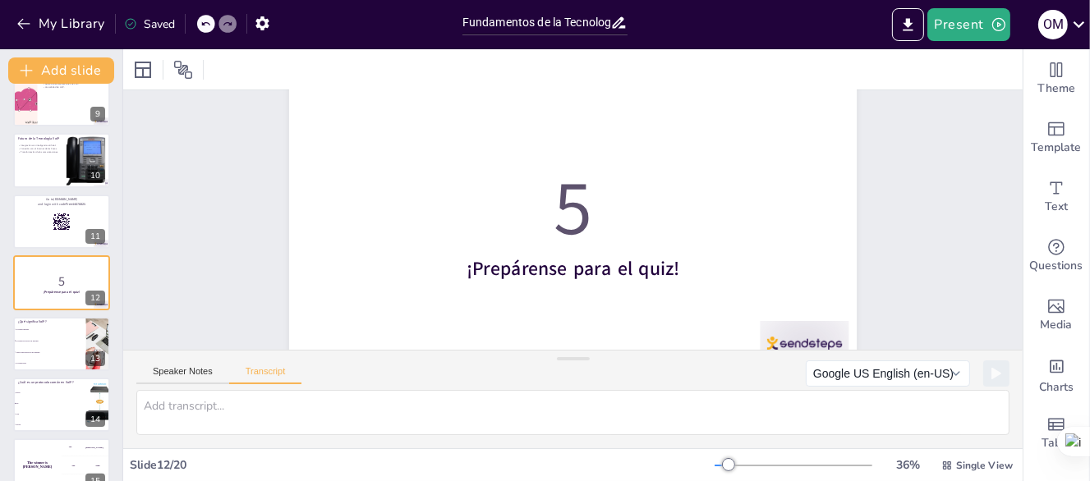
scroll to position [117, 0]
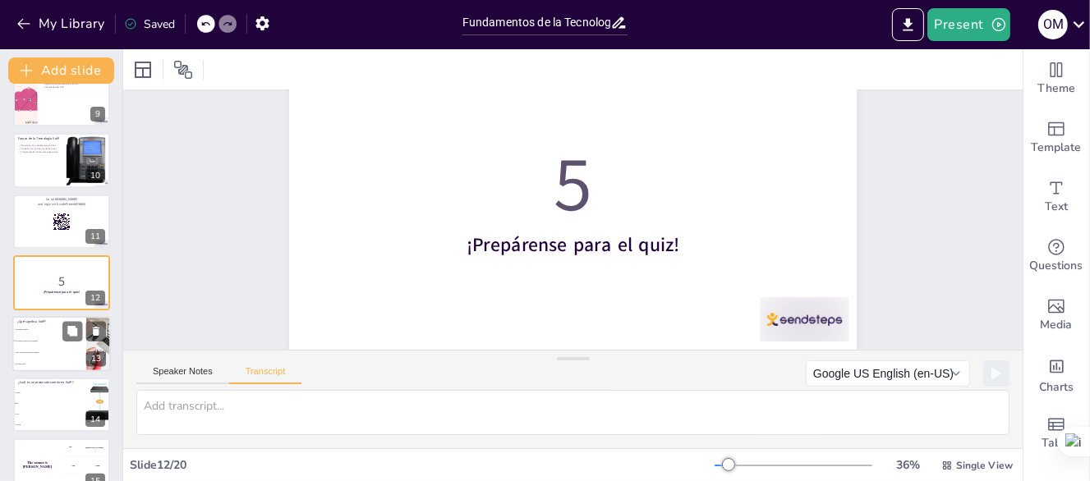
click at [26, 335] on li "Voz sobre Protocolo de Internet" at bounding box center [49, 340] width 74 height 11
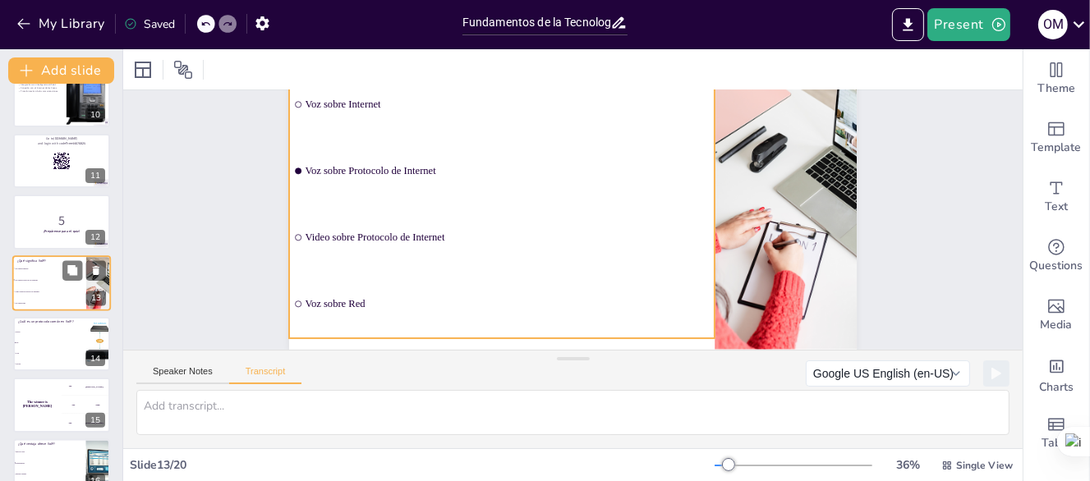
scroll to position [656, 0]
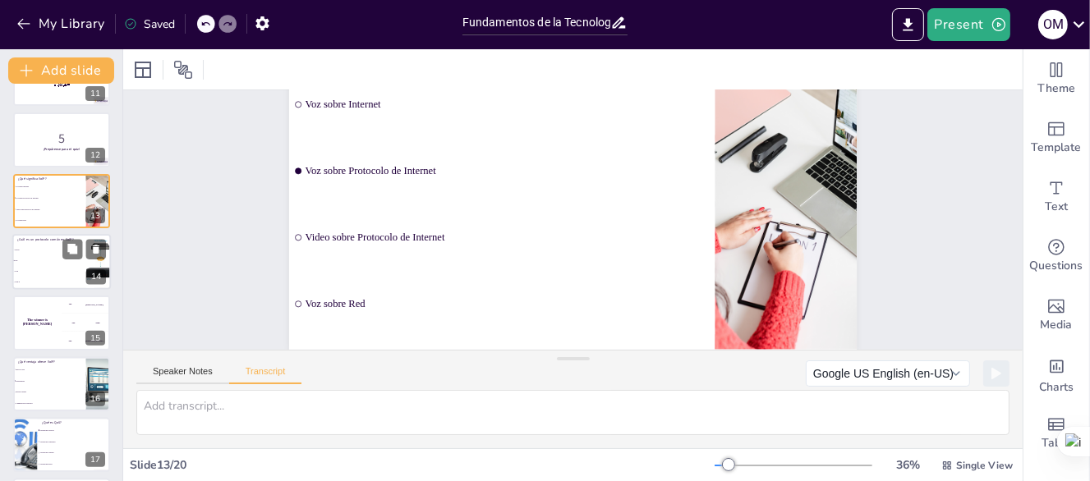
click at [23, 260] on span "SIP" at bounding box center [50, 261] width 71 height 2
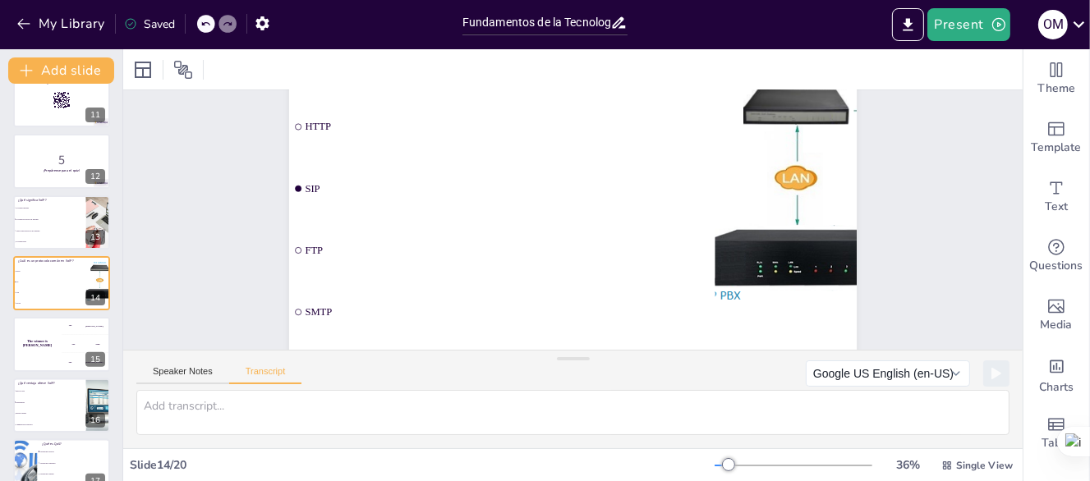
scroll to position [117, 0]
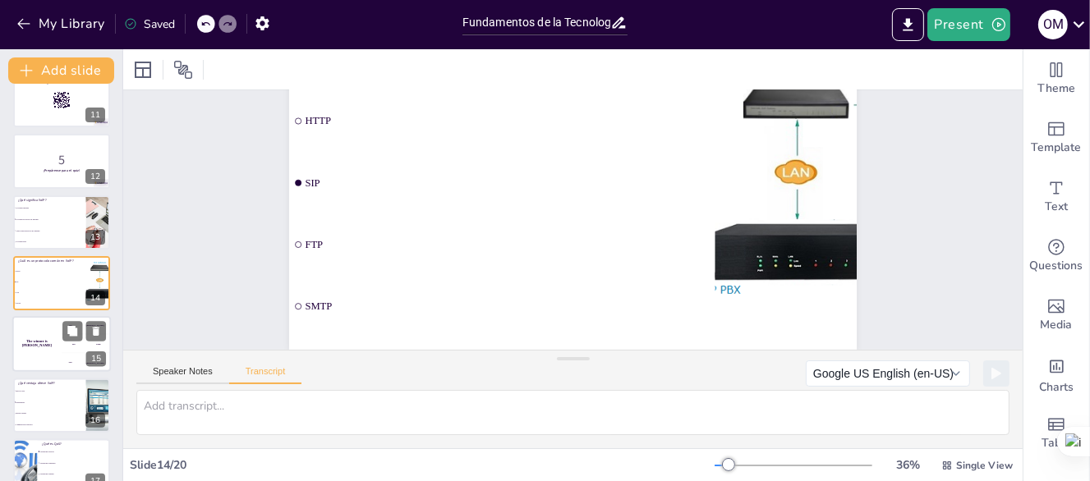
click at [41, 338] on div "The winner is [PERSON_NAME]" at bounding box center [36, 345] width 49 height 56
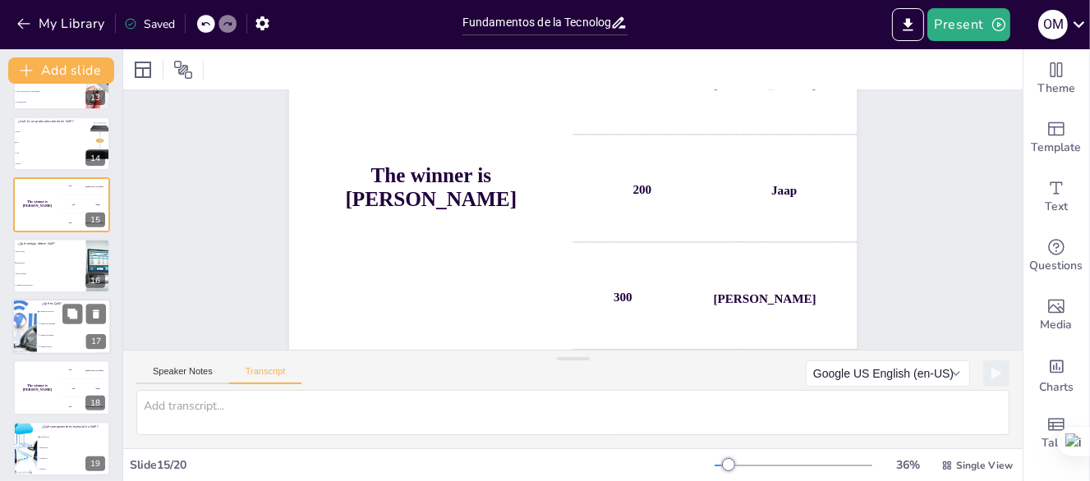
scroll to position [779, 0]
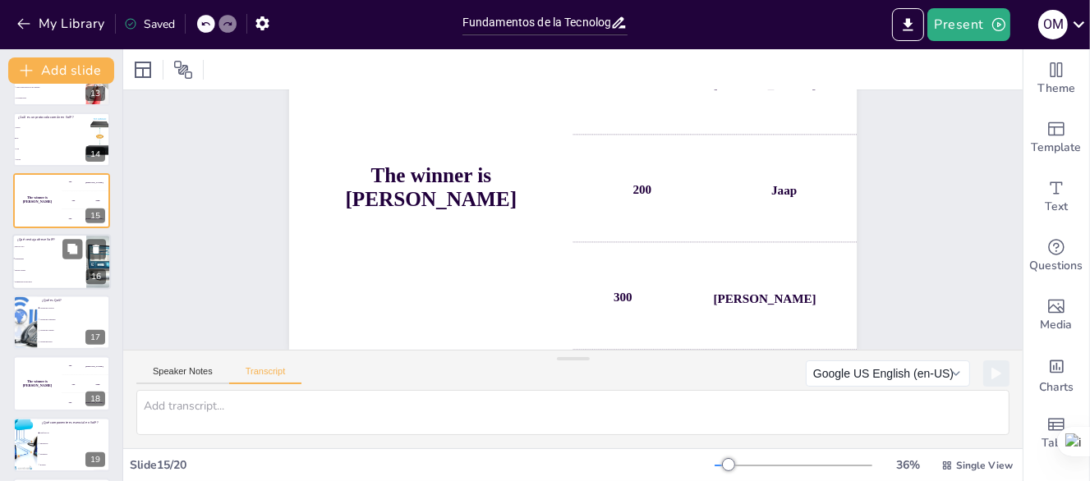
click at [27, 266] on li "Menor calidad" at bounding box center [49, 269] width 74 height 11
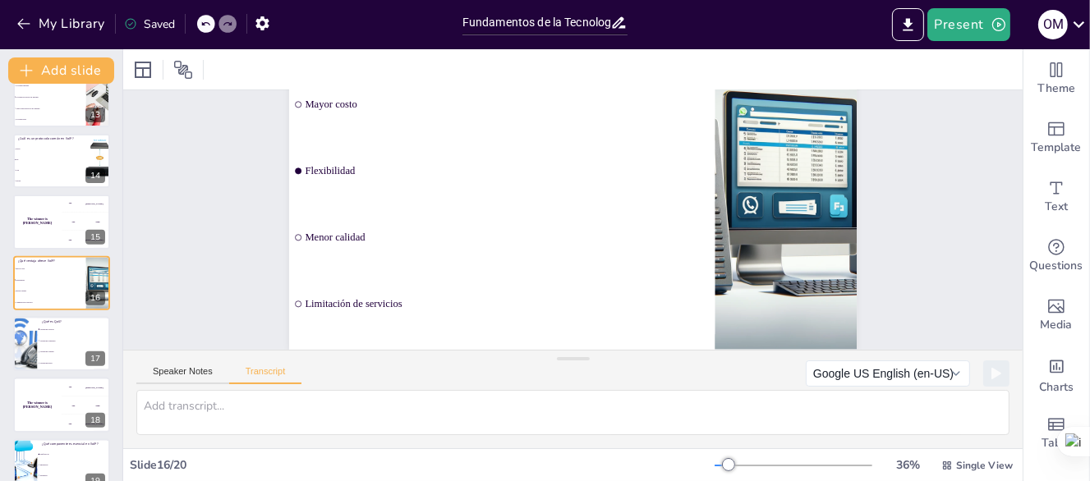
scroll to position [117, 0]
click at [37, 343] on li "Calidad de Seguridad" at bounding box center [74, 340] width 74 height 11
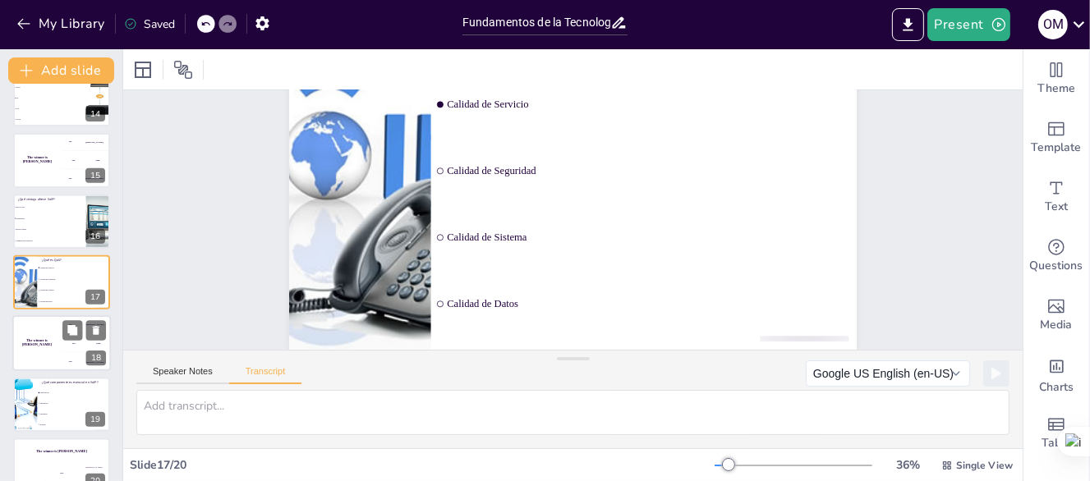
click at [30, 348] on div "The winner is [PERSON_NAME]" at bounding box center [36, 344] width 49 height 56
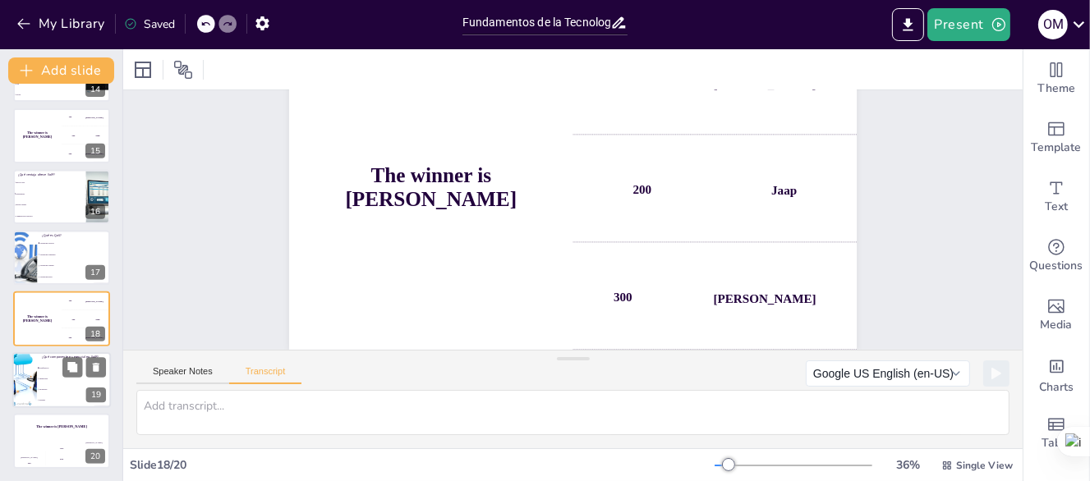
click at [32, 380] on div at bounding box center [24, 380] width 106 height 56
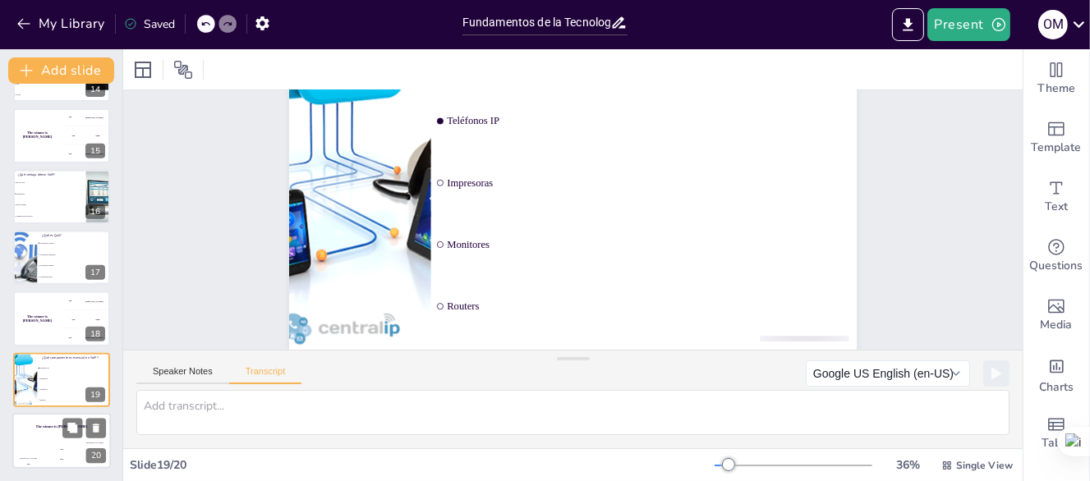
click at [44, 432] on div "The winner is [PERSON_NAME]" at bounding box center [61, 427] width 99 height 28
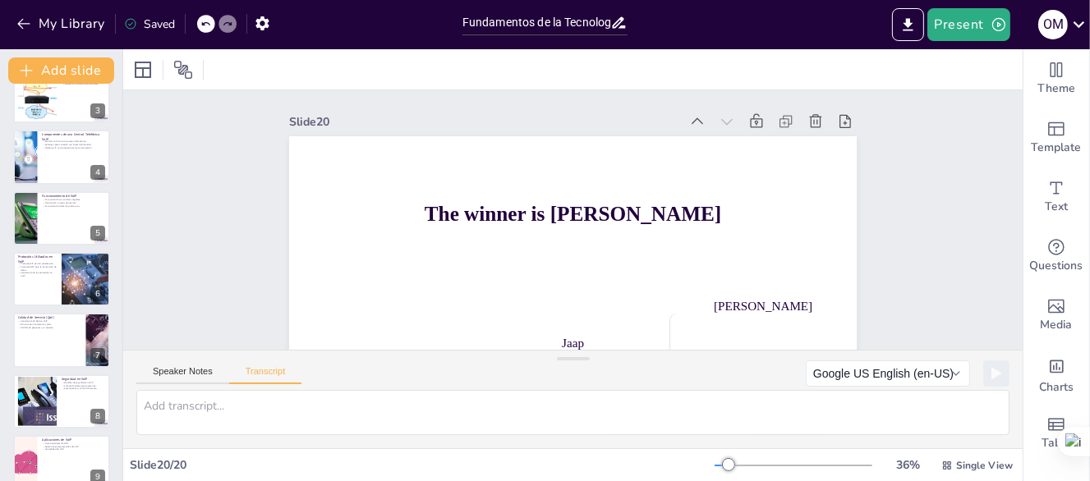
scroll to position [0, 0]
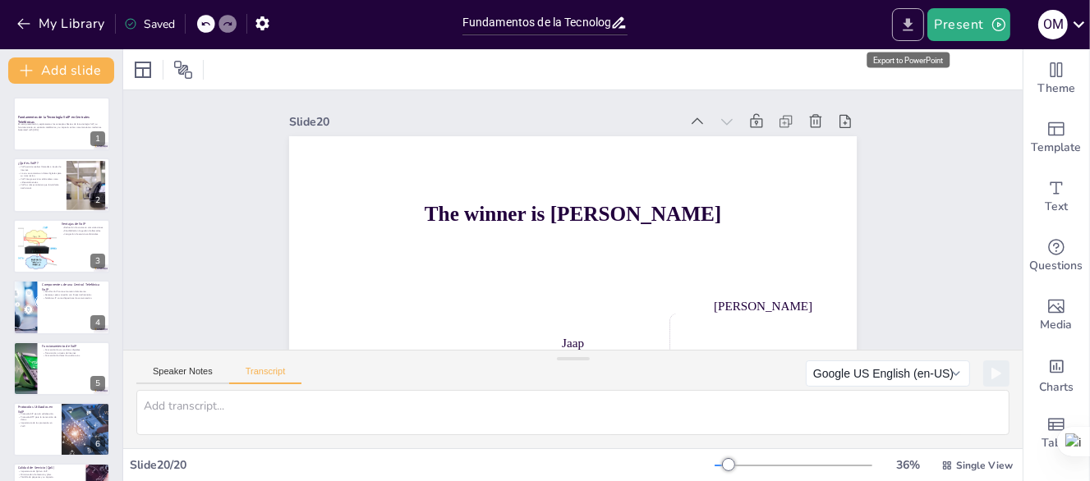
click at [910, 23] on icon "Export to PowerPoint" at bounding box center [908, 24] width 10 height 12
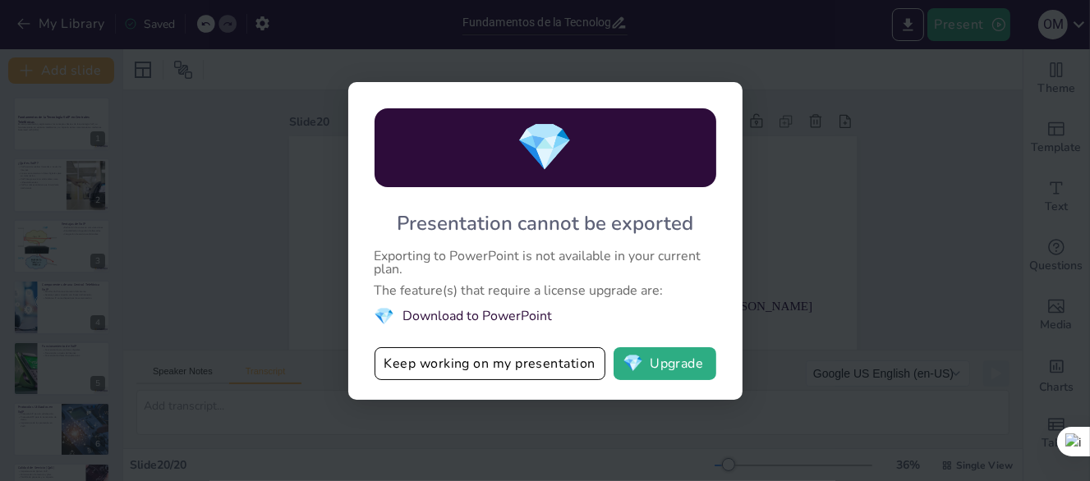
click at [207, 197] on div "💎 Presentation cannot be exported Exporting to PowerPoint is not available in y…" at bounding box center [545, 240] width 1090 height 481
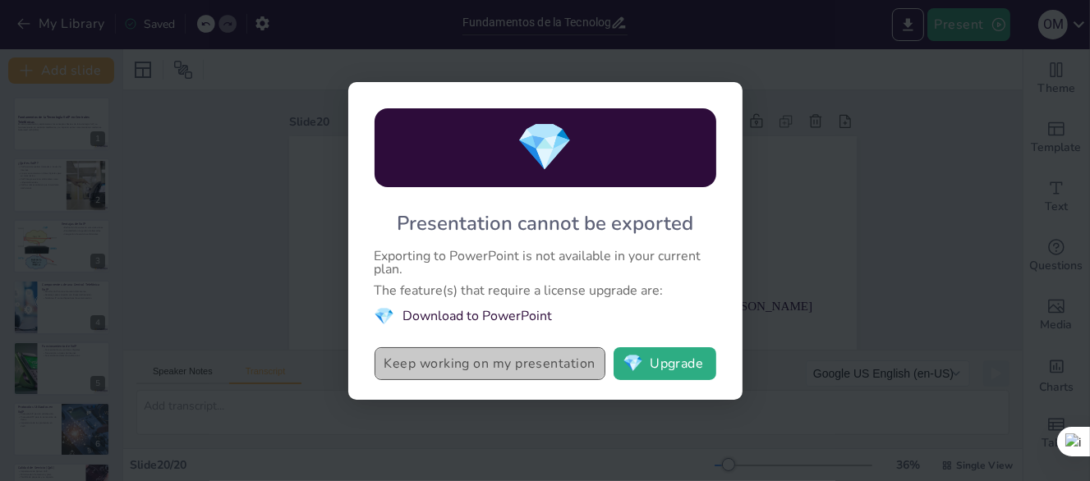
click at [565, 361] on button "Keep working on my presentation" at bounding box center [490, 363] width 231 height 33
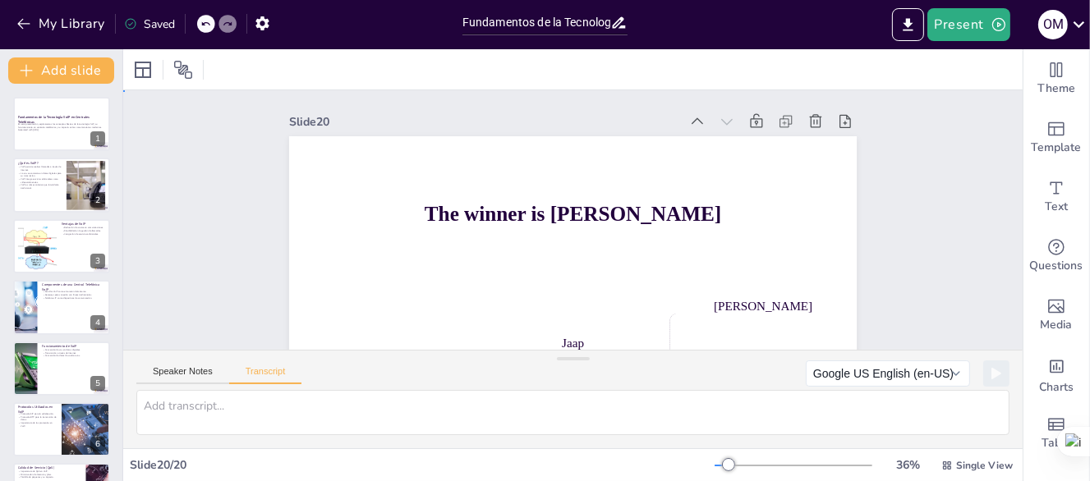
click at [246, 234] on div "Slide 1 Fundamentos de la Tecnología VoIP en Centrales Telefónicas En esta pres…" at bounding box center [542, 262] width 748 height 683
click at [54, 137] on div at bounding box center [61, 124] width 99 height 56
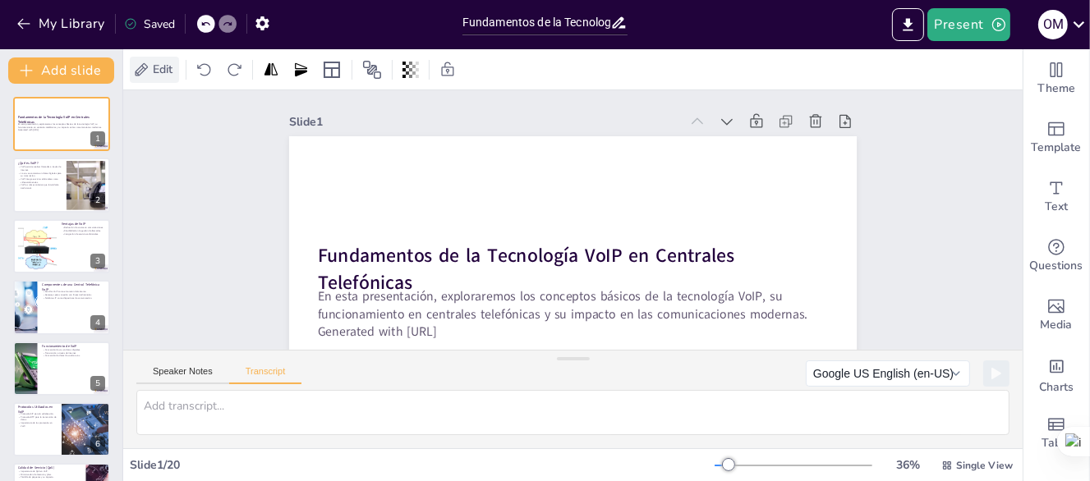
click at [157, 67] on span "Edit" at bounding box center [162, 70] width 26 height 16
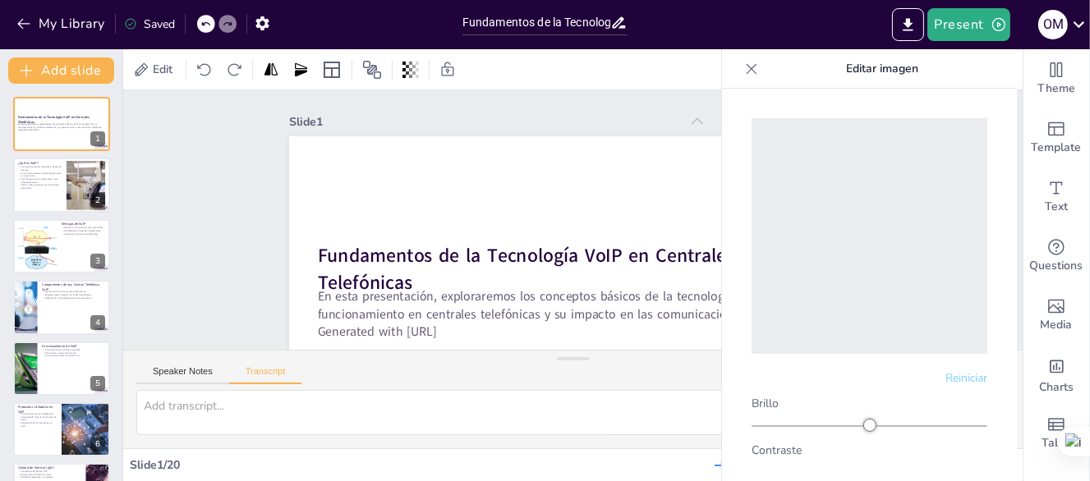
click at [736, 77] on div "Editar imagen" at bounding box center [869, 68] width 295 height 39
click at [742, 71] on div at bounding box center [751, 69] width 26 height 26
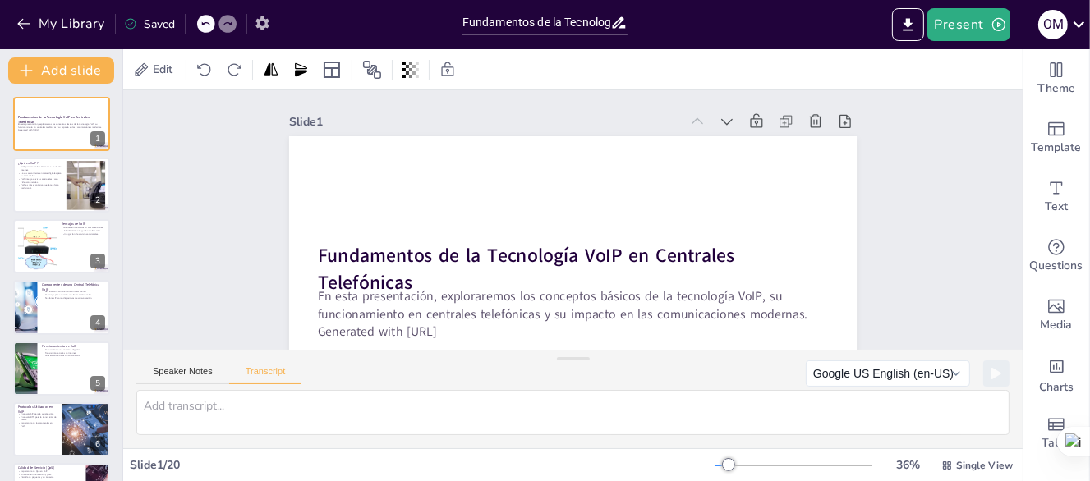
click at [263, 25] on icon "button" at bounding box center [261, 23] width 13 height 14
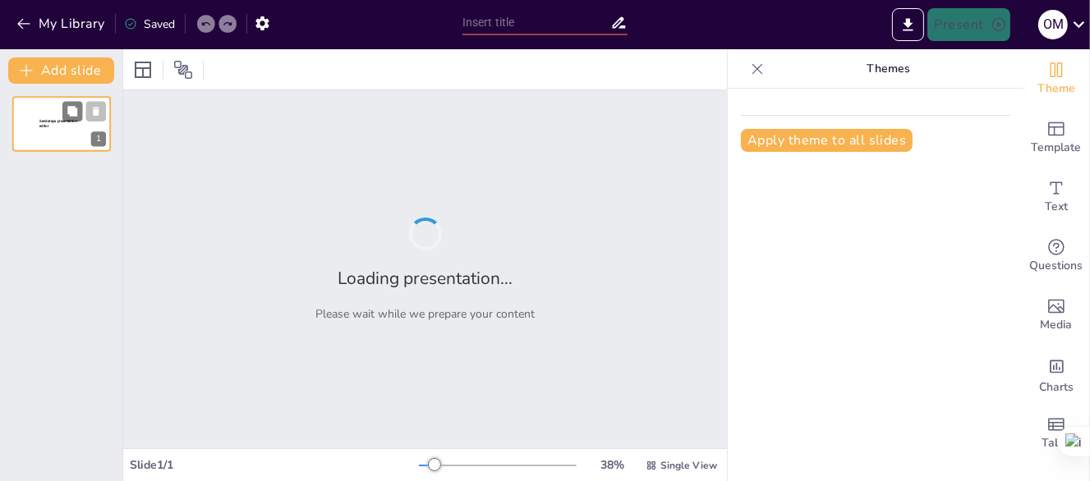
type input "Fundamentos de la Tecnología VoIP en Centrales Telefónicas"
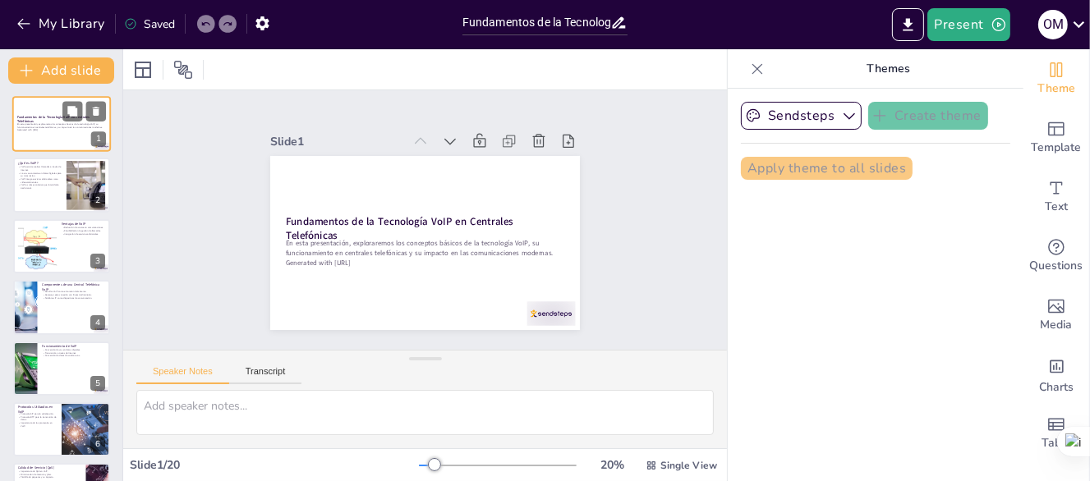
checkbox input "true"
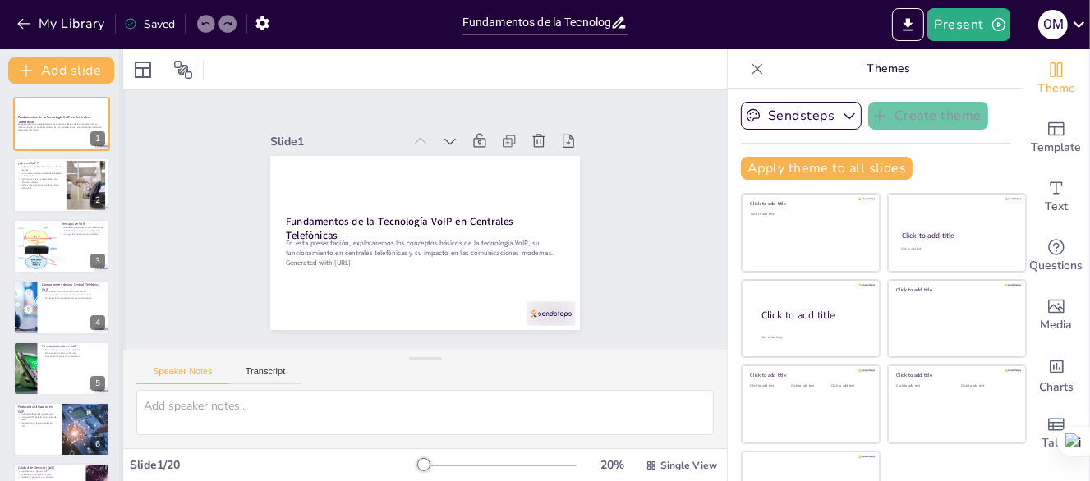
checkbox input "true"
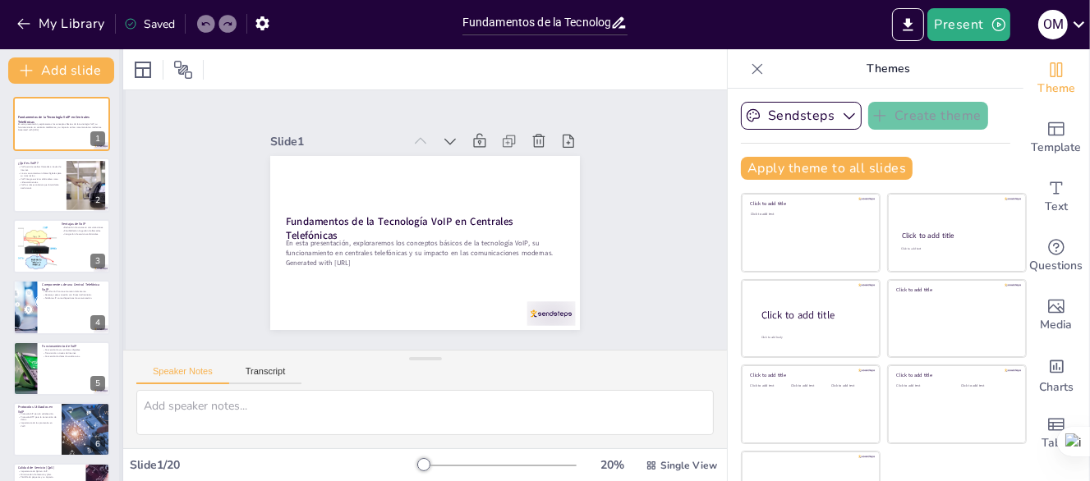
checkbox input "true"
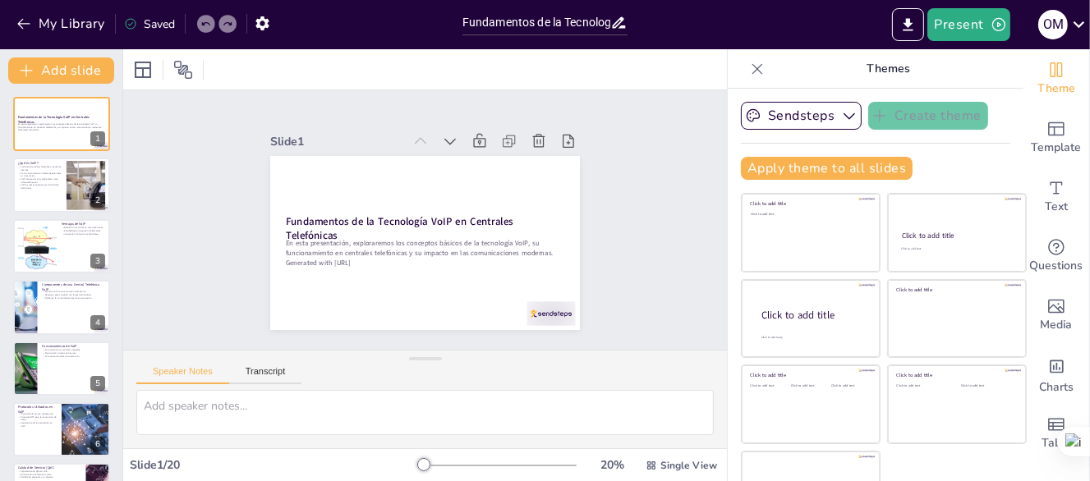
checkbox input "true"
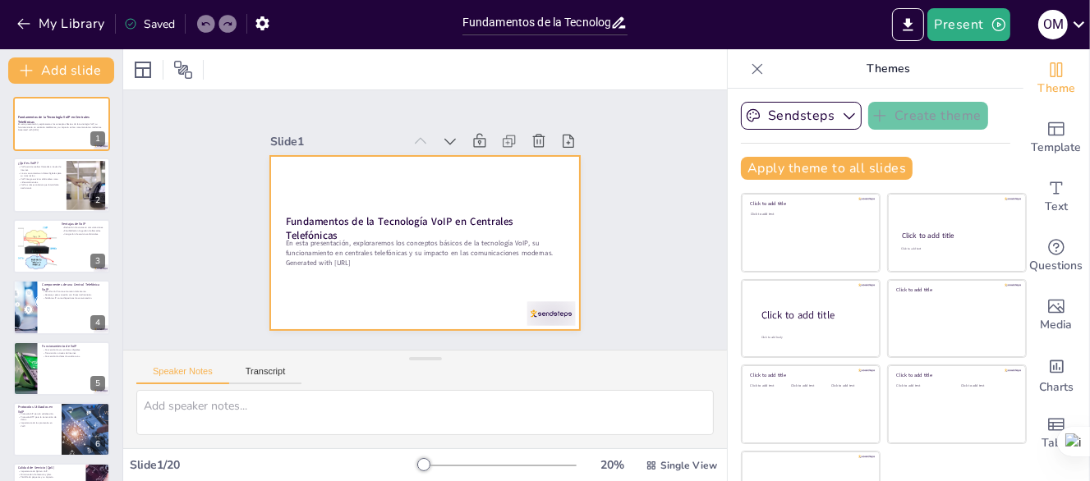
checkbox input "true"
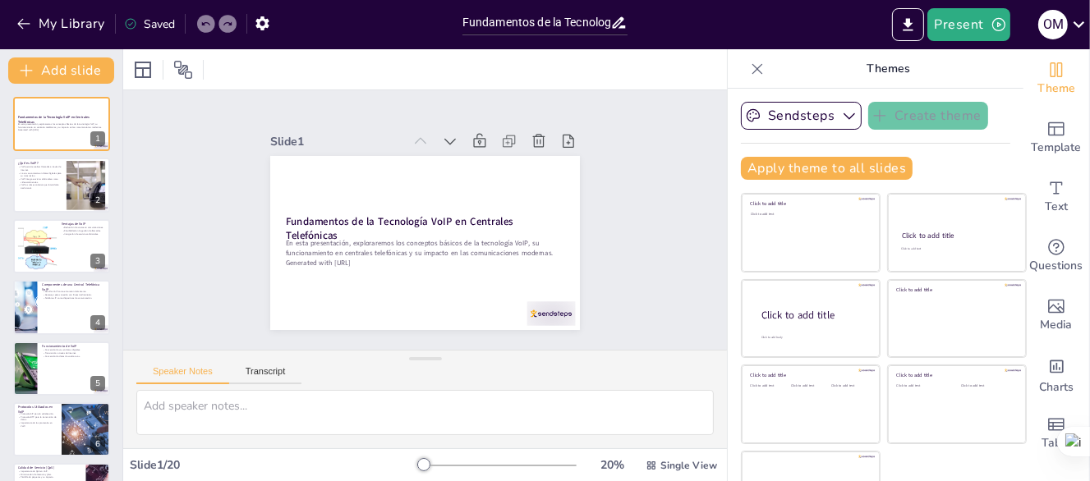
checkbox input "true"
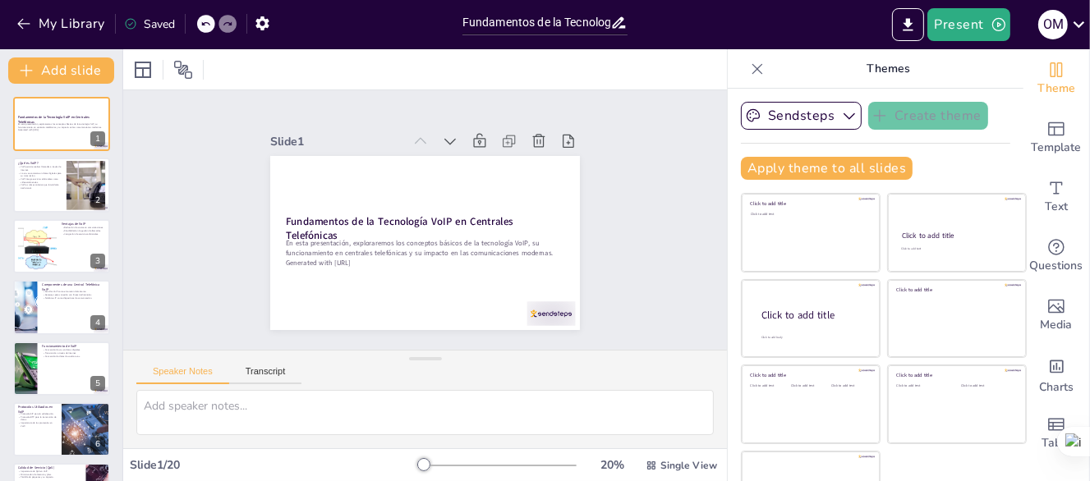
click at [744, 64] on div at bounding box center [757, 69] width 26 height 26
checkbox input "true"
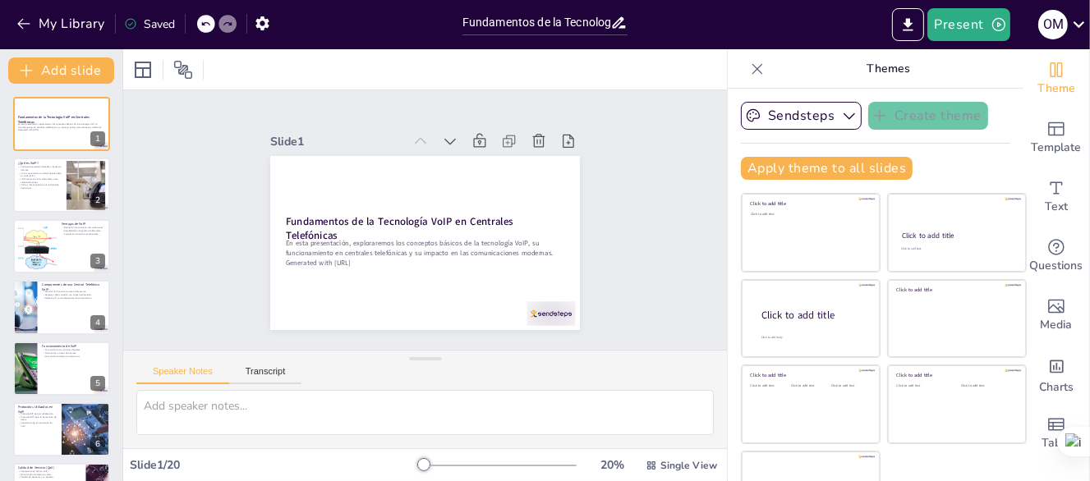
checkbox input "true"
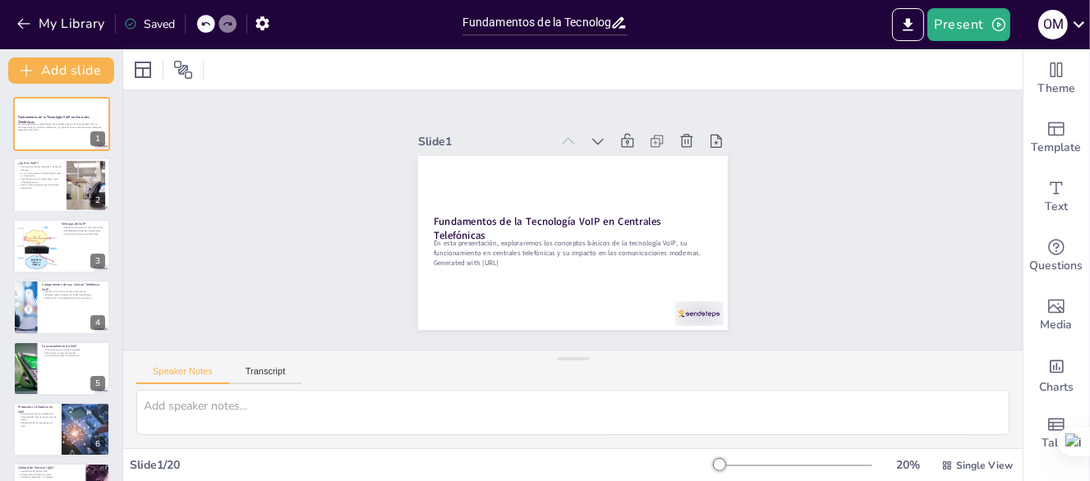
checkbox input "true"
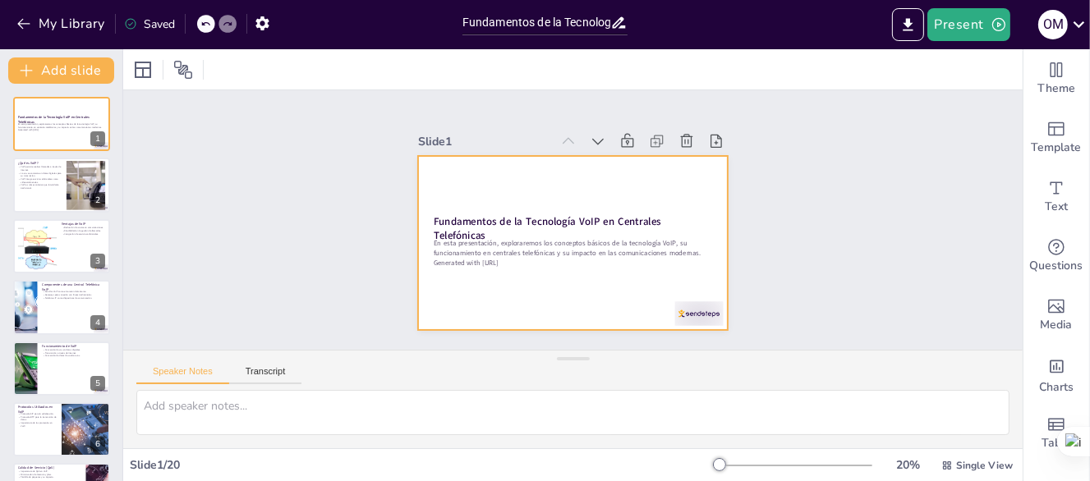
checkbox input "true"
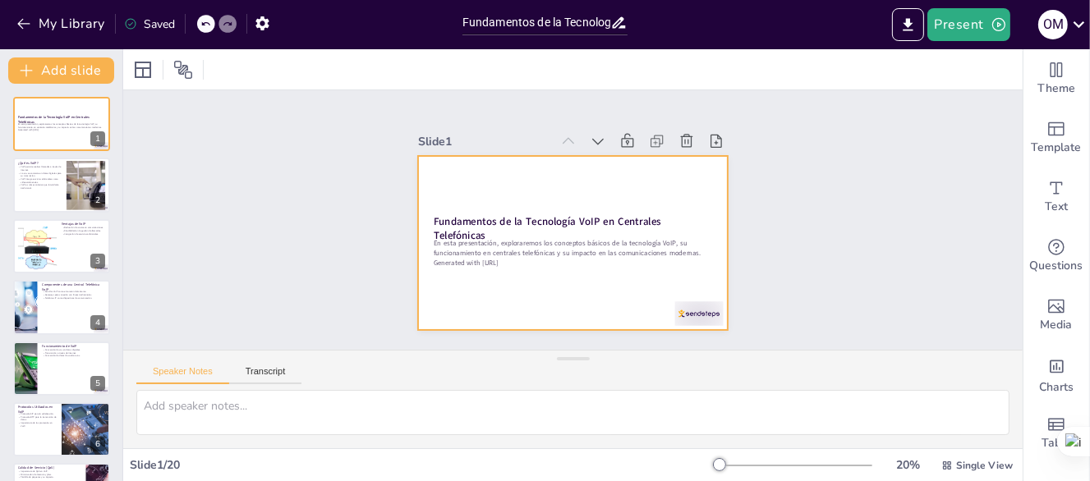
checkbox input "true"
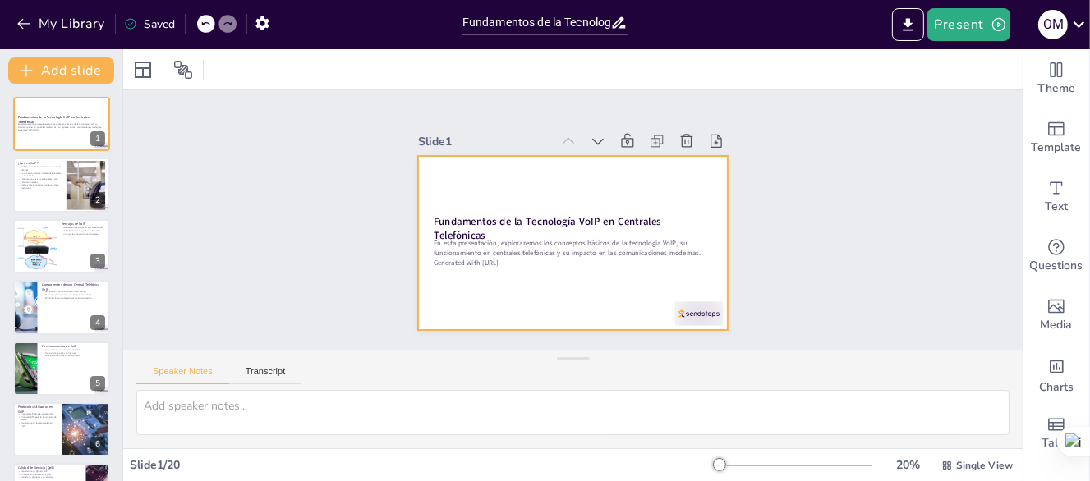
checkbox input "true"
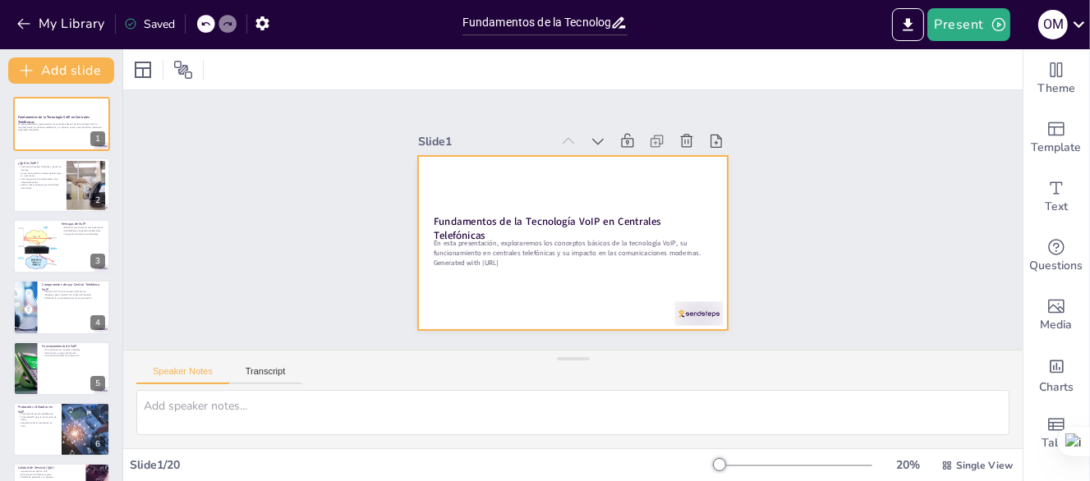
checkbox input "true"
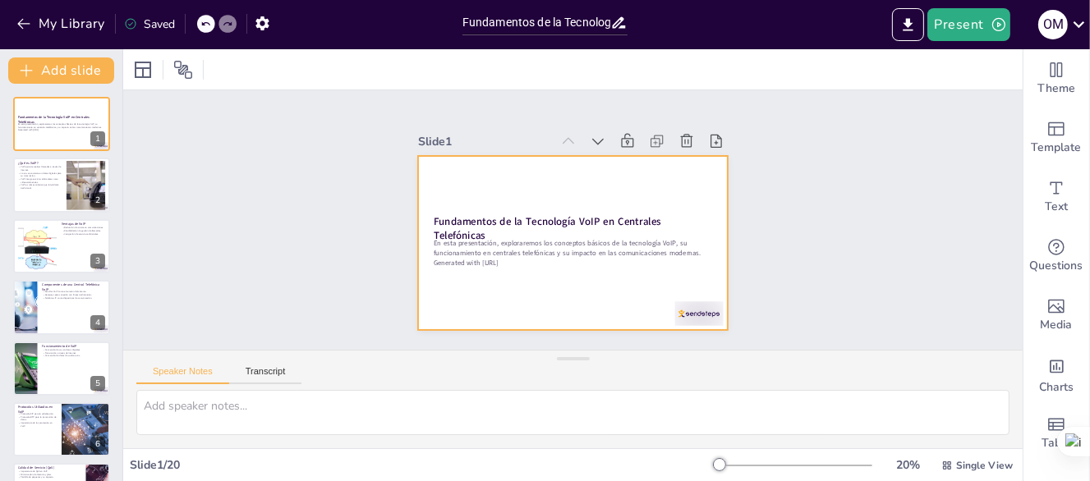
checkbox input "true"
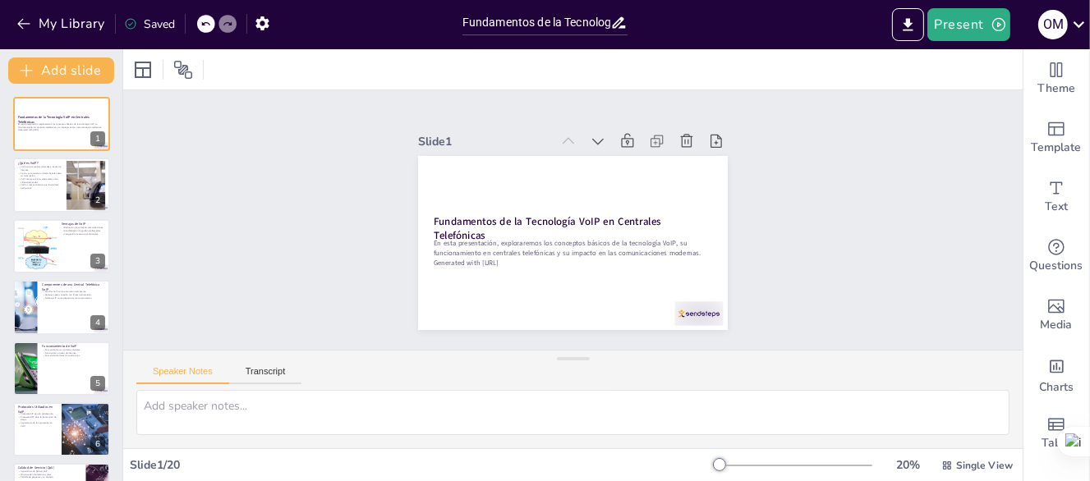
checkbox input "true"
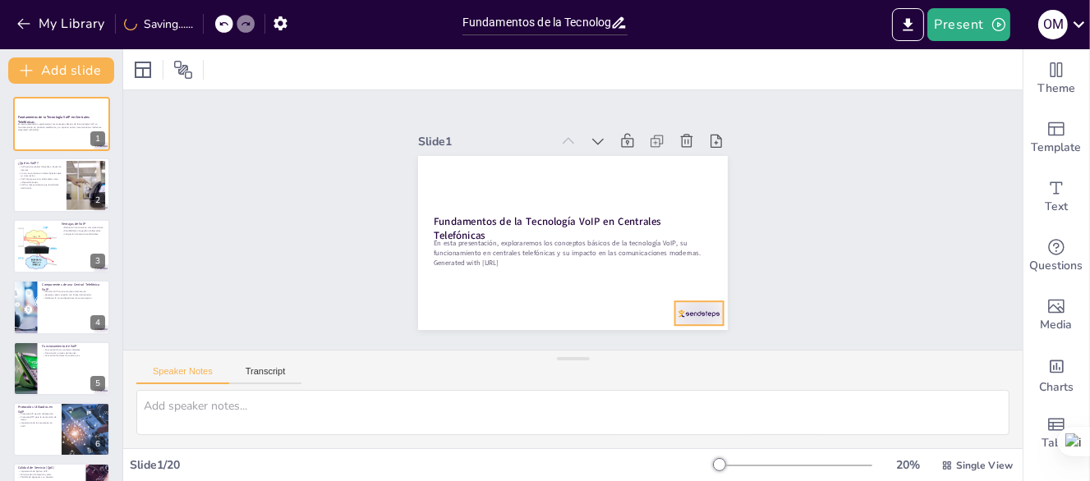
checkbox input "true"
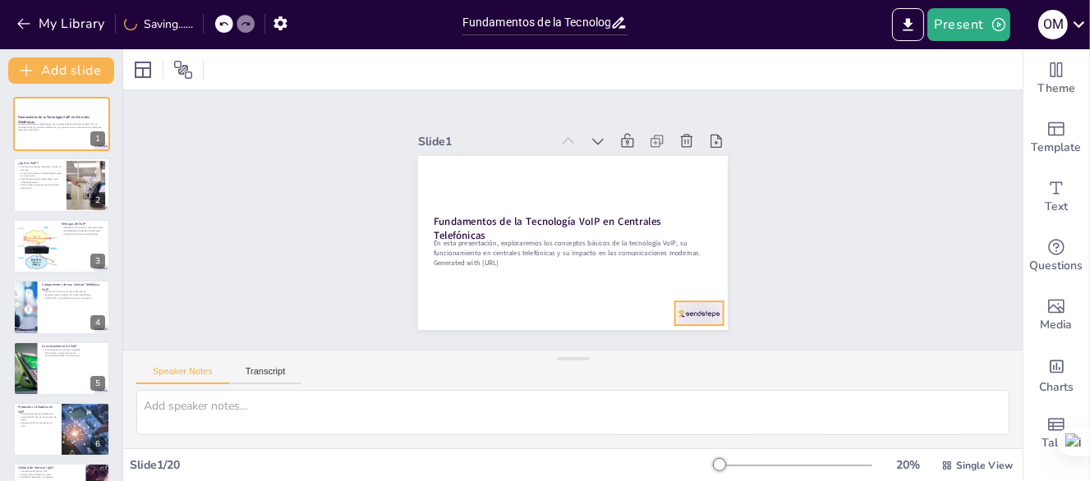
checkbox input "true"
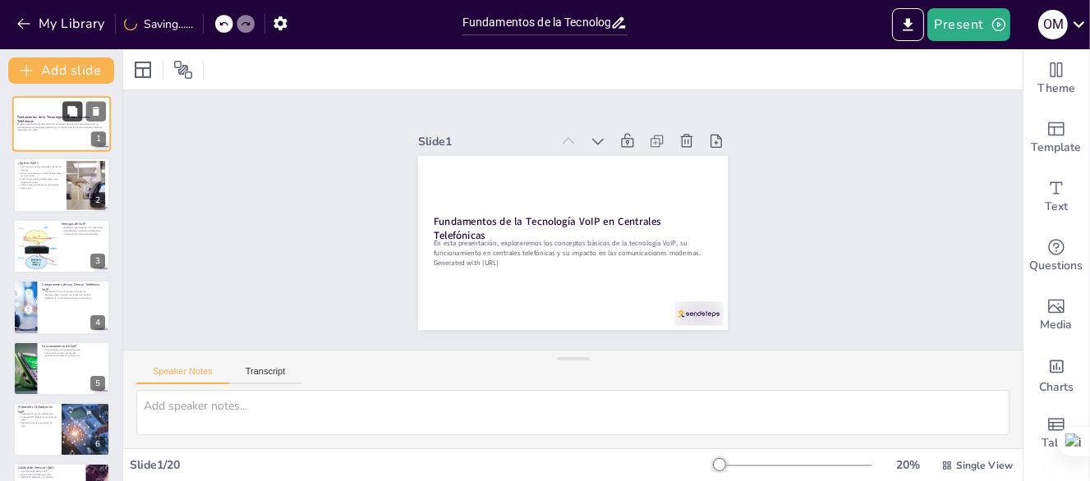
checkbox input "true"
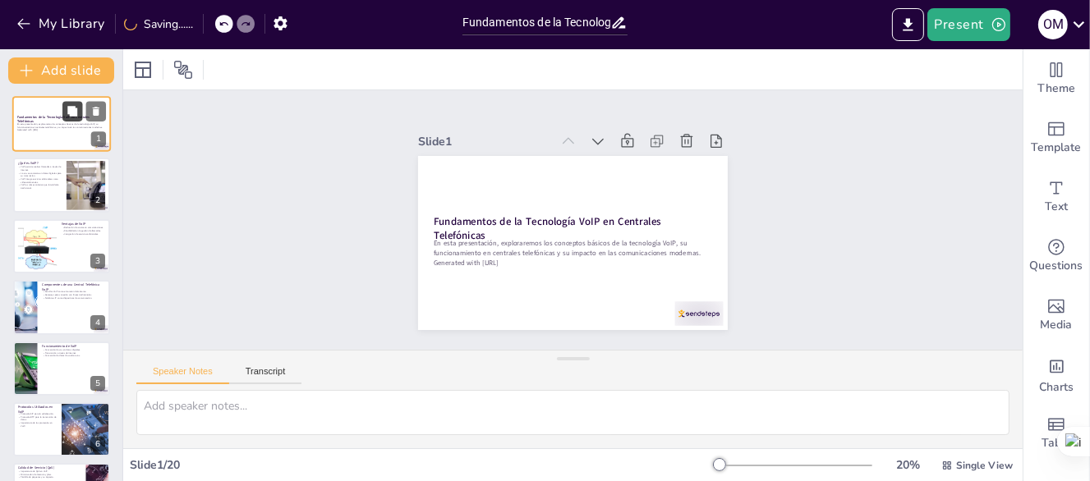
checkbox input "true"
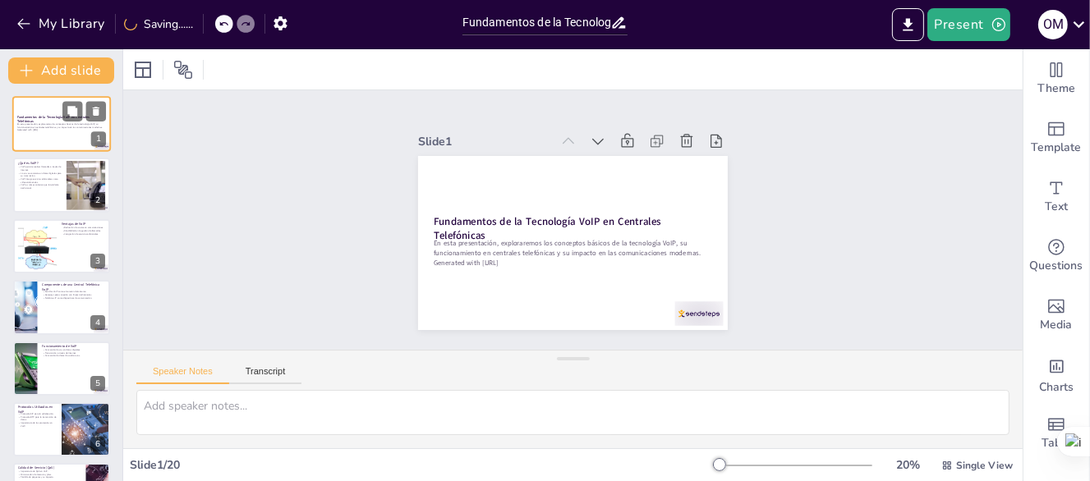
checkbox input "true"
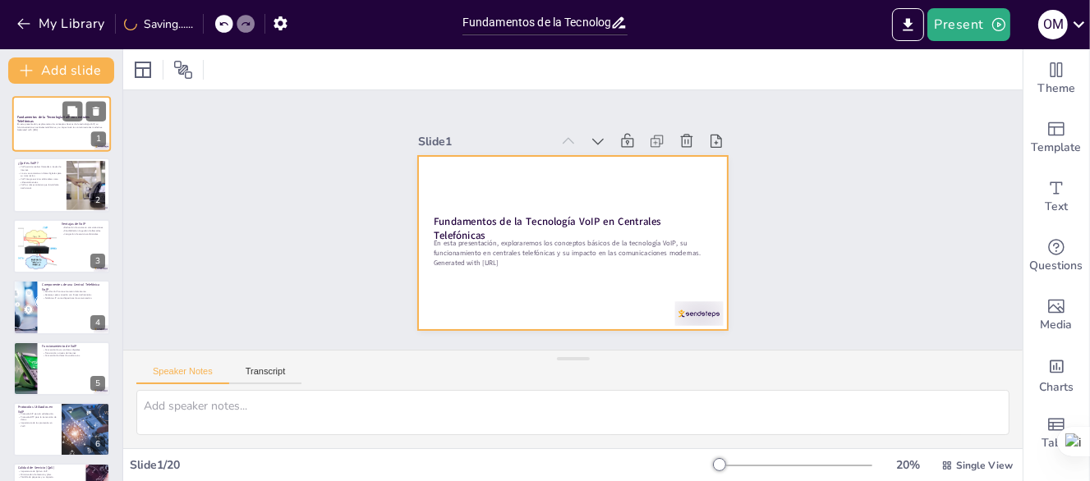
click at [59, 111] on div at bounding box center [61, 124] width 99 height 56
checkbox input "true"
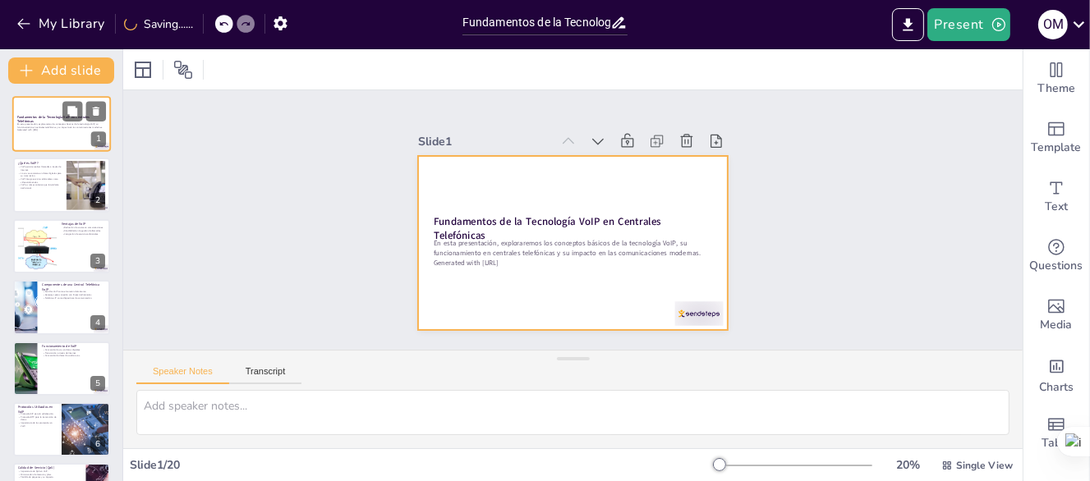
checkbox input "true"
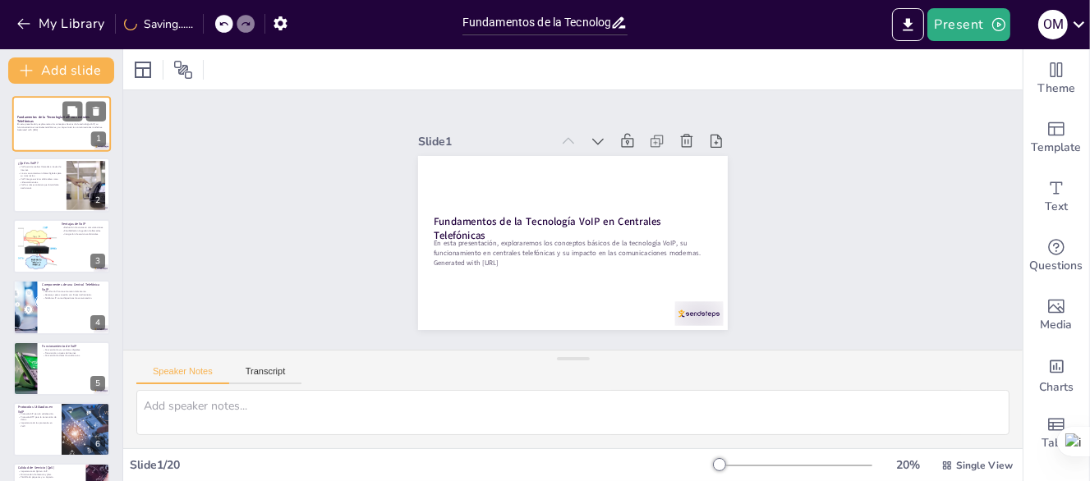
click at [59, 111] on div at bounding box center [61, 124] width 99 height 56
checkbox input "true"
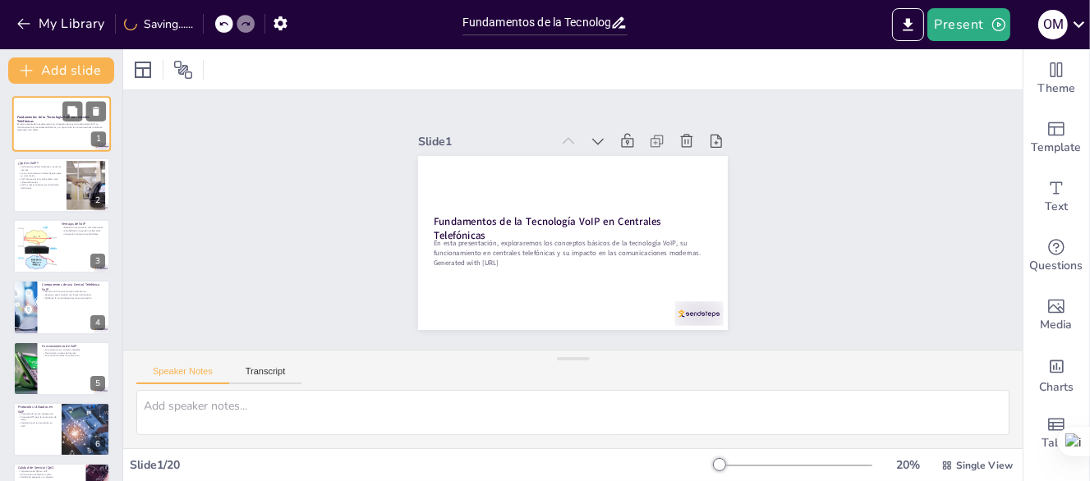
checkbox input "true"
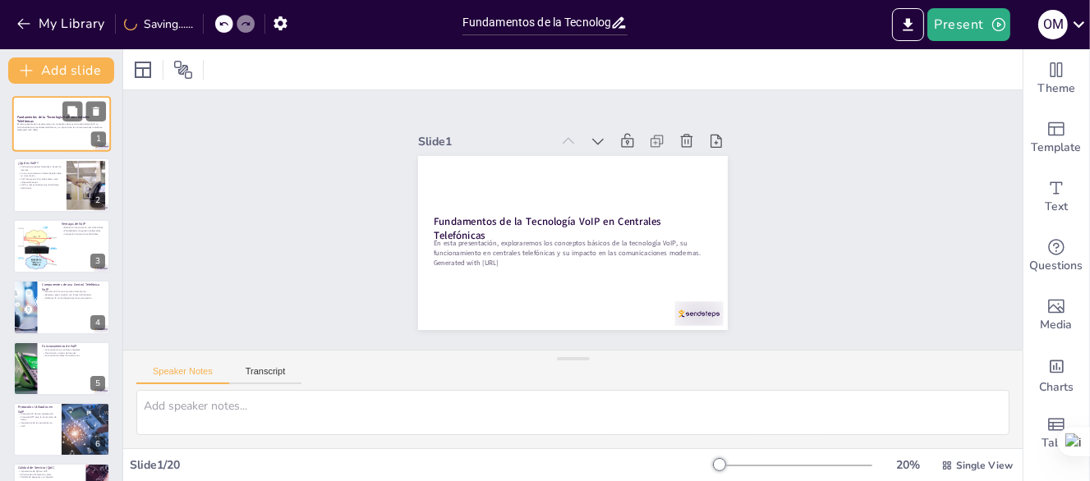
checkbox input "true"
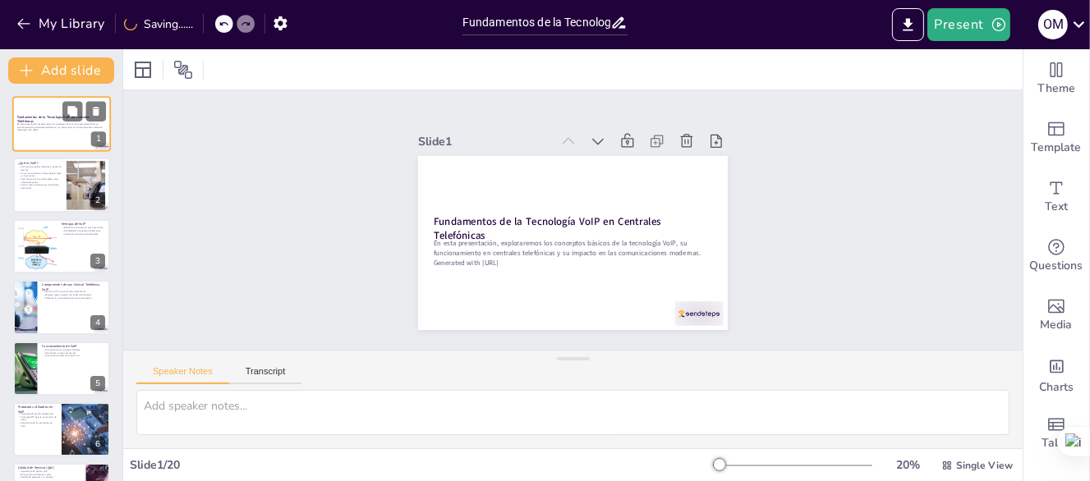
checkbox input "true"
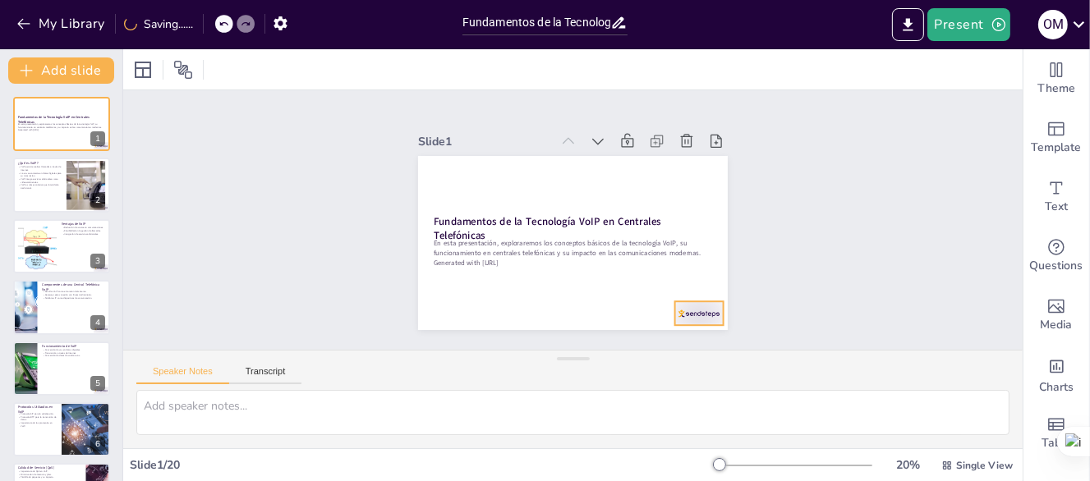
checkbox input "true"
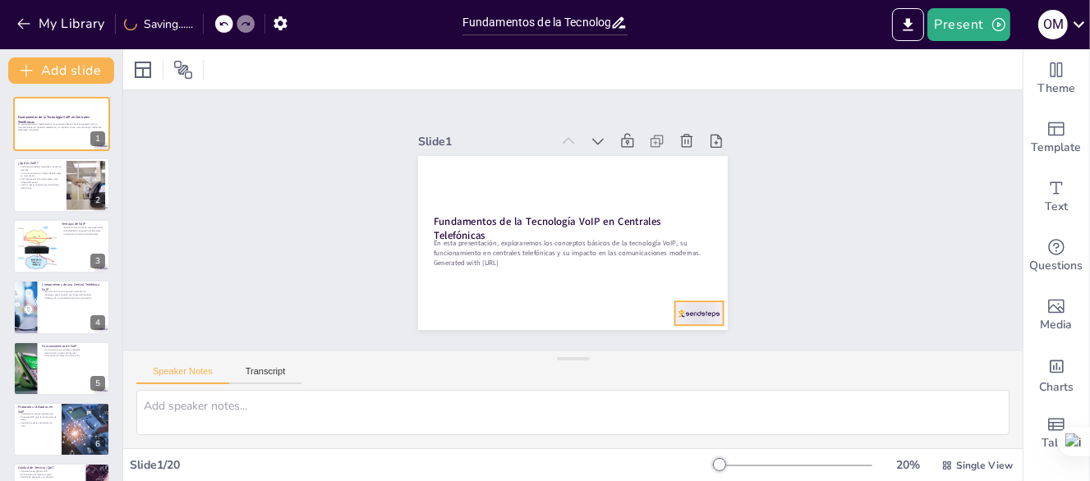
checkbox input "true"
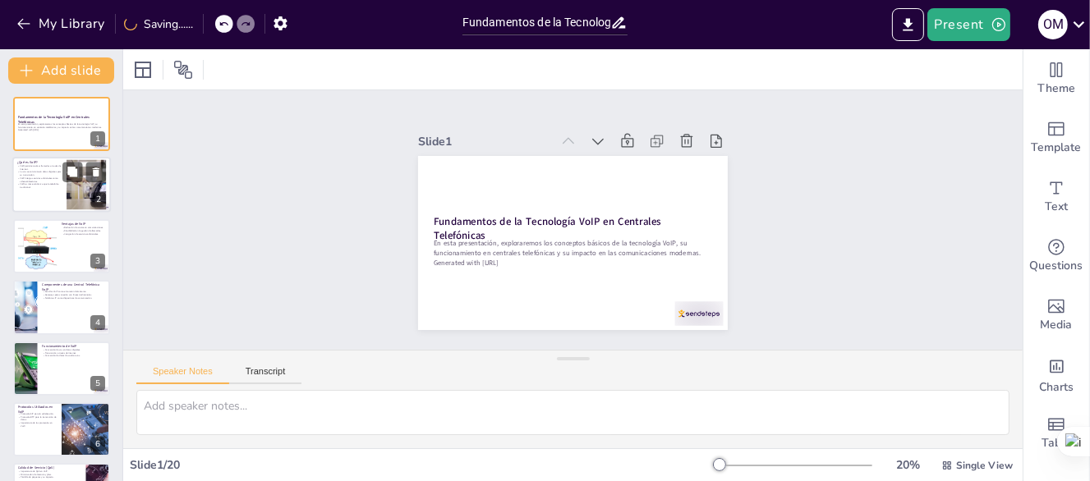
checkbox input "true"
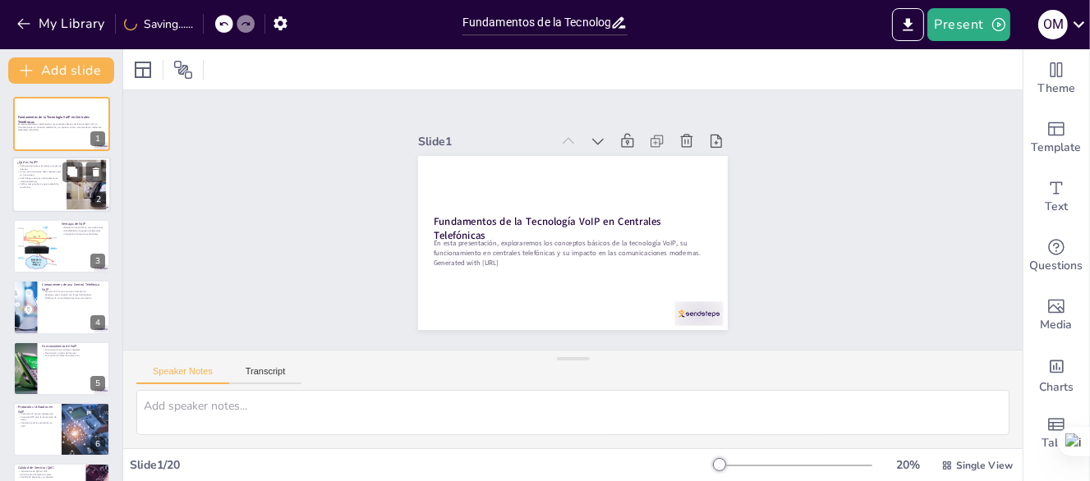
checkbox input "true"
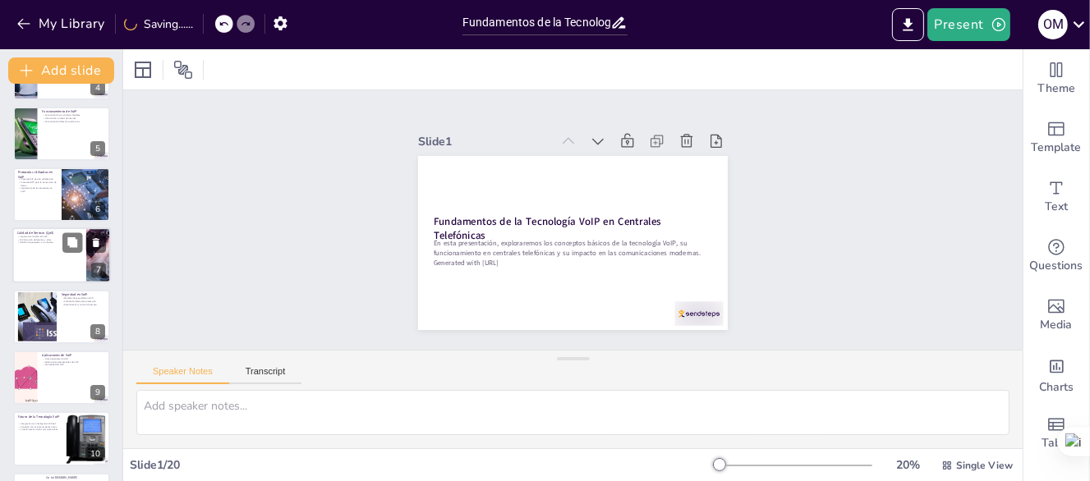
checkbox input "true"
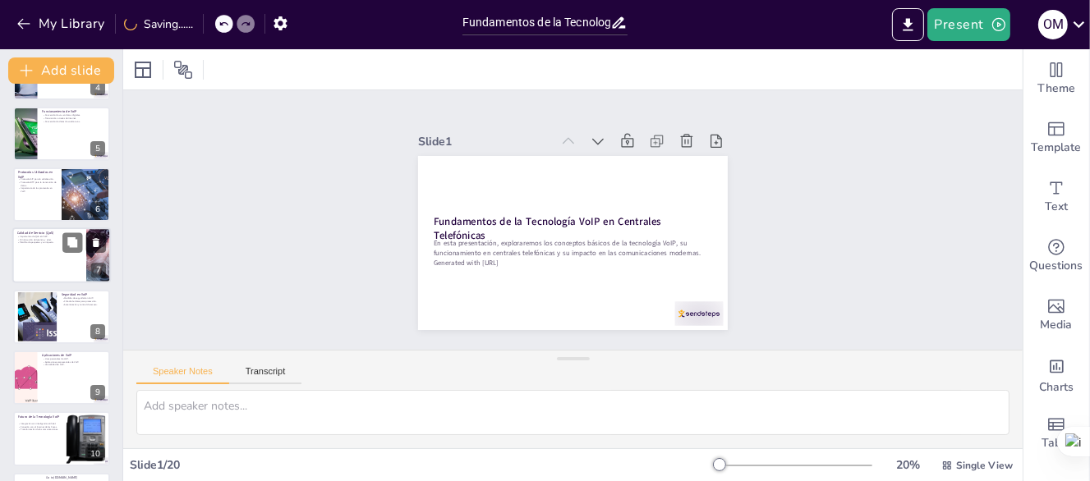
scroll to position [329, 0]
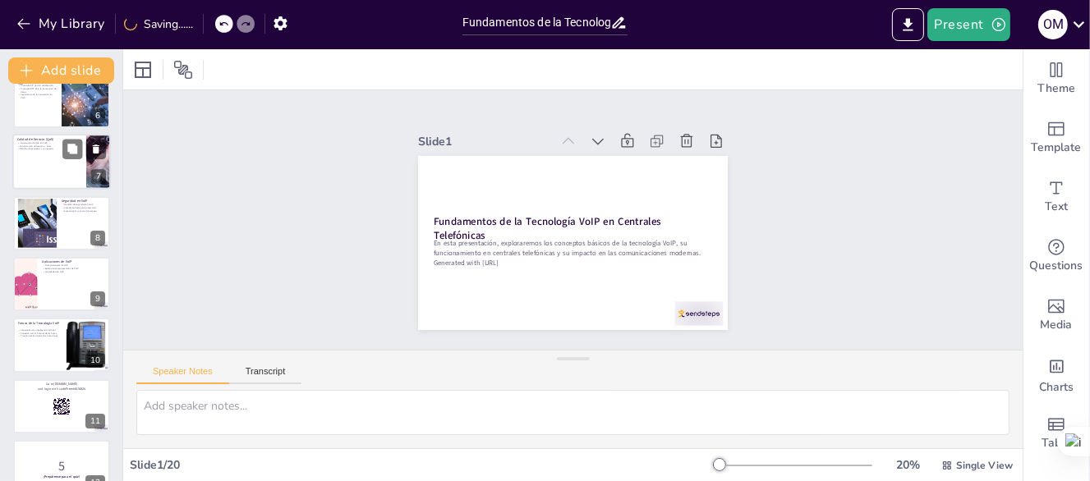
checkbox input "true"
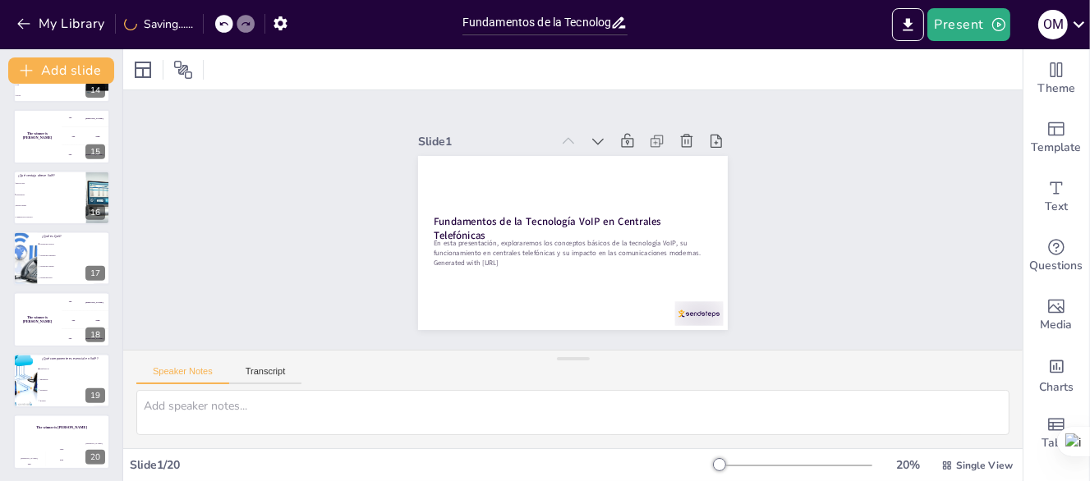
scroll to position [844, 0]
checkbox input "true"
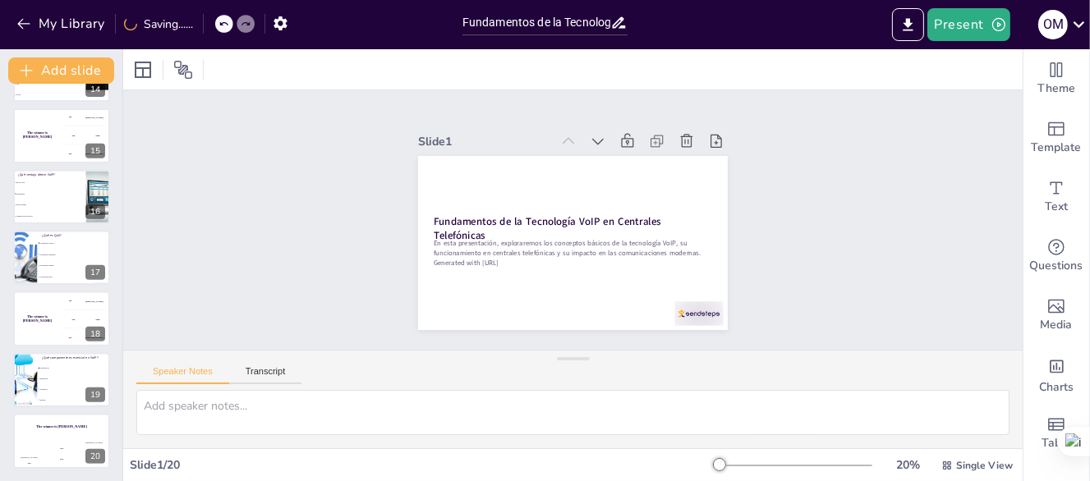
checkbox input "true"
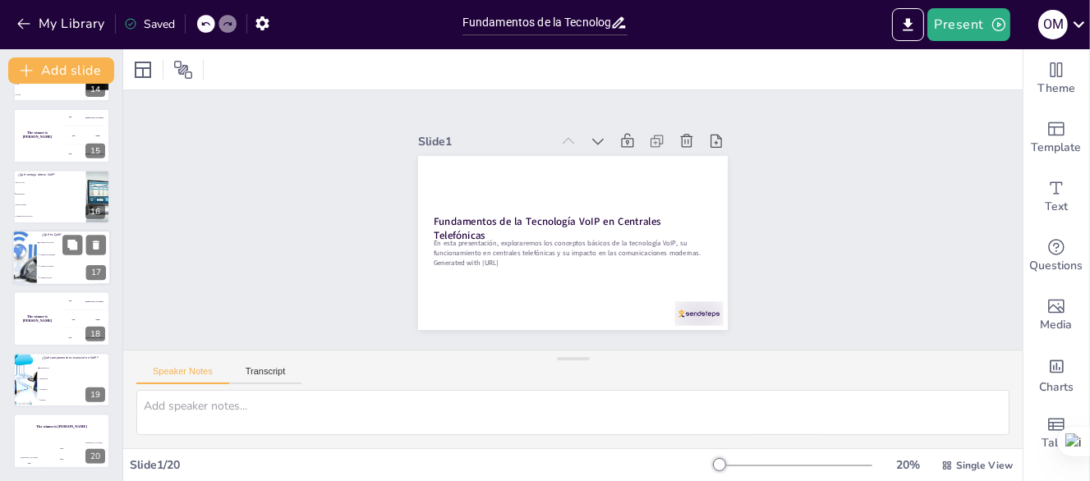
checkbox input "true"
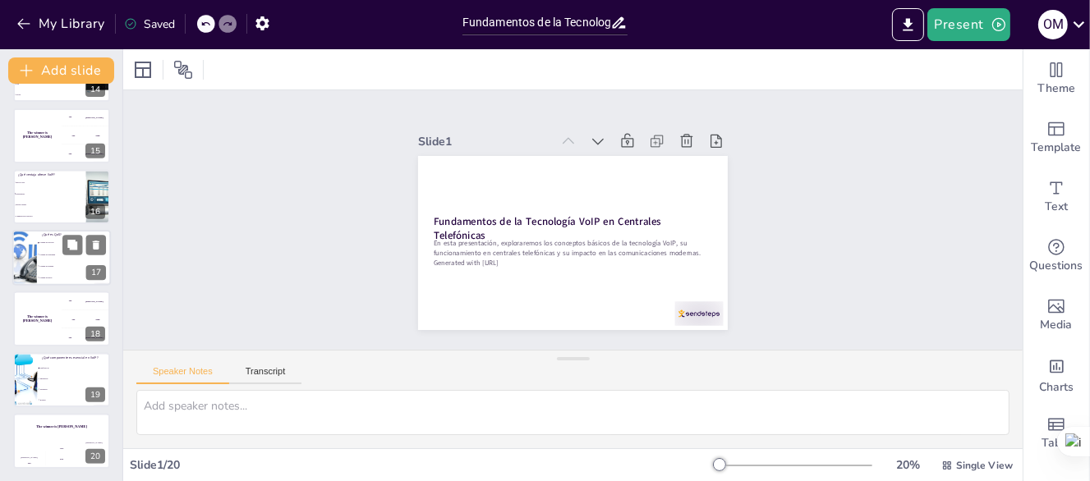
checkbox input "true"
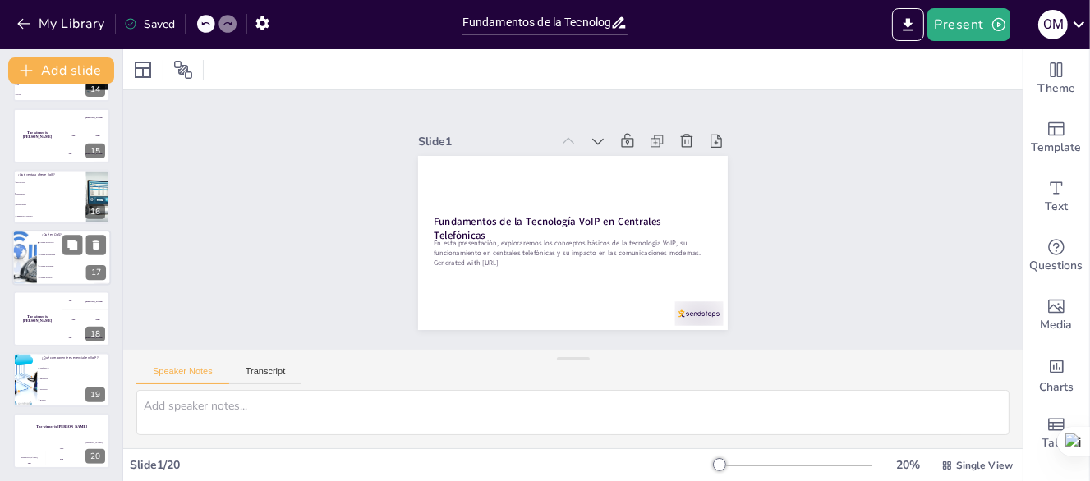
checkbox input "true"
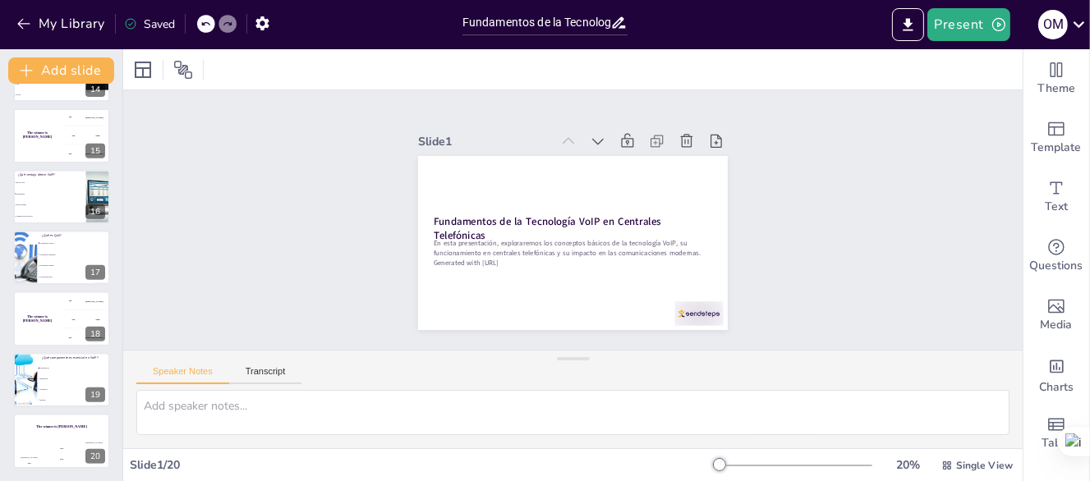
checkbox input "true"
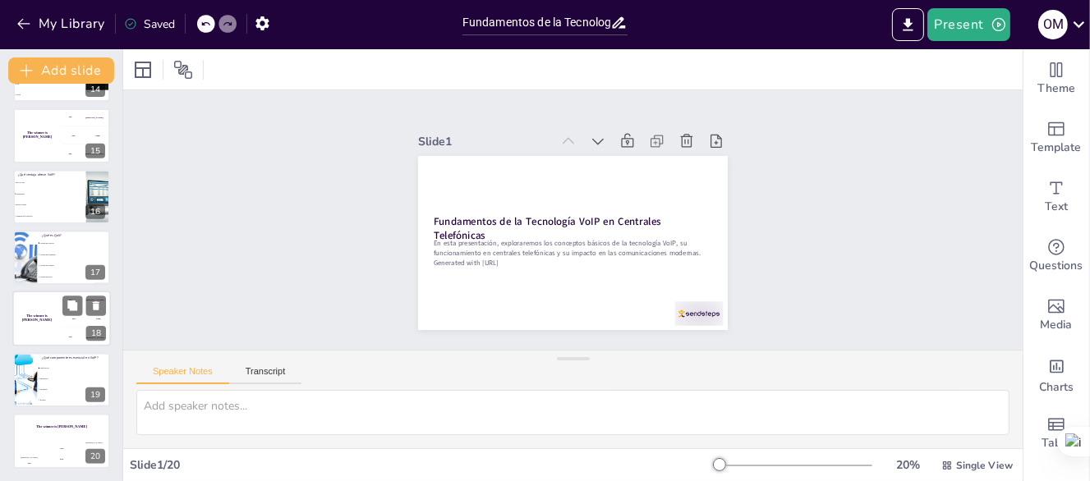
checkbox input "true"
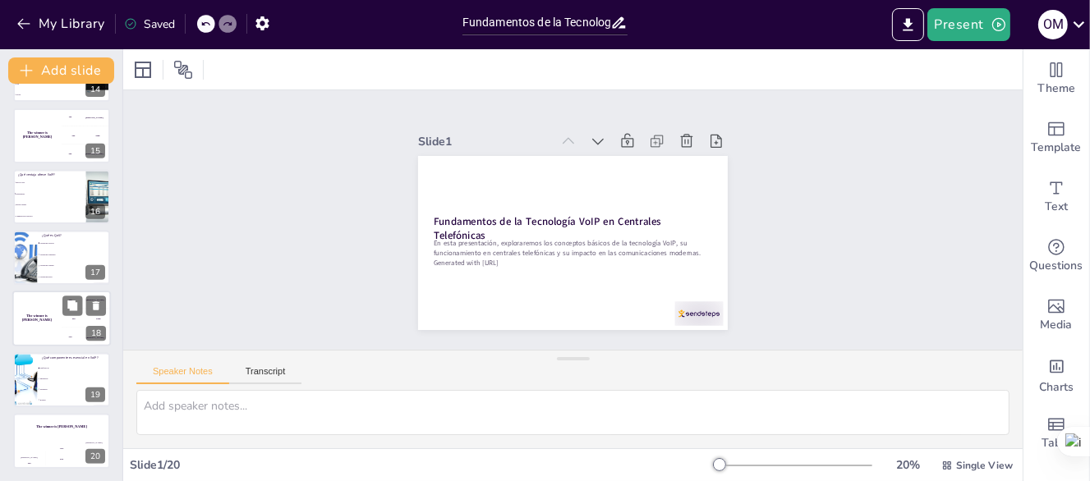
checkbox input "true"
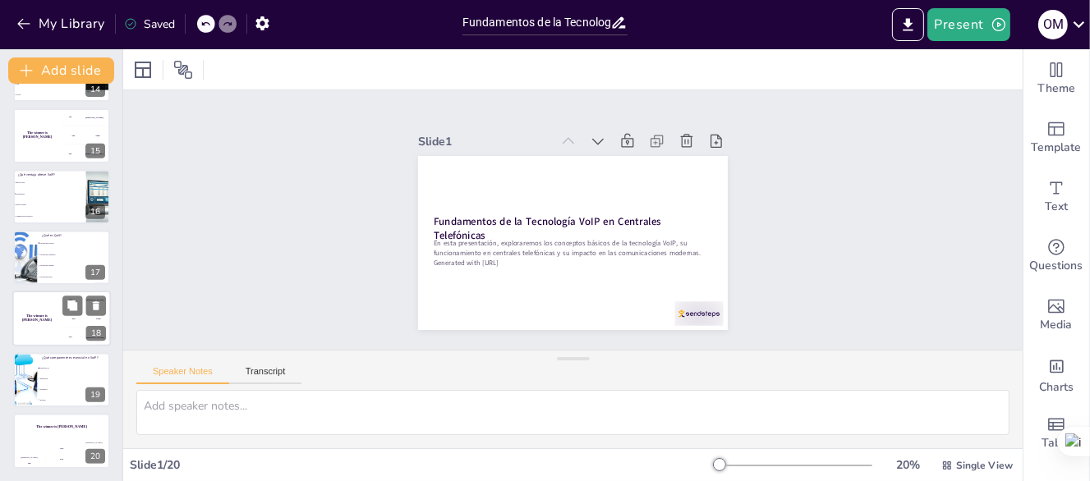
checkbox input "true"
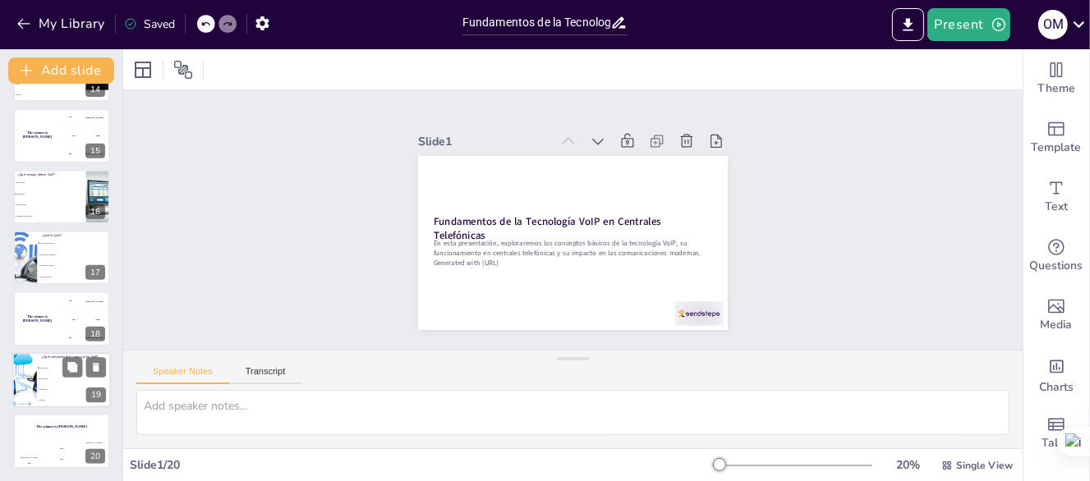
checkbox input "true"
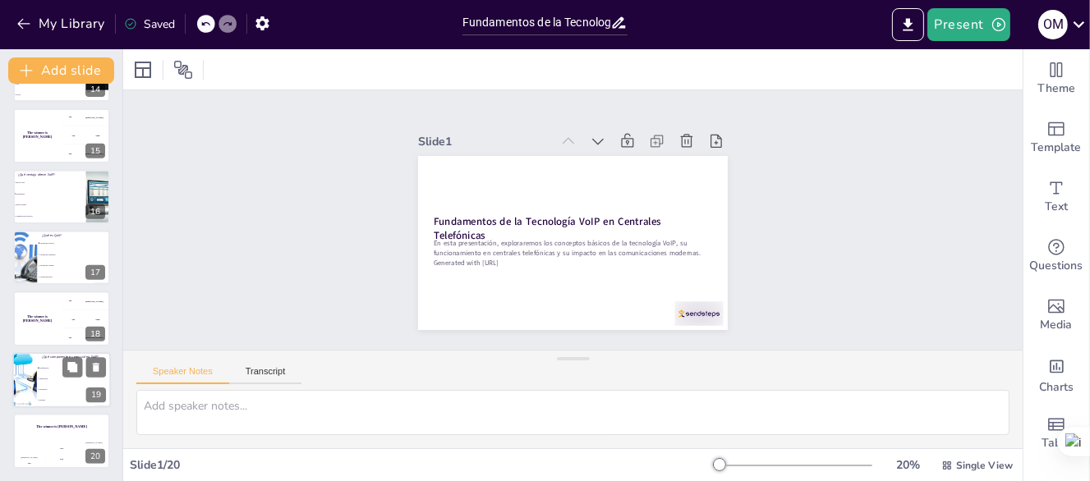
checkbox input "true"
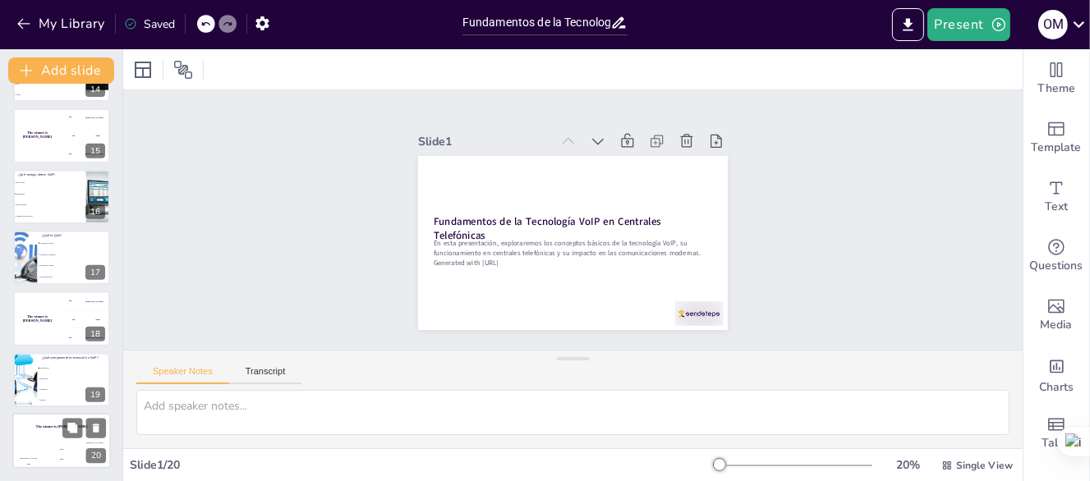
click at [49, 431] on div "The winner is [PERSON_NAME]" at bounding box center [61, 427] width 99 height 28
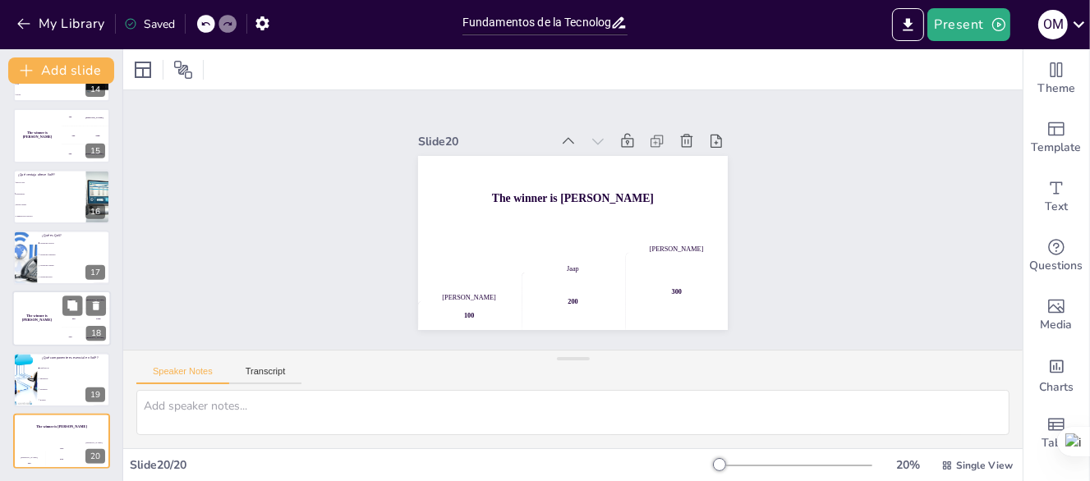
scroll to position [0, 0]
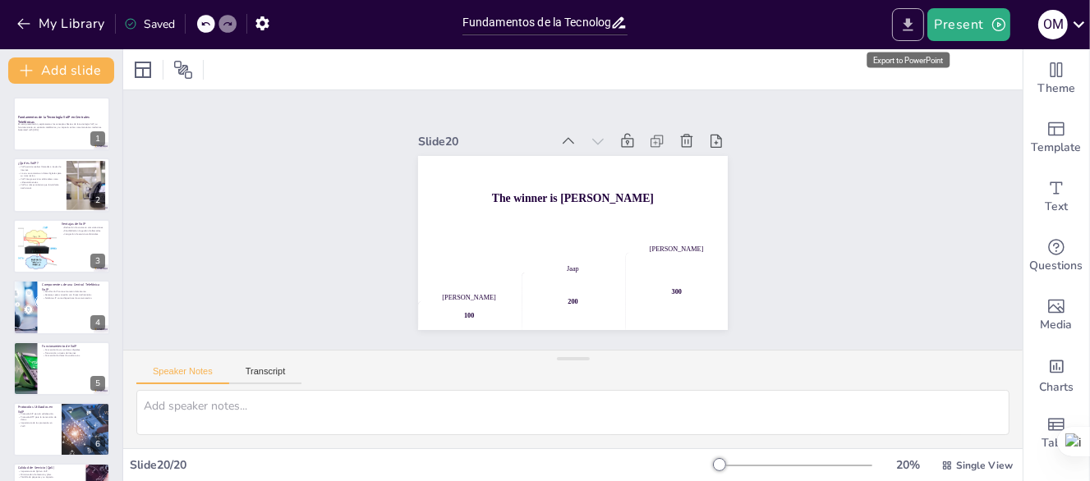
click at [903, 18] on icon "Export to PowerPoint" at bounding box center [907, 24] width 17 height 17
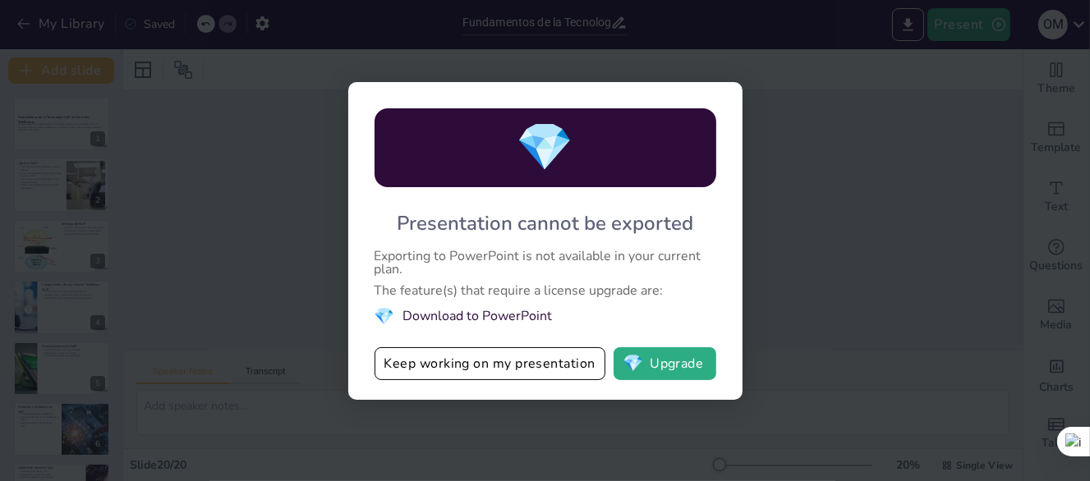
click at [790, 255] on div "💎 Presentation cannot be exported Exporting to PowerPoint is not available in y…" at bounding box center [545, 240] width 1090 height 481
click at [218, 229] on div "💎 Presentation cannot be exported Exporting to PowerPoint is not available in y…" at bounding box center [545, 240] width 1090 height 481
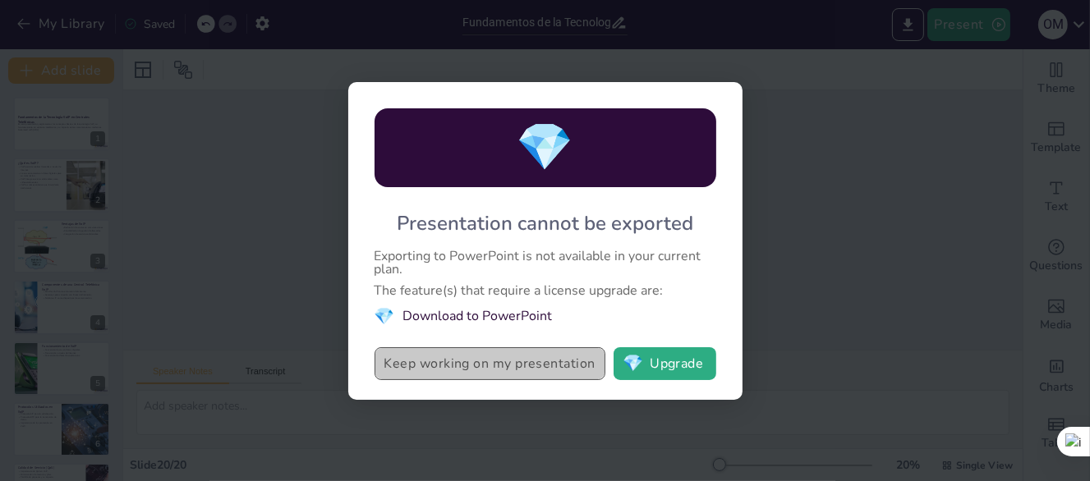
click at [502, 360] on button "Keep working on my presentation" at bounding box center [490, 363] width 231 height 33
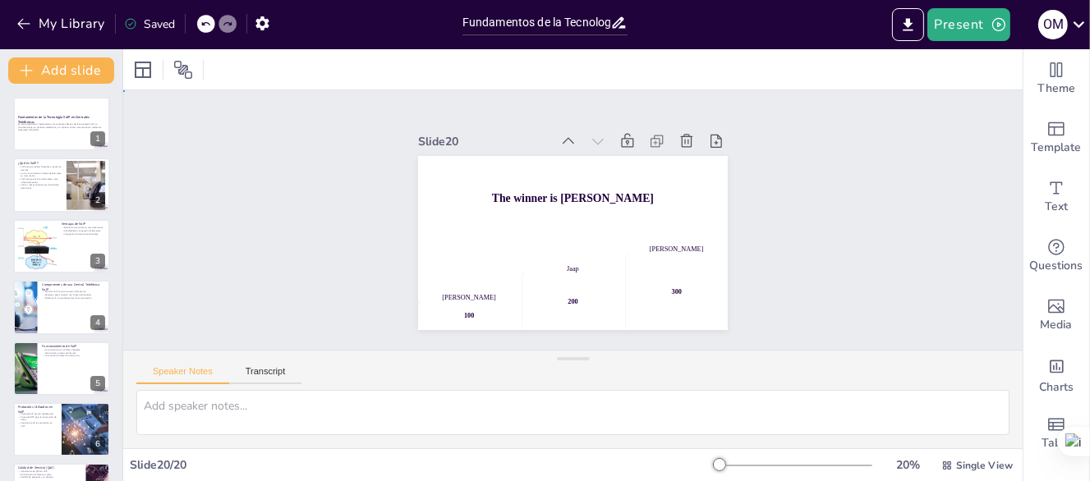
click at [285, 198] on div "Slide 1 Fundamentos de la Tecnología VoIP en Centrales Telefónicas En esta pres…" at bounding box center [573, 220] width 936 height 525
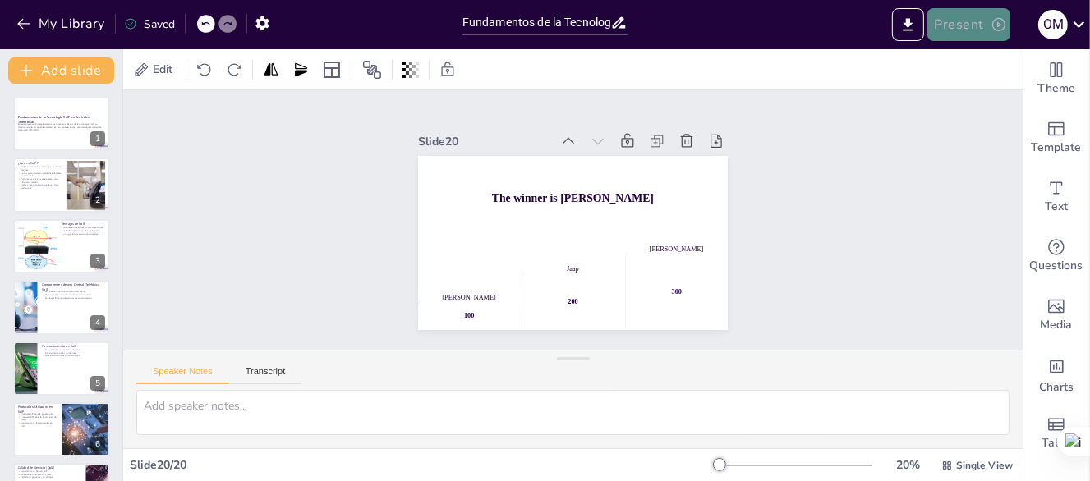
click at [971, 26] on button "Present" at bounding box center [968, 24] width 82 height 33
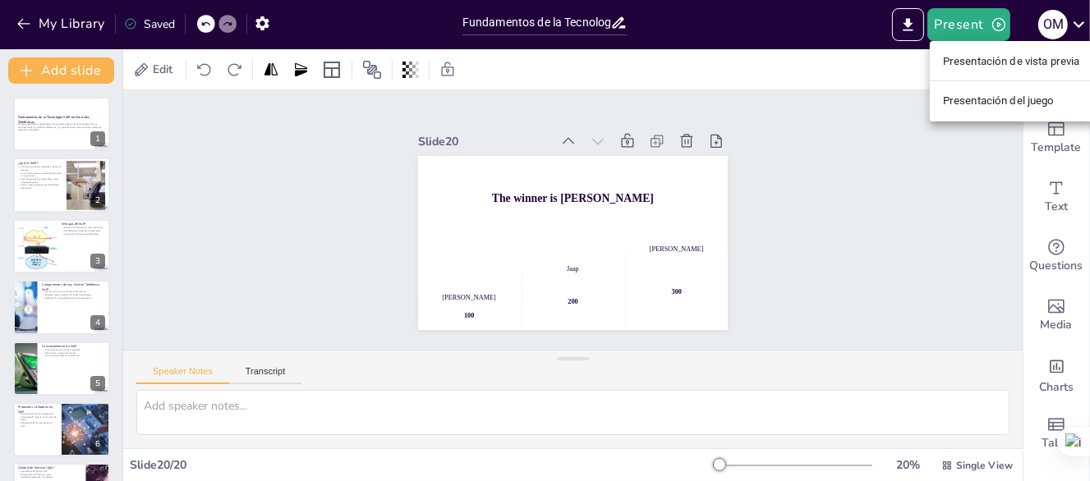
click at [1010, 63] on font "Presentación de vista previa" at bounding box center [1011, 61] width 137 height 12
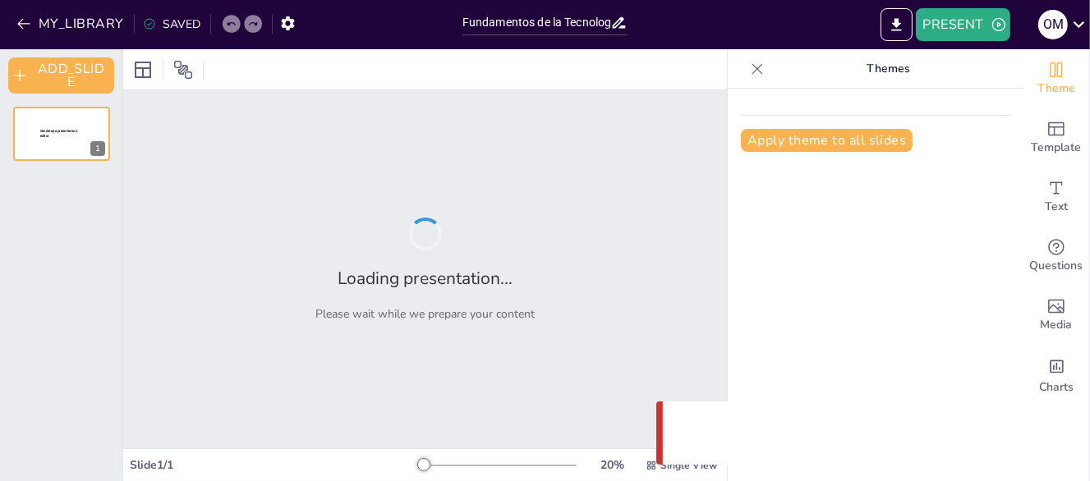
type input "Fundamentos de la Tecnología VoIP en Centrales Telefónicas"
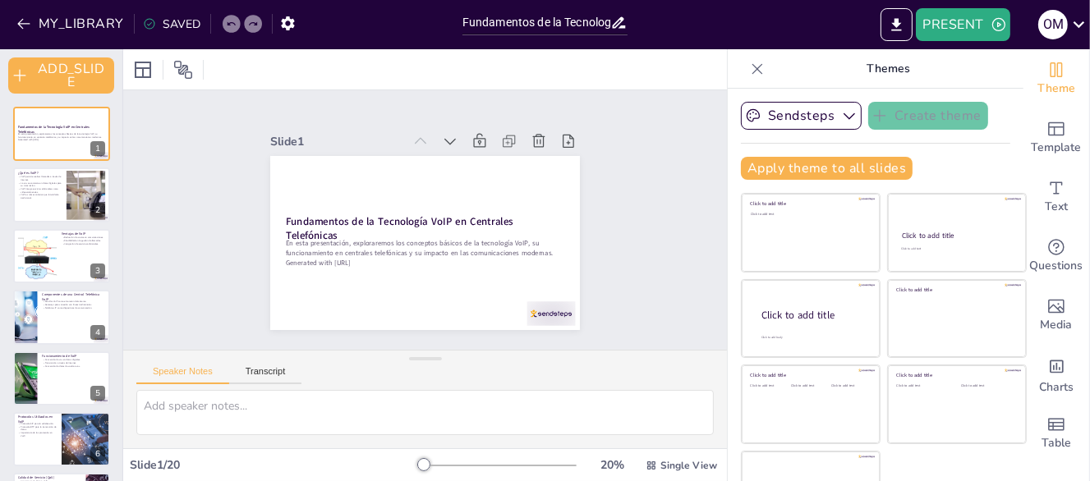
checkbox input "true"
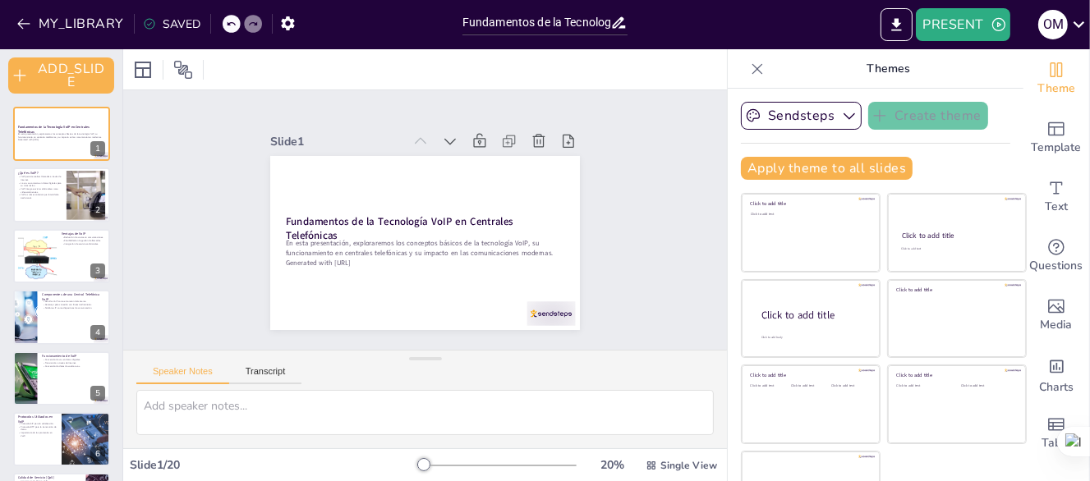
checkbox input "true"
